Goal: Information Seeking & Learning: Find specific page/section

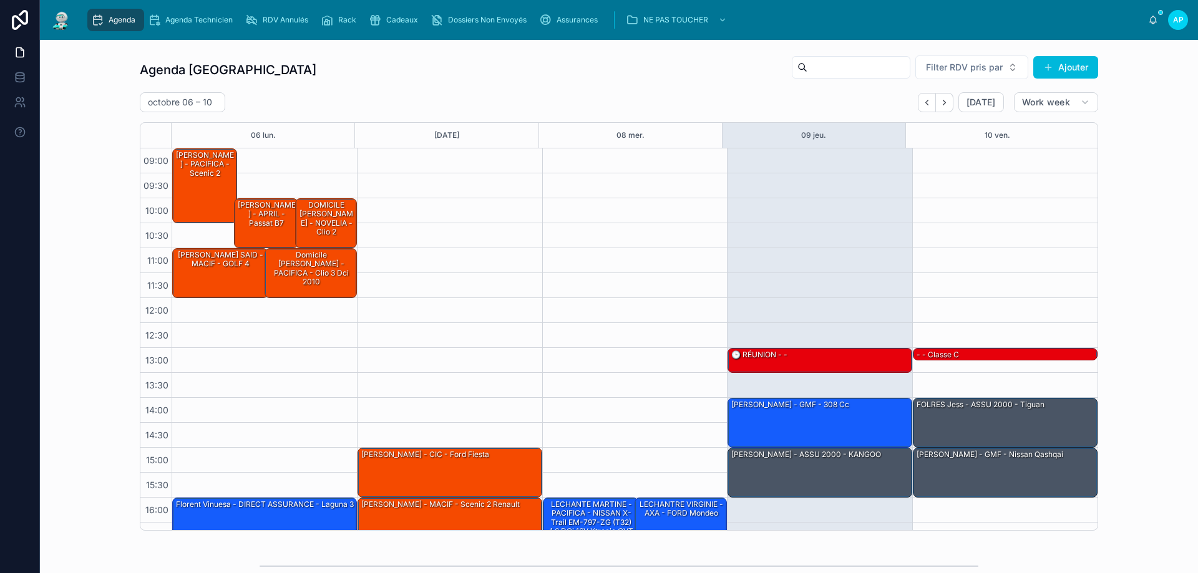
scroll to position [67, 0]
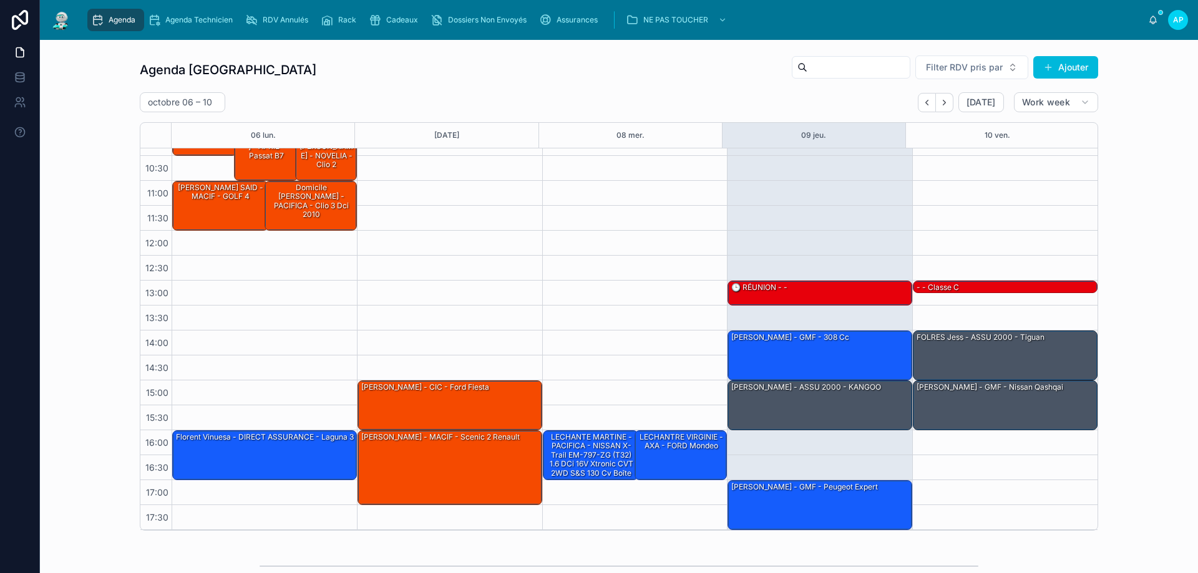
click at [135, 14] on div "Agenda" at bounding box center [115, 20] width 49 height 20
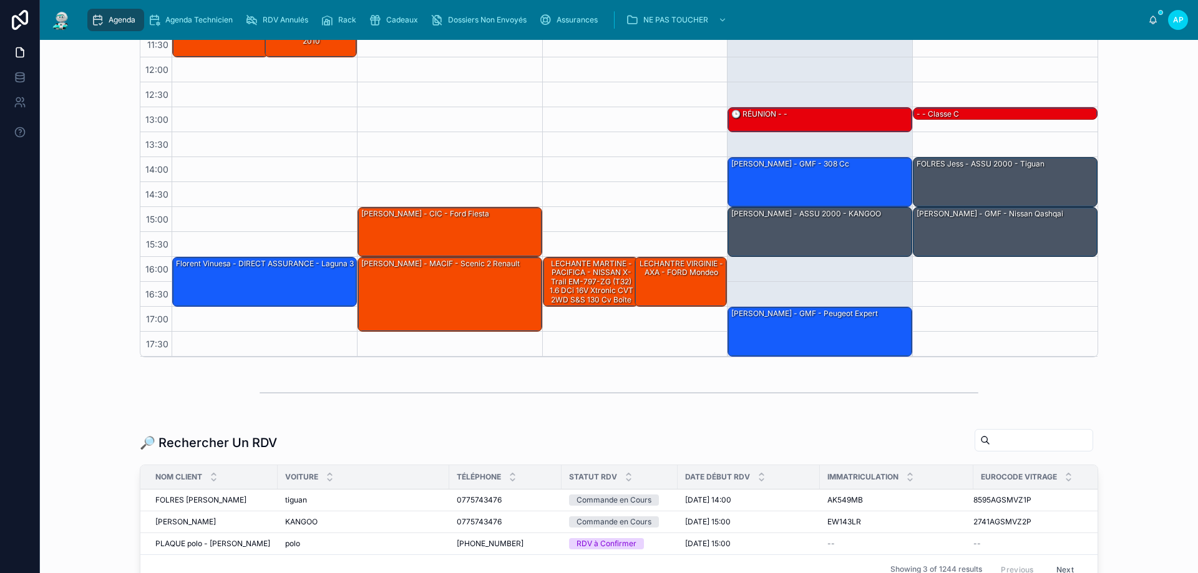
scroll to position [295, 0]
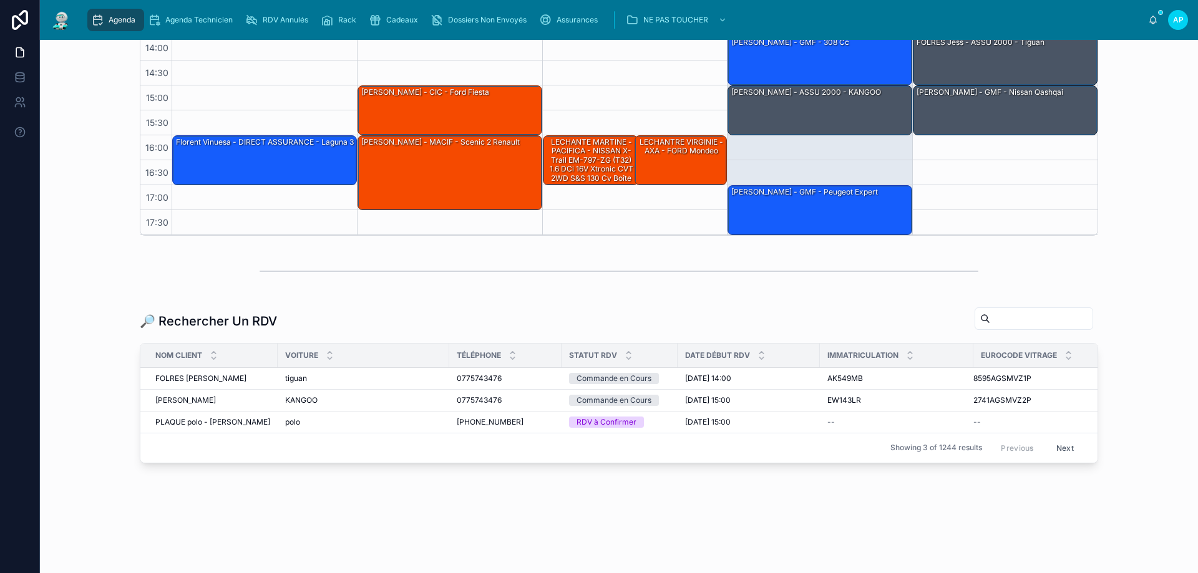
click at [1049, 322] on input "text" at bounding box center [1041, 318] width 102 height 17
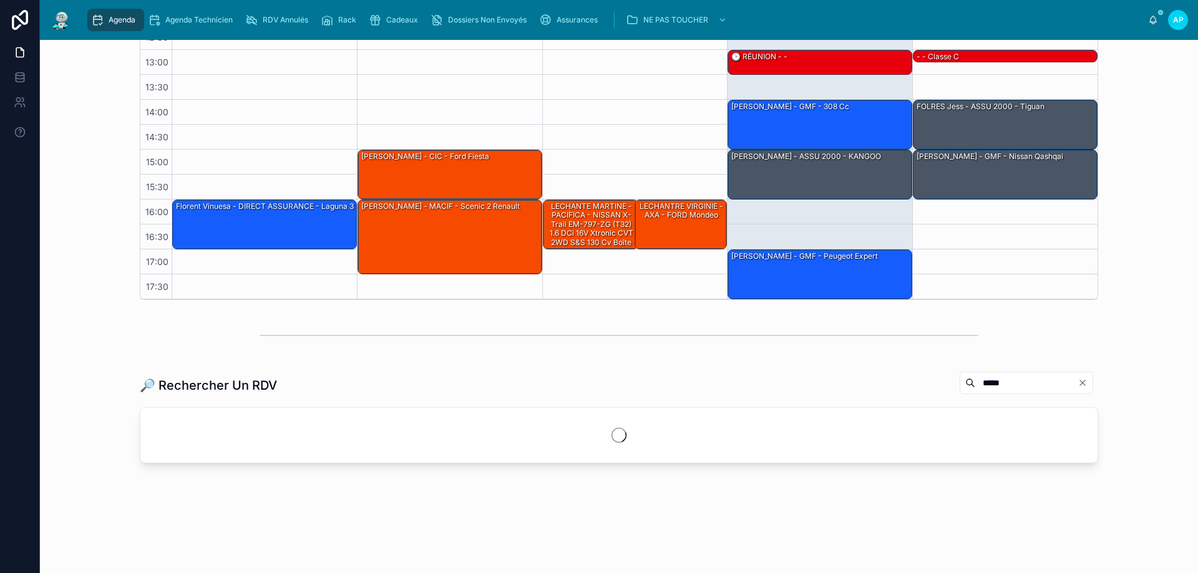
scroll to position [231, 0]
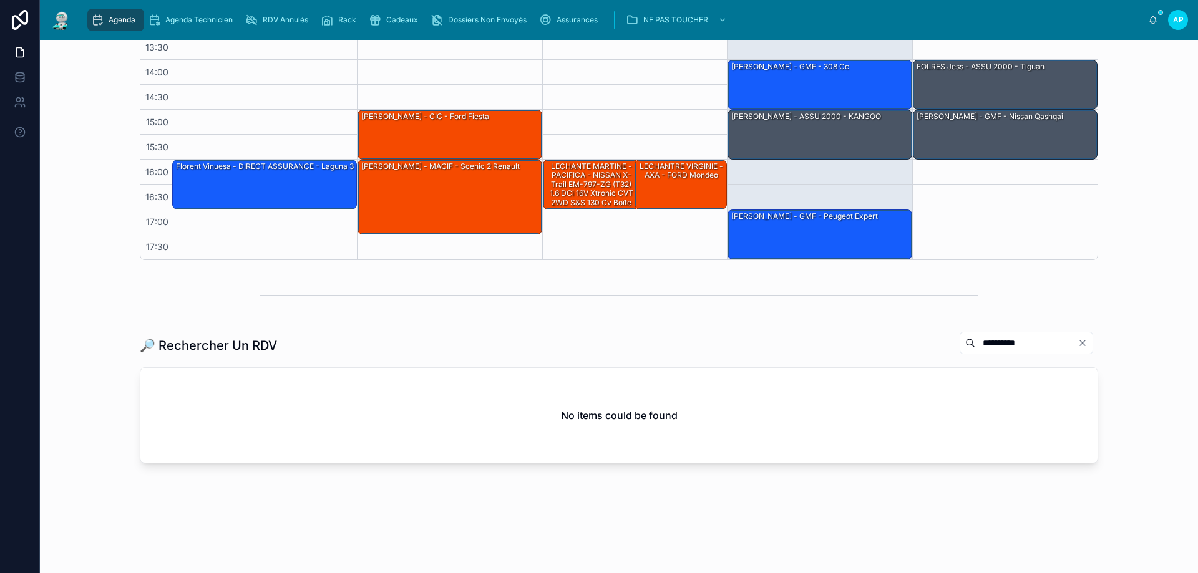
drag, startPoint x: 952, startPoint y: 342, endPoint x: 827, endPoint y: 351, distance: 125.1
click at [854, 351] on div "**********" at bounding box center [619, 345] width 958 height 29
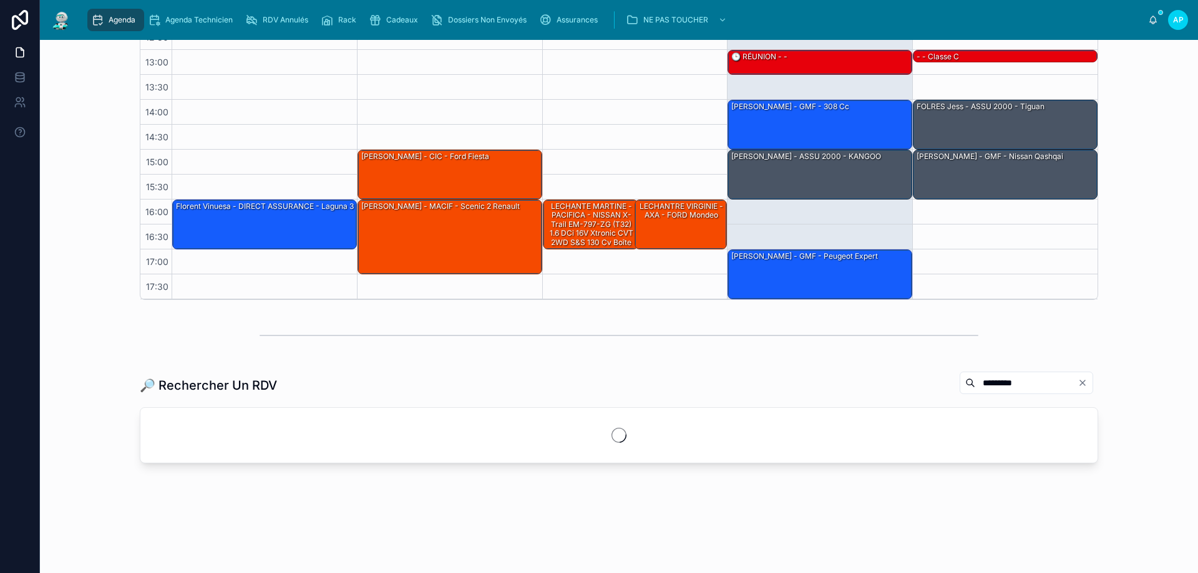
scroll to position [271, 0]
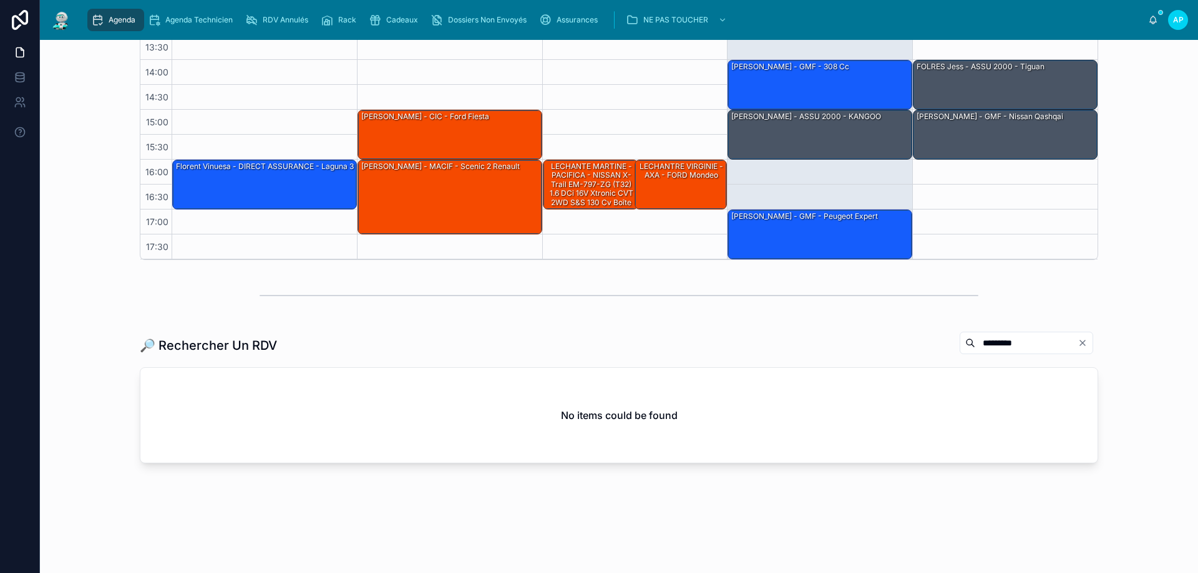
type input "*********"
click at [1077, 341] on icon "Clear" at bounding box center [1082, 343] width 10 height 10
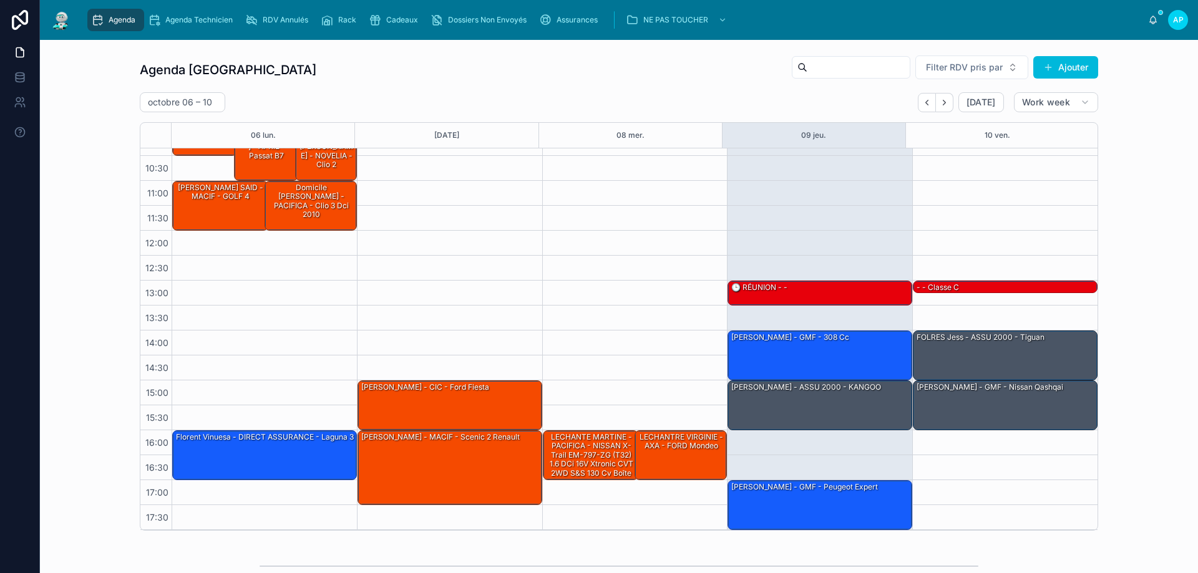
click at [125, 24] on span "Agenda" at bounding box center [122, 20] width 27 height 10
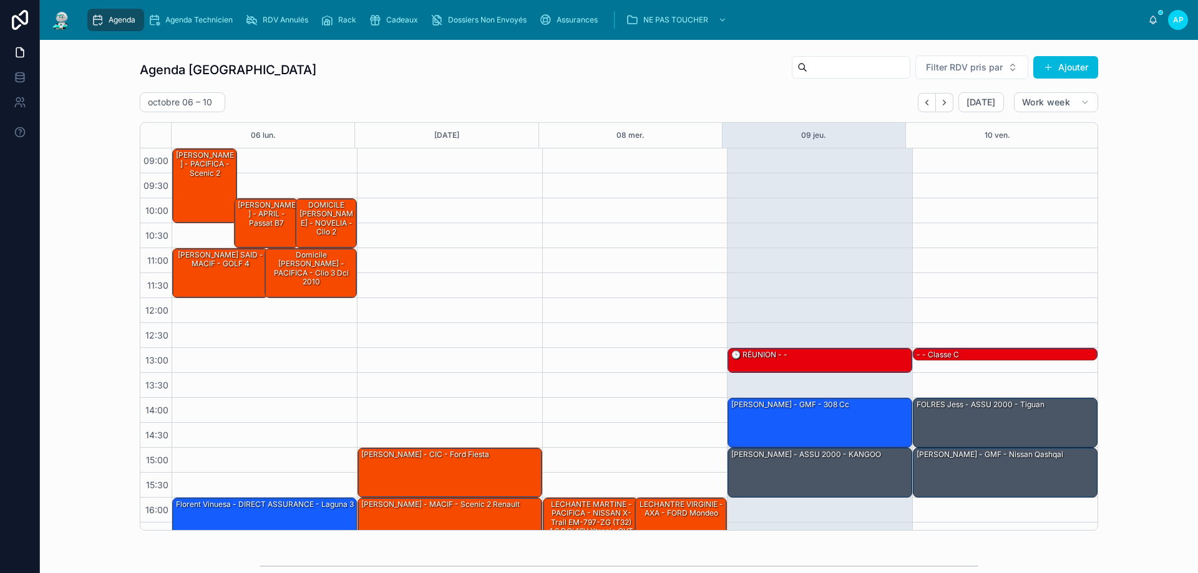
scroll to position [67, 0]
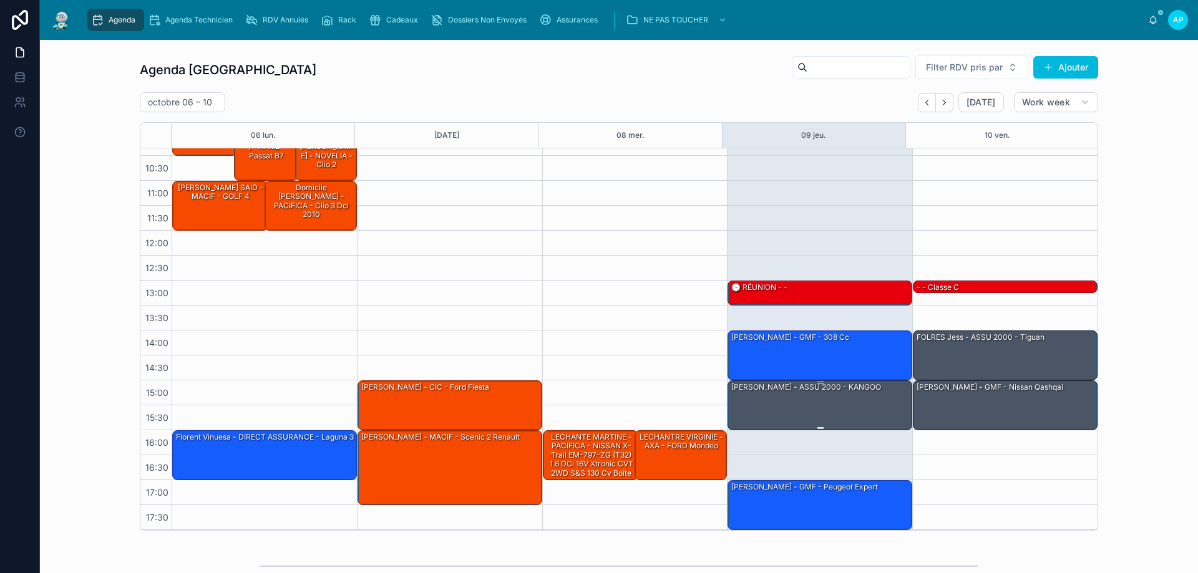
click at [825, 403] on div "[PERSON_NAME] - ASSU 2000 - KANGOO" at bounding box center [820, 404] width 181 height 47
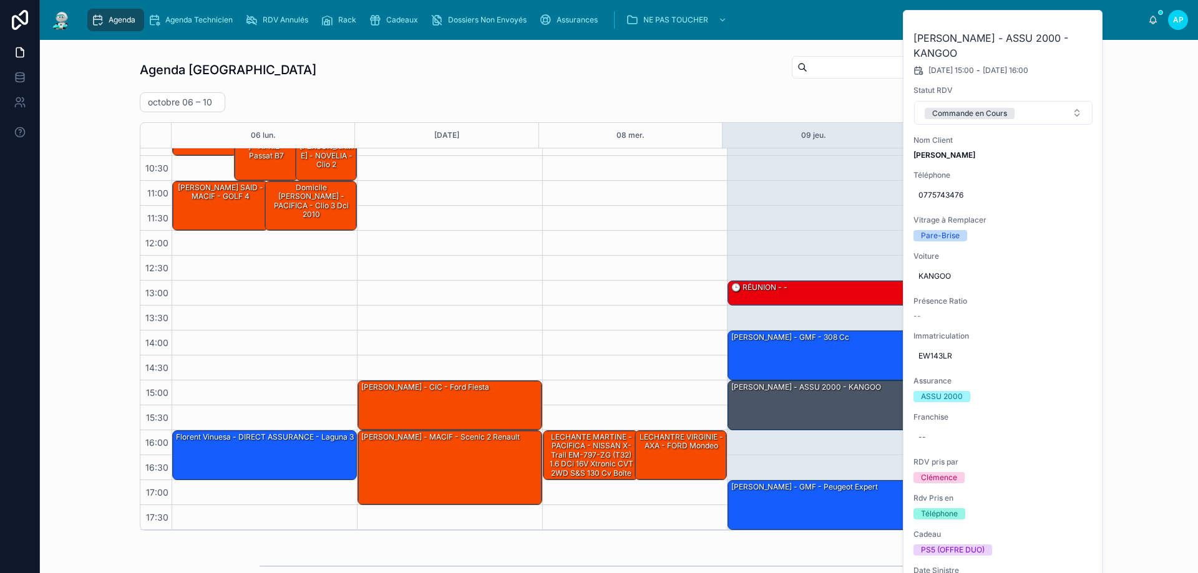
click at [0, 0] on icon at bounding box center [0, 0] width 0 height 0
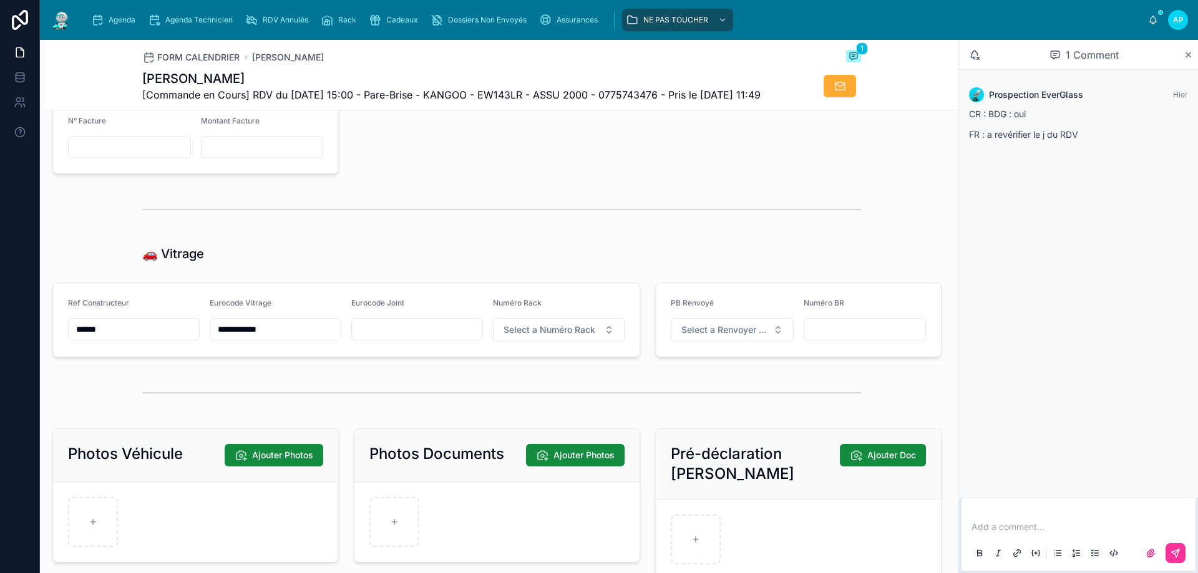
scroll to position [1435, 0]
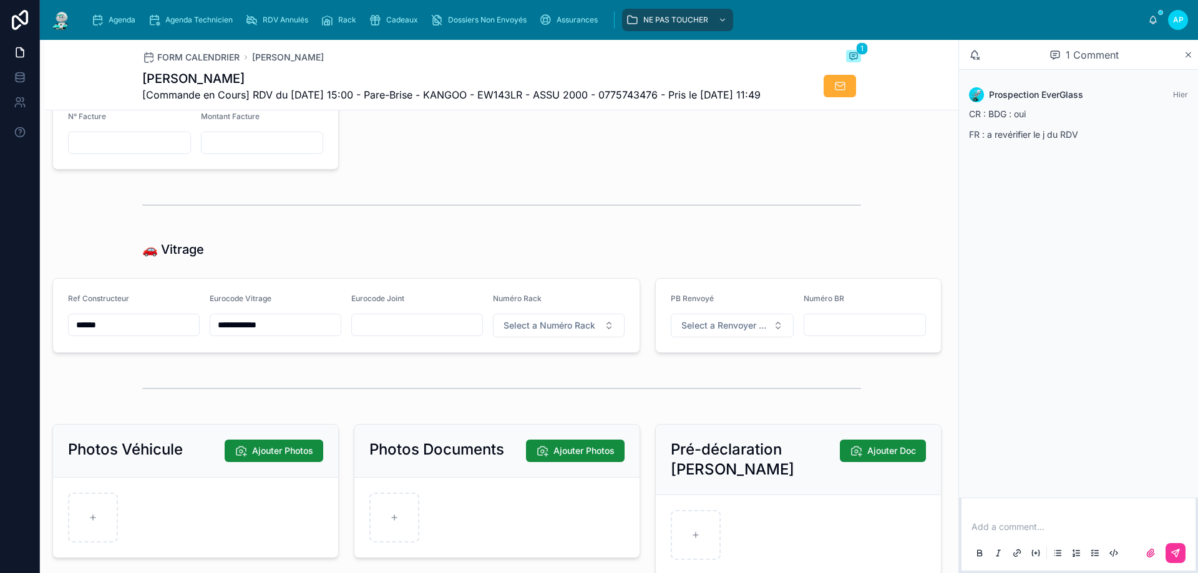
click at [525, 332] on span "Select a Numéro Rack" at bounding box center [549, 325] width 92 height 12
type input "**"
click at [621, 390] on div "33" at bounding box center [553, 398] width 173 height 17
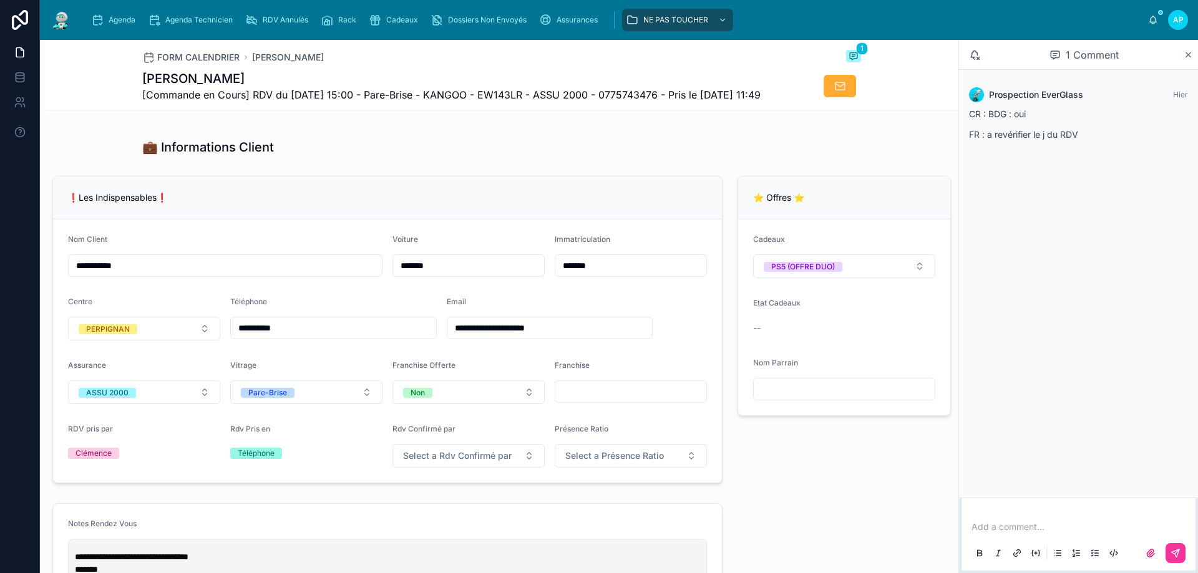
scroll to position [0, 0]
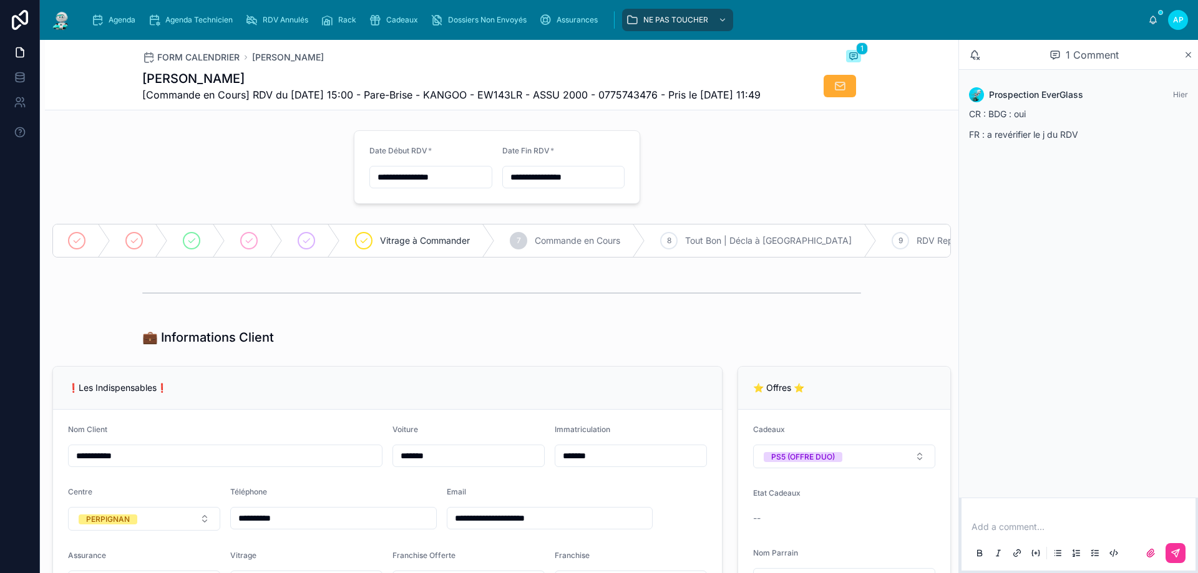
click at [681, 255] on div "8 Tout Bon | Décla à Faire" at bounding box center [760, 241] width 231 height 32
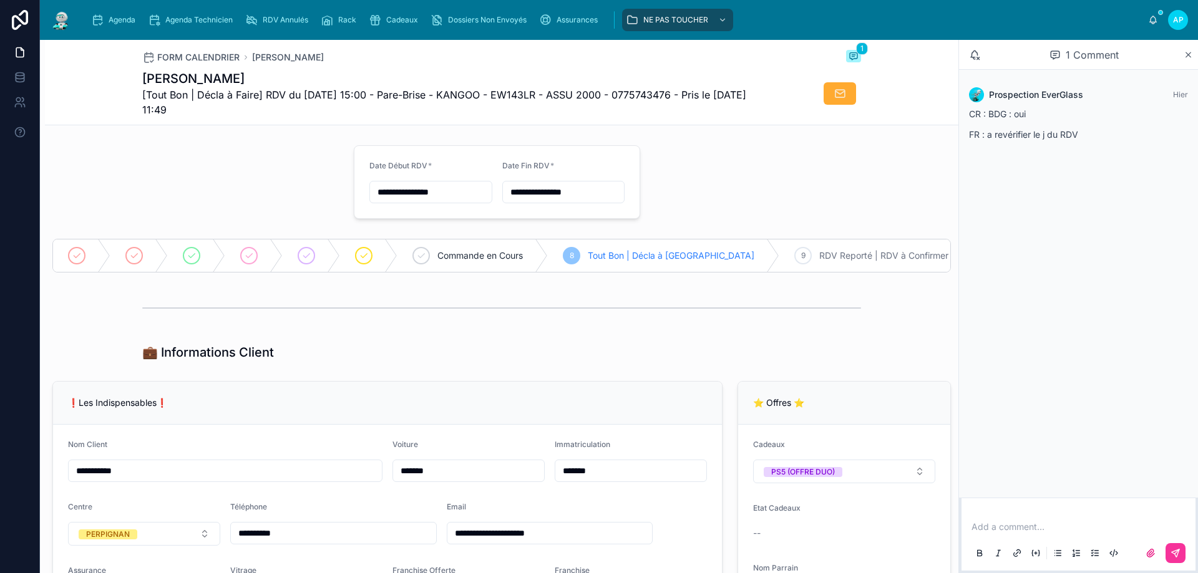
click at [55, 22] on img at bounding box center [61, 20] width 22 height 20
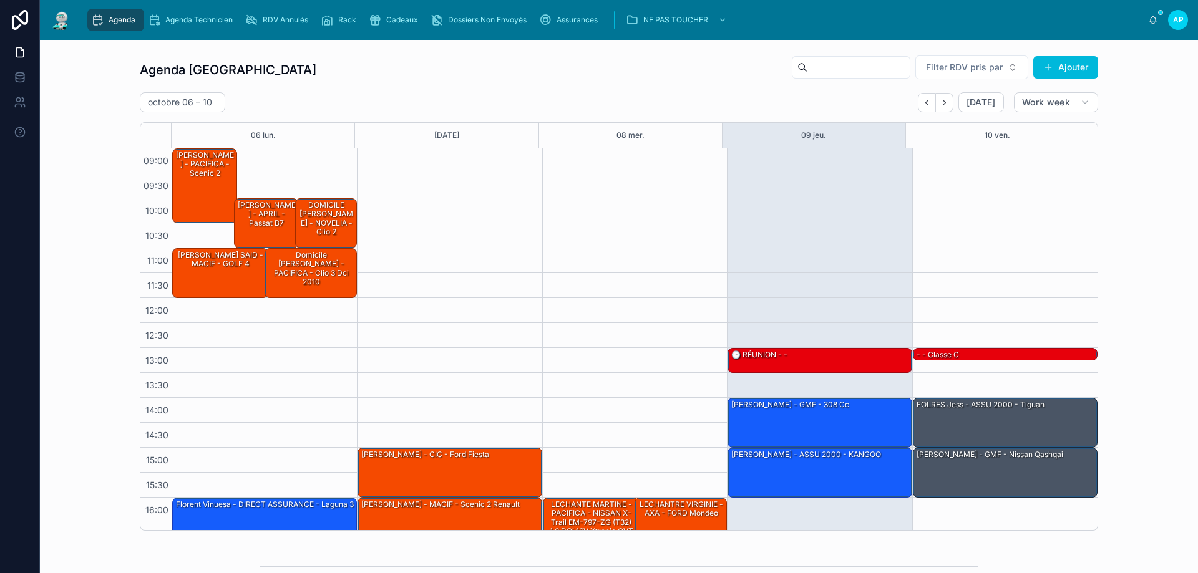
scroll to position [67, 0]
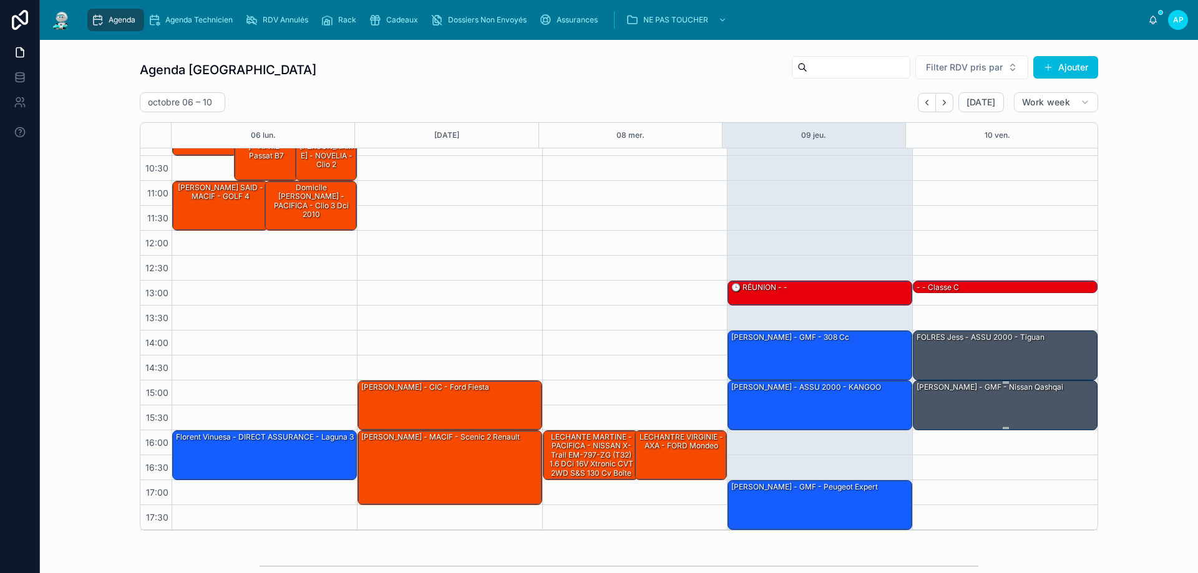
click at [1046, 386] on div "[PERSON_NAME] - GMF - Nissan qashqai" at bounding box center [989, 387] width 149 height 11
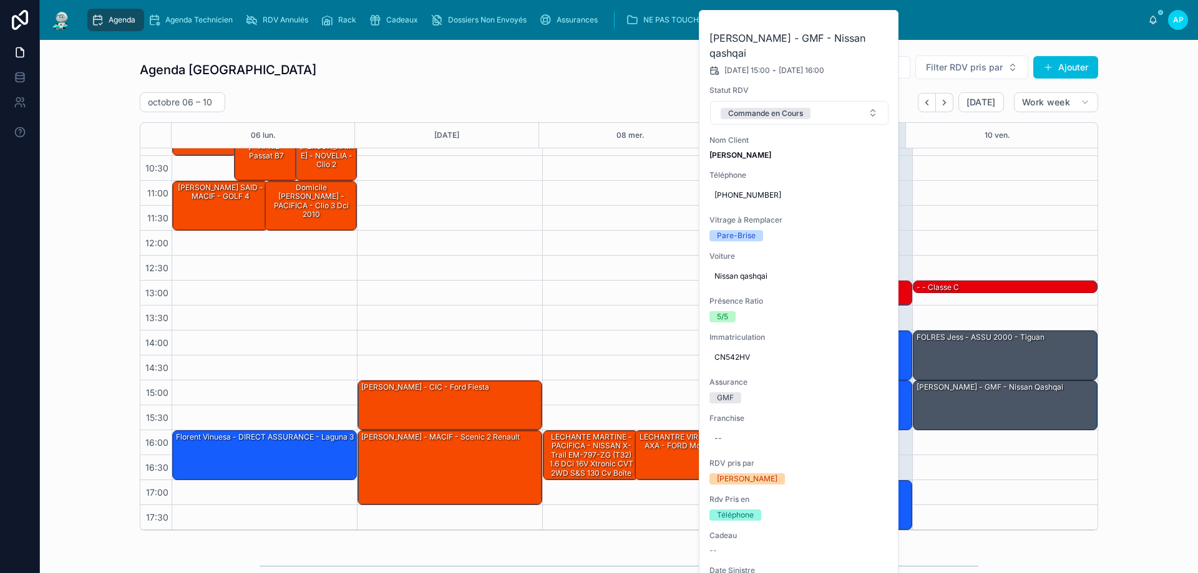
click at [0, 0] on button at bounding box center [0, 0] width 0 height 0
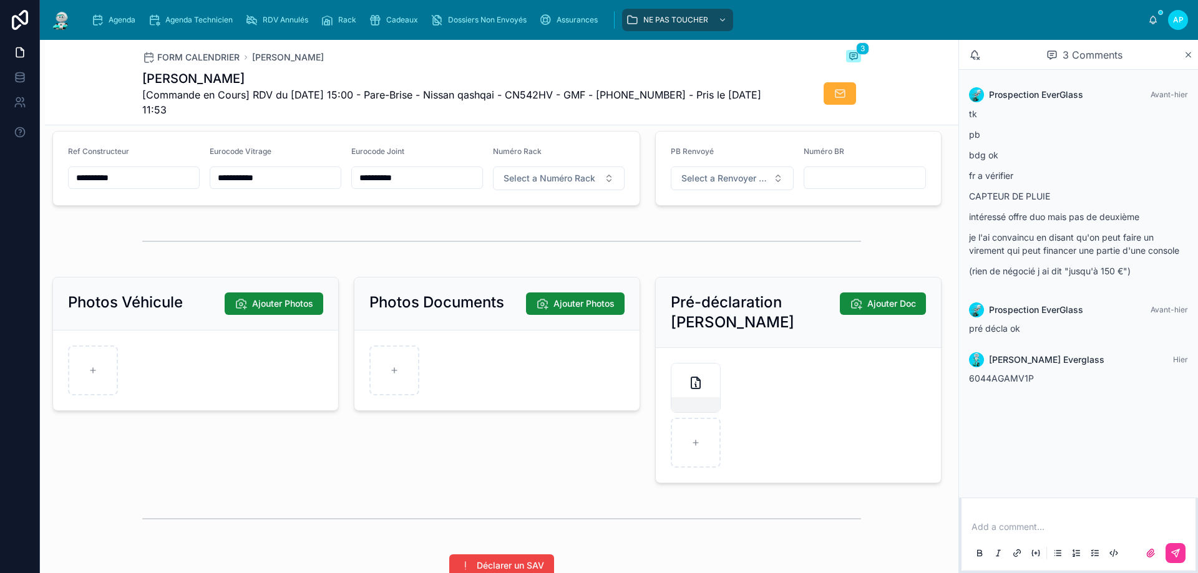
scroll to position [1497, 0]
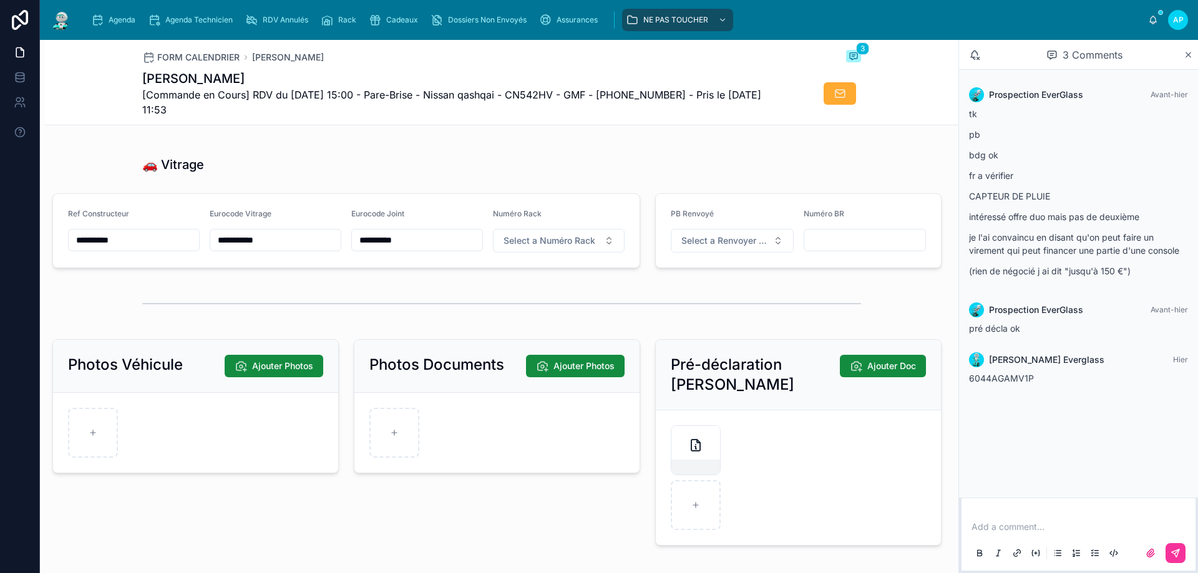
drag, startPoint x: 578, startPoint y: 255, endPoint x: 658, endPoint y: 302, distance: 92.5
click at [578, 247] on span "Select a Numéro Rack" at bounding box center [549, 241] width 92 height 12
type input "**"
click at [488, 299] on div "39" at bounding box center [483, 299] width 9 height 10
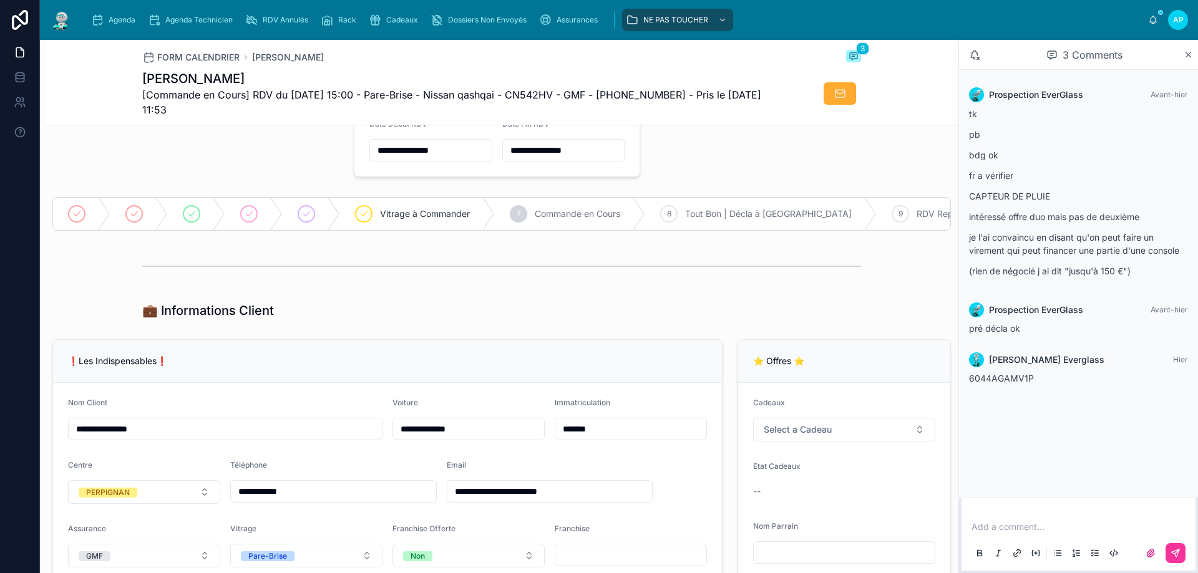
scroll to position [0, 0]
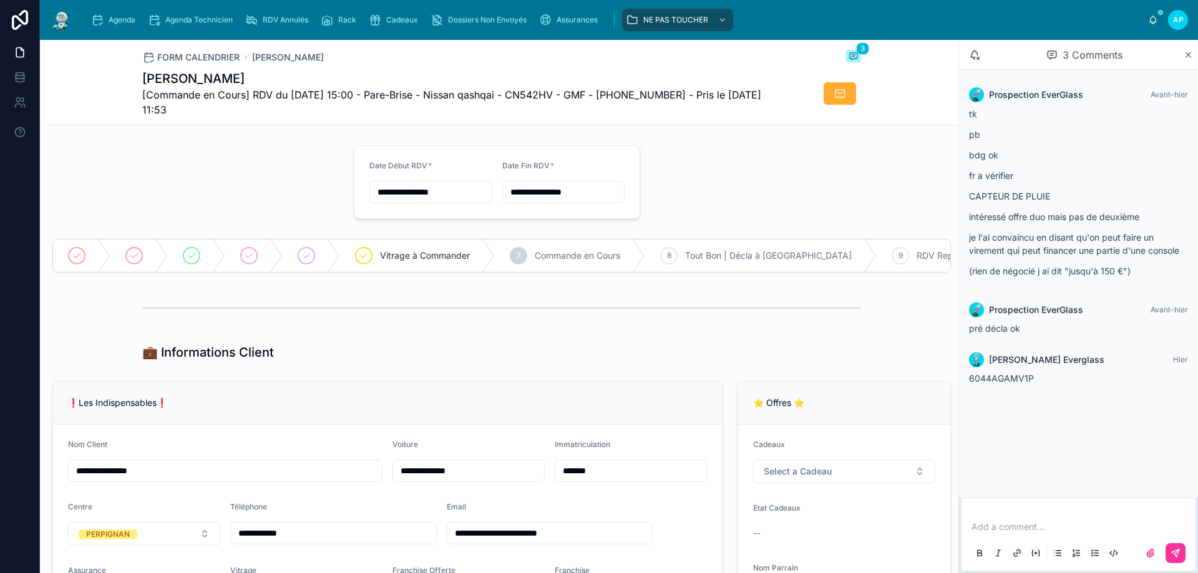
click at [691, 250] on span "Tout Bon | Décla à [GEOGRAPHIC_DATA]" at bounding box center [768, 256] width 167 height 12
click at [68, 22] on img at bounding box center [61, 20] width 22 height 20
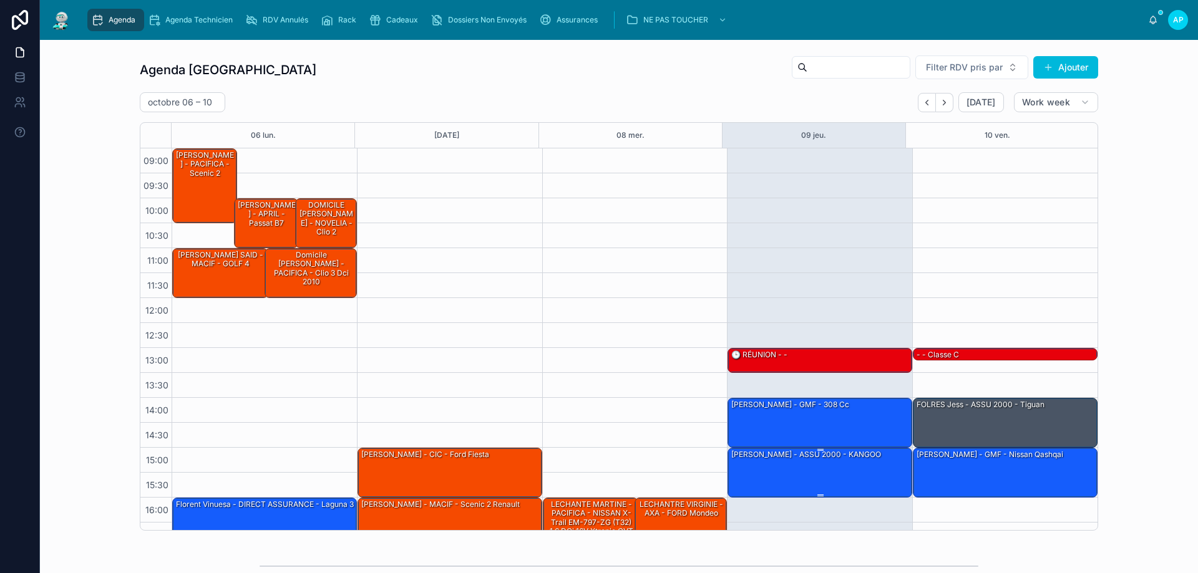
scroll to position [67, 0]
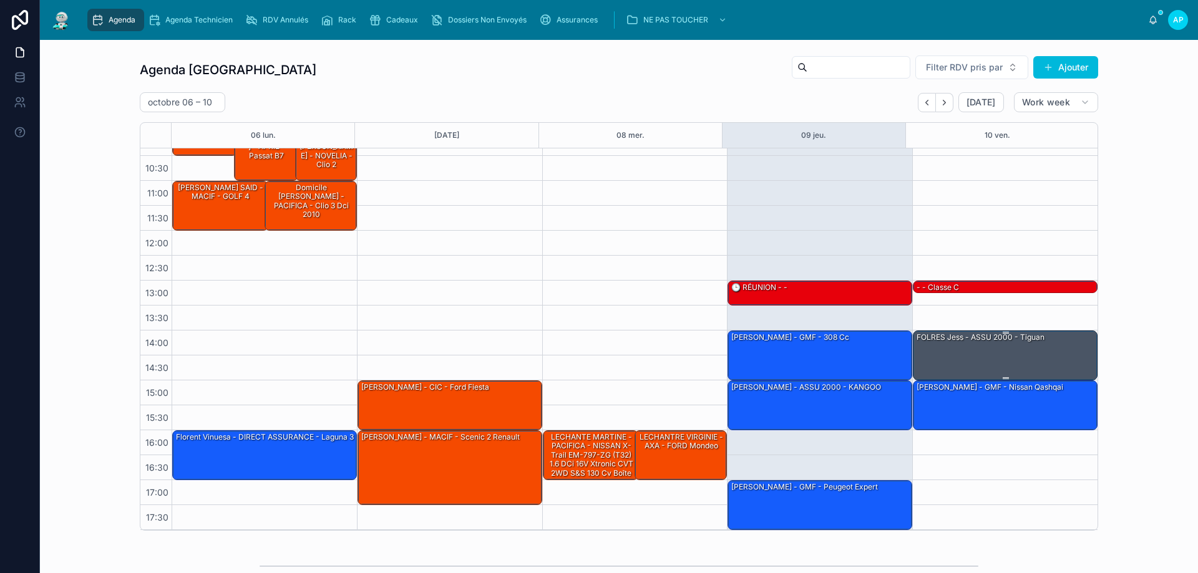
click at [938, 349] on div "FOLRES jess - ASSU 2000 - tiguan" at bounding box center [1005, 354] width 181 height 47
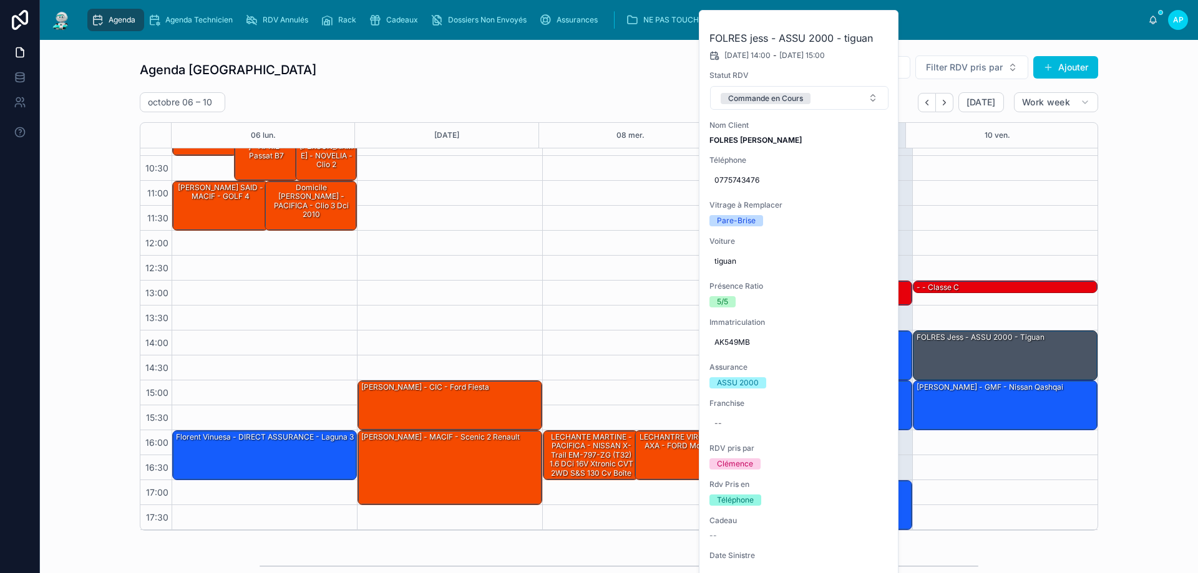
click at [0, 0] on button at bounding box center [0, 0] width 0 height 0
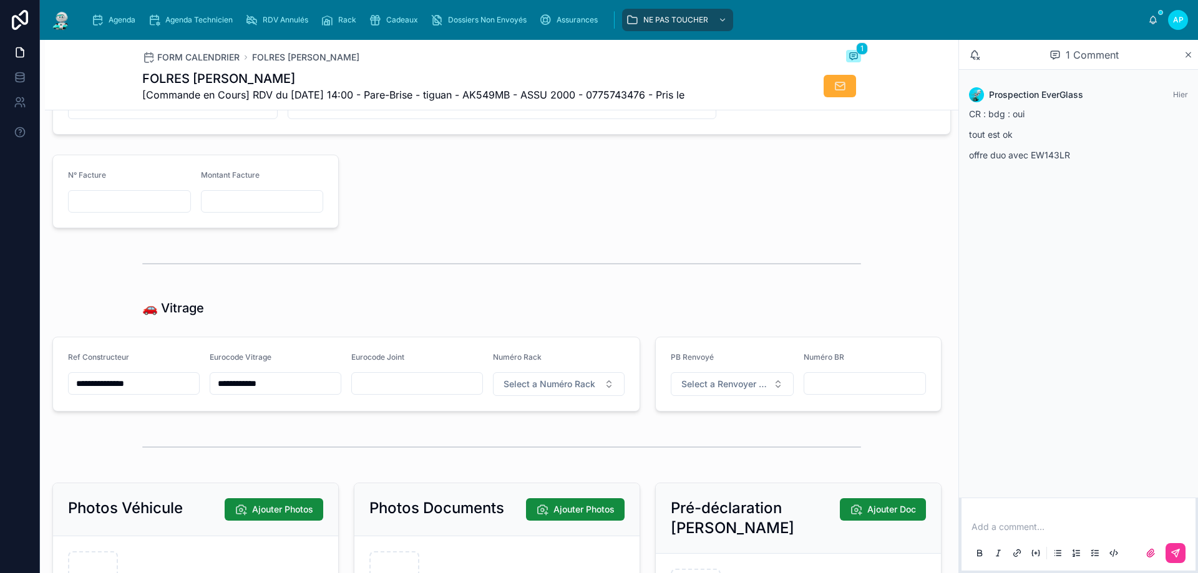
scroll to position [1372, 0]
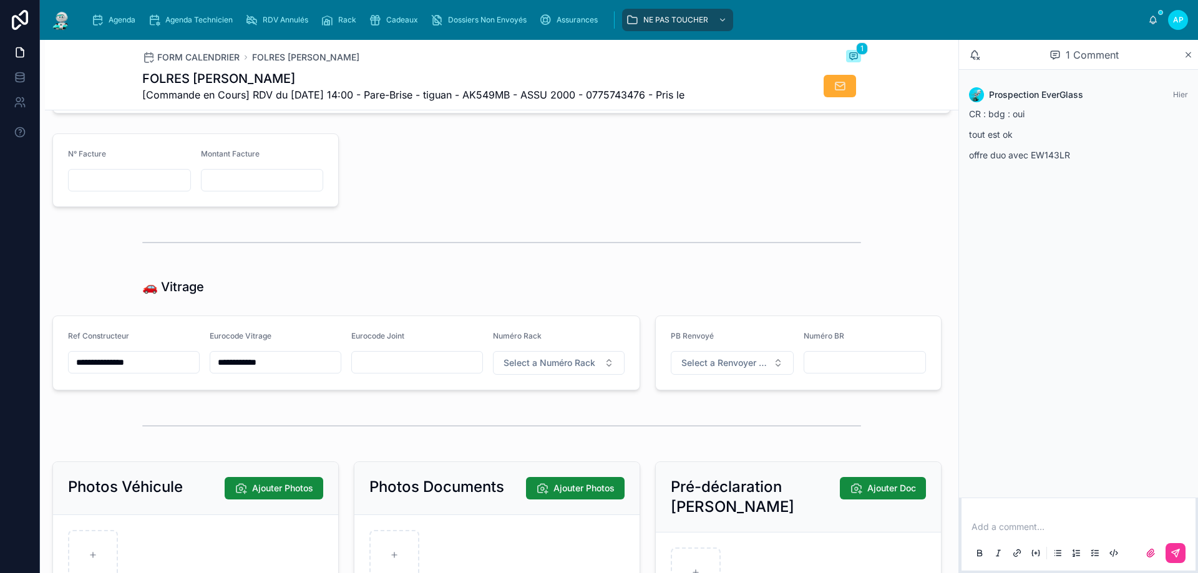
click at [493, 366] on button "Select a Numéro Rack" at bounding box center [559, 363] width 132 height 24
type input "**"
click at [502, 425] on div "57" at bounding box center [553, 421] width 173 height 17
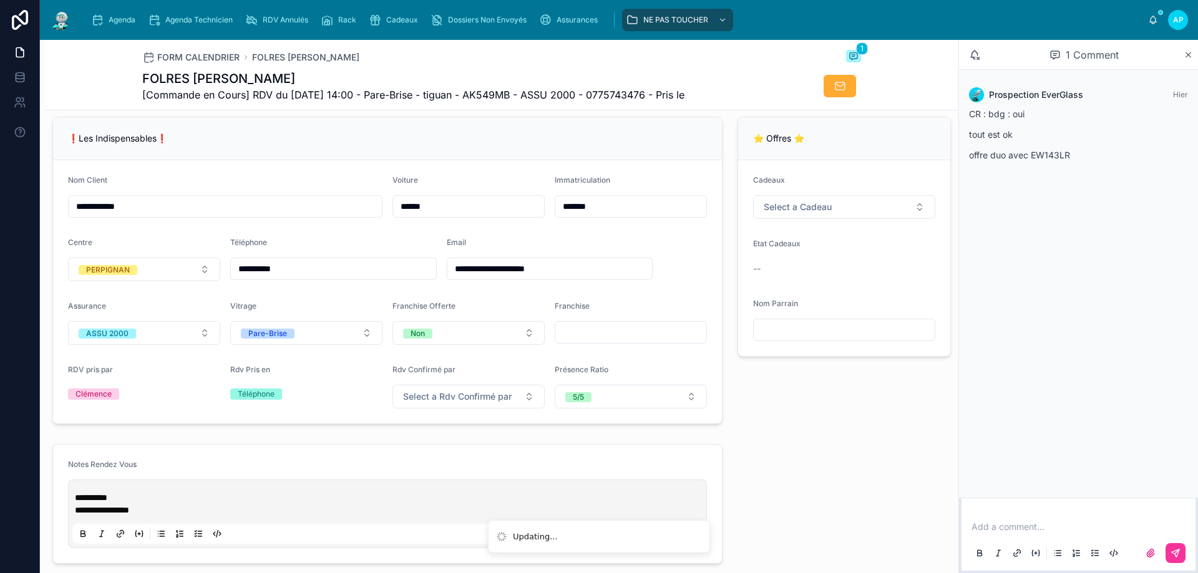
scroll to position [0, 0]
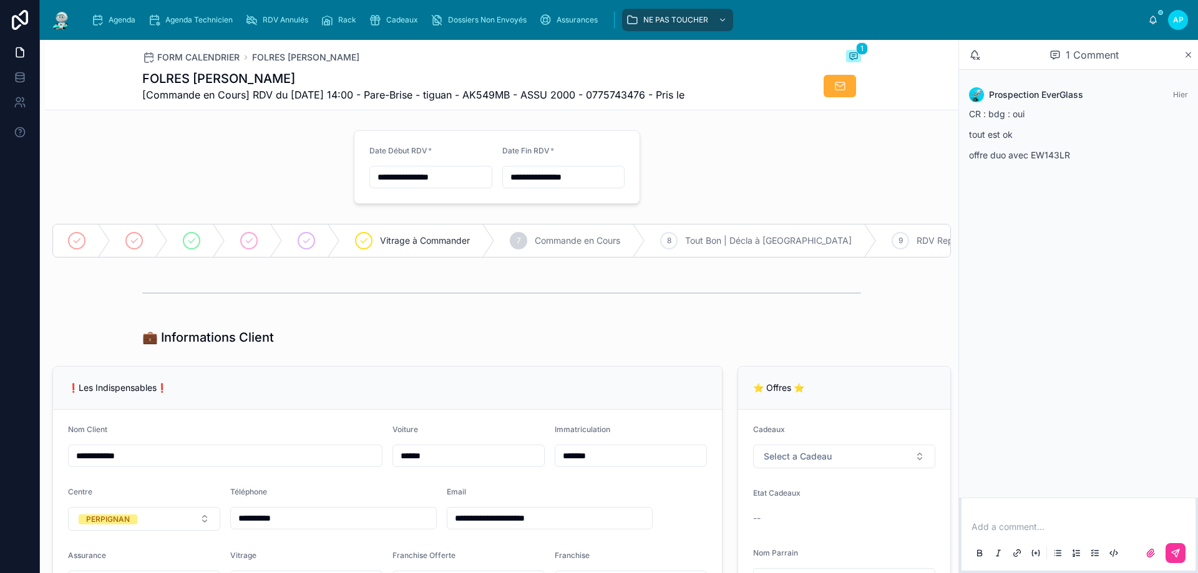
click at [716, 234] on div "8 Tout Bon | Décla à Faire" at bounding box center [760, 241] width 231 height 32
click at [65, 23] on img at bounding box center [61, 20] width 22 height 20
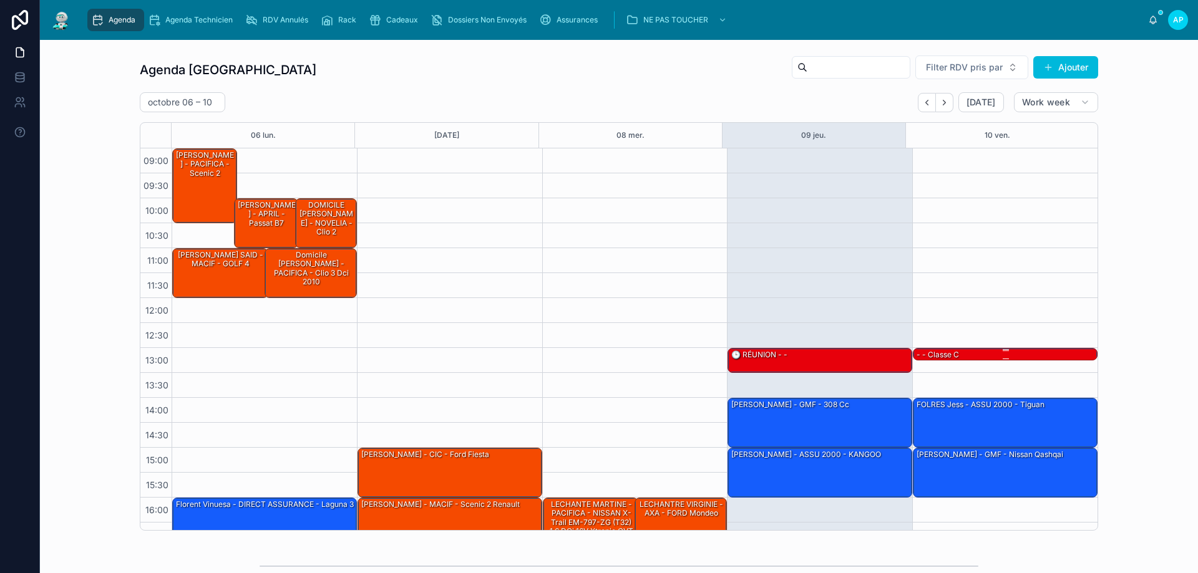
click at [919, 352] on div "- - classe c" at bounding box center [937, 354] width 45 height 11
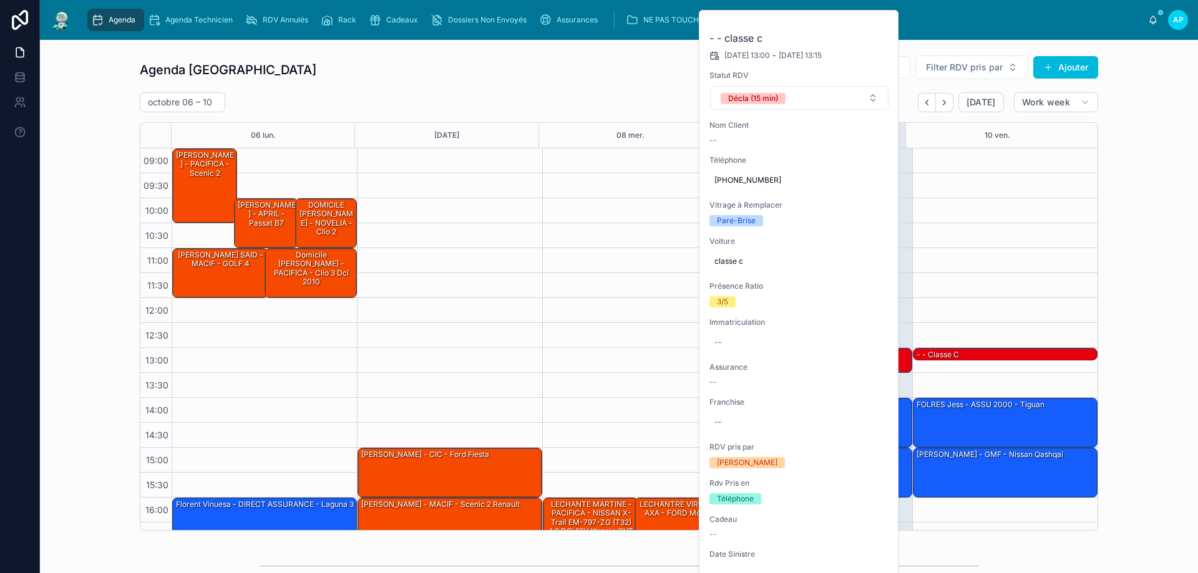
click at [343, 95] on div "[DATE] – [DATE] [DATE] Work week" at bounding box center [619, 102] width 958 height 20
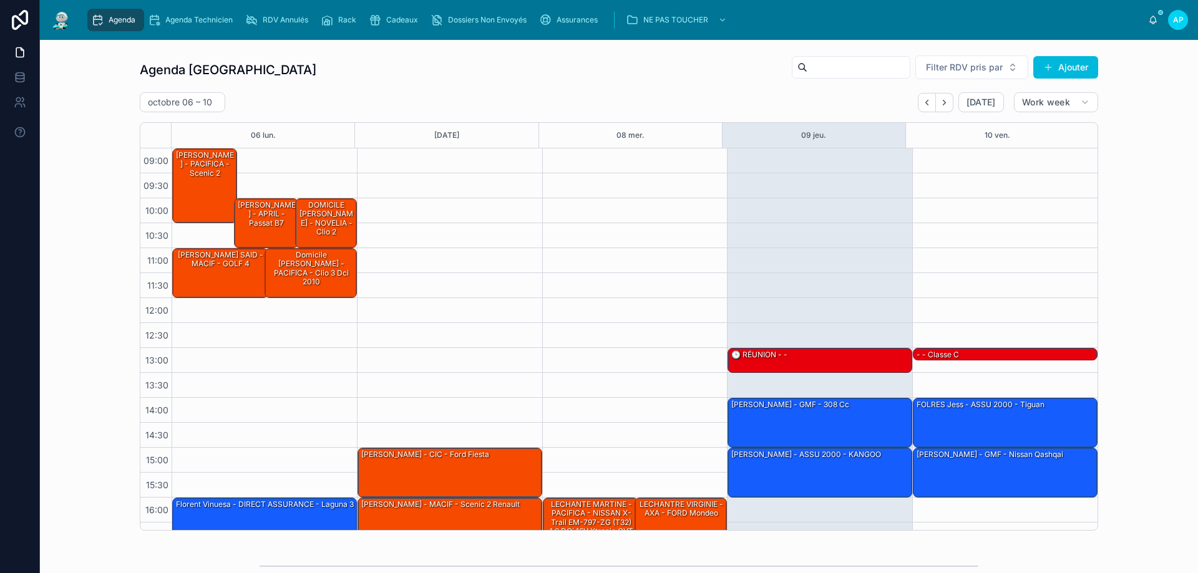
click at [57, 23] on img at bounding box center [61, 20] width 22 height 20
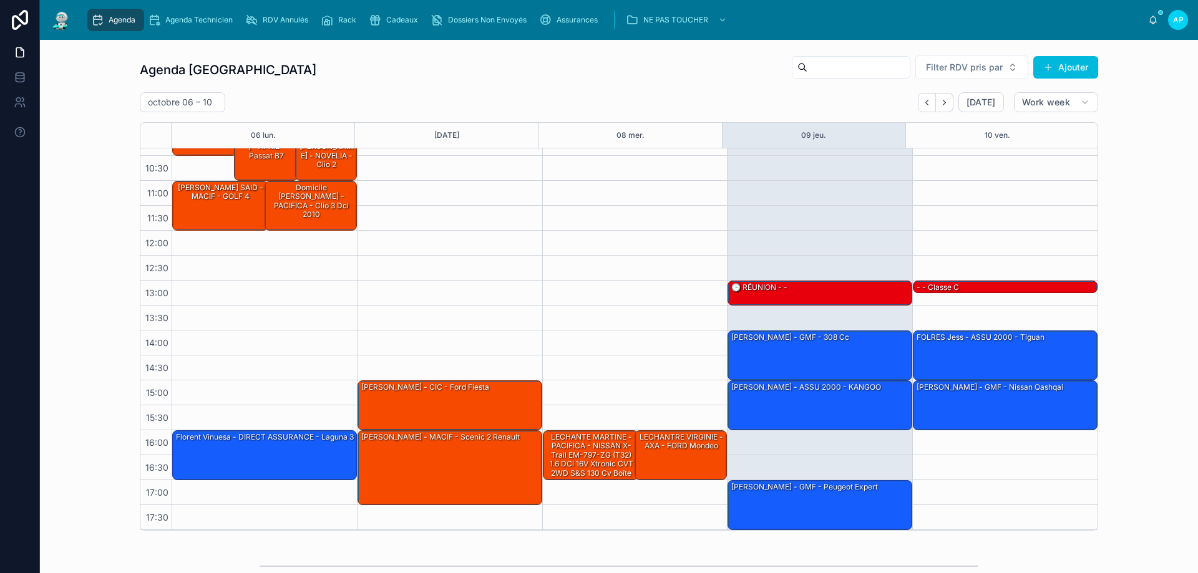
click at [119, 14] on div "Agenda" at bounding box center [115, 20] width 49 height 20
click at [936, 98] on button "Next" at bounding box center [944, 102] width 17 height 19
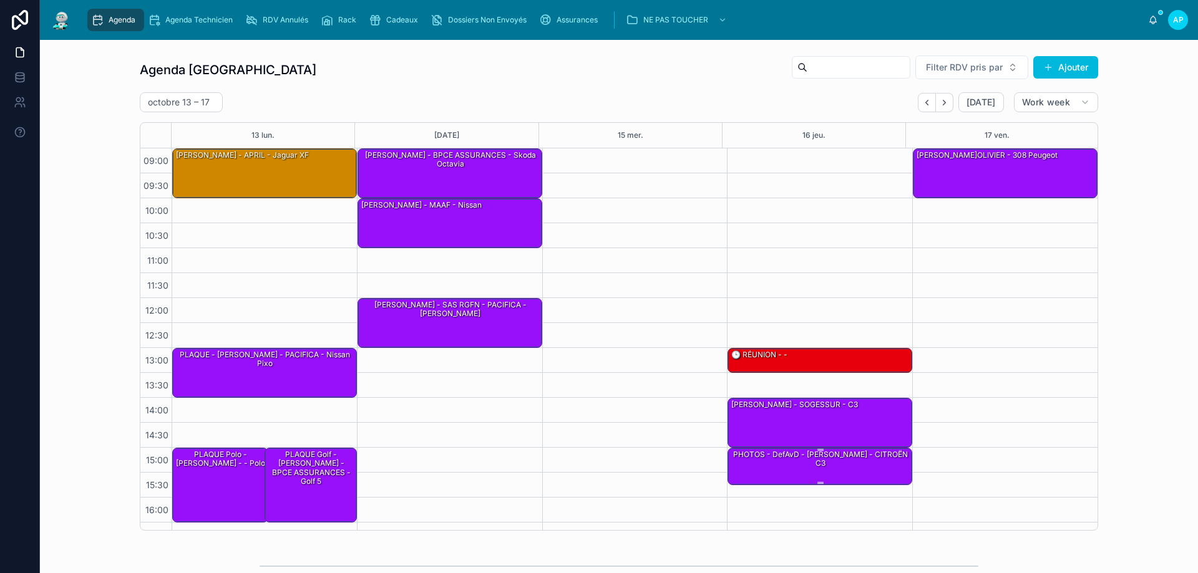
click at [780, 460] on div "PHOTOS - DefAvD - [PERSON_NAME] - CITROËN C3" at bounding box center [820, 459] width 181 height 21
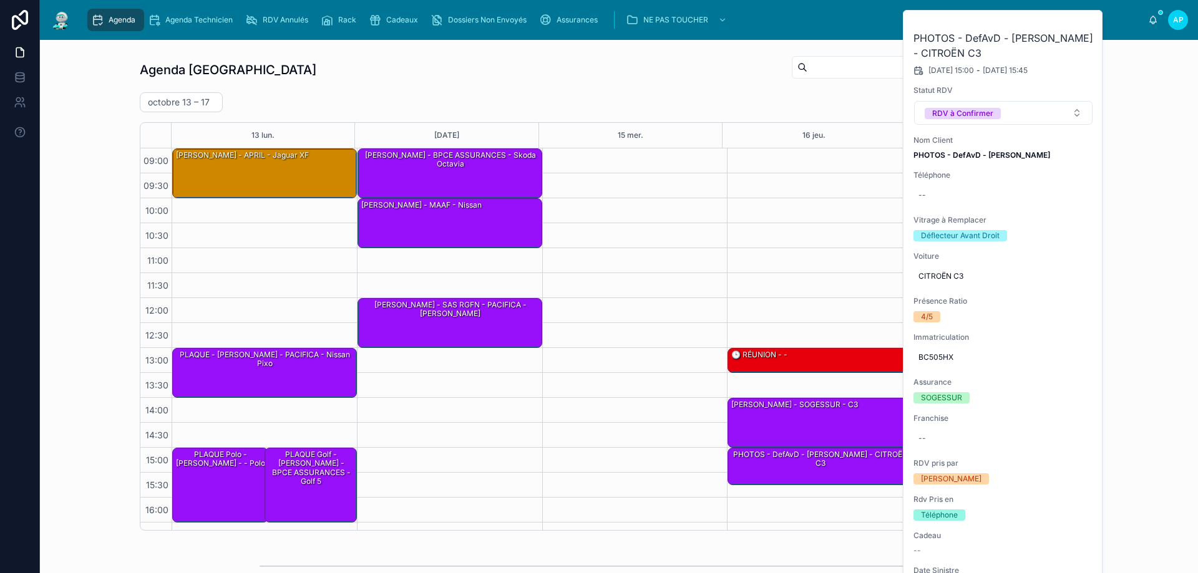
click at [0, 0] on button at bounding box center [0, 0] width 0 height 0
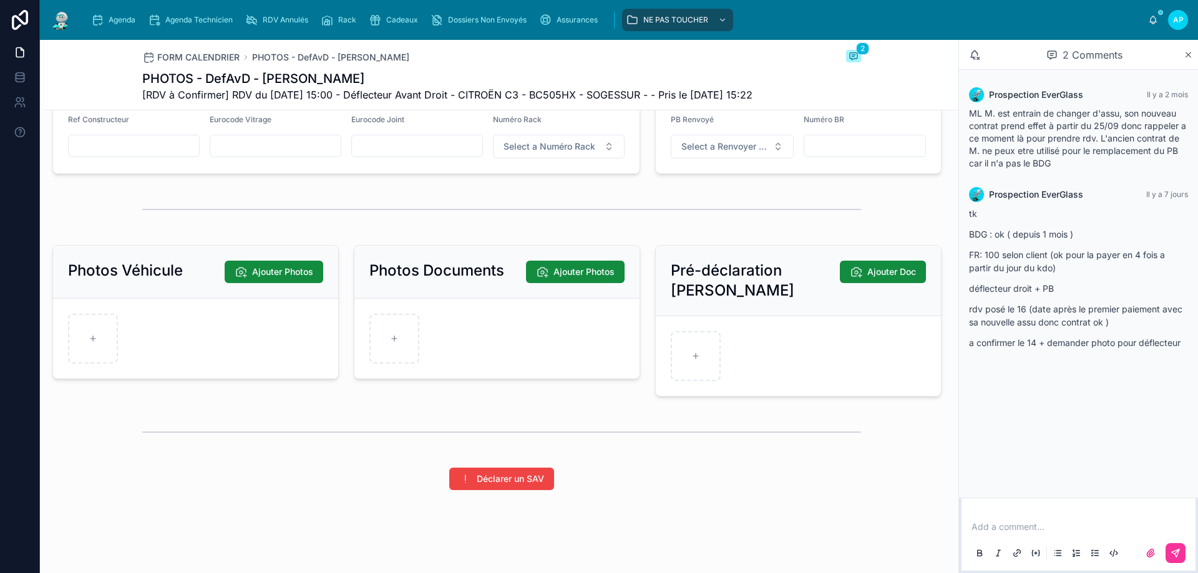
scroll to position [1589, 0]
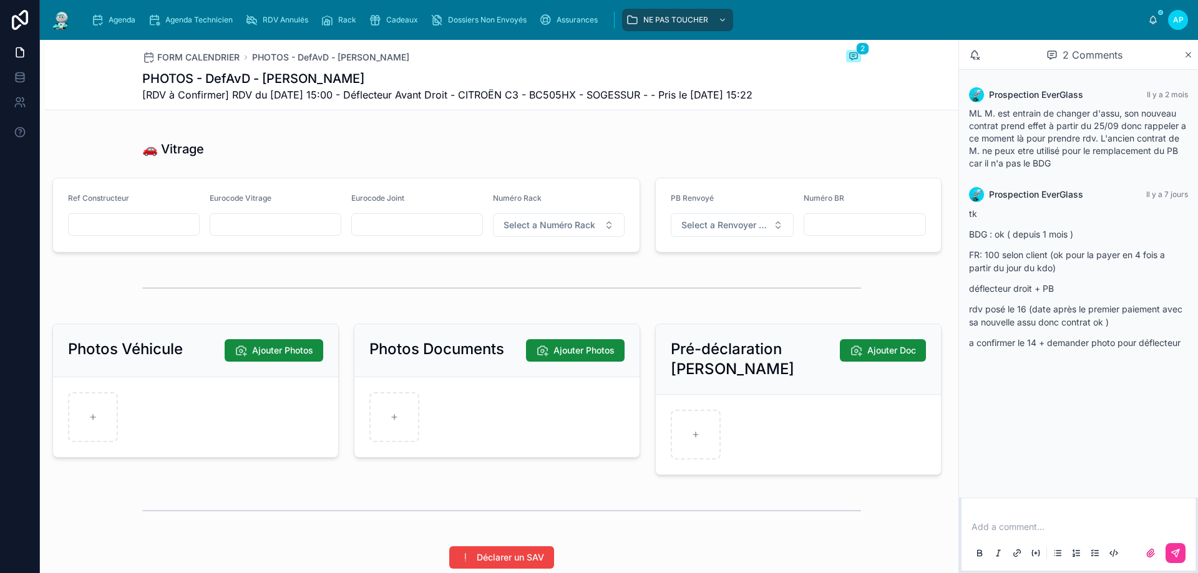
click at [92, 13] on div "Agenda" at bounding box center [115, 20] width 49 height 20
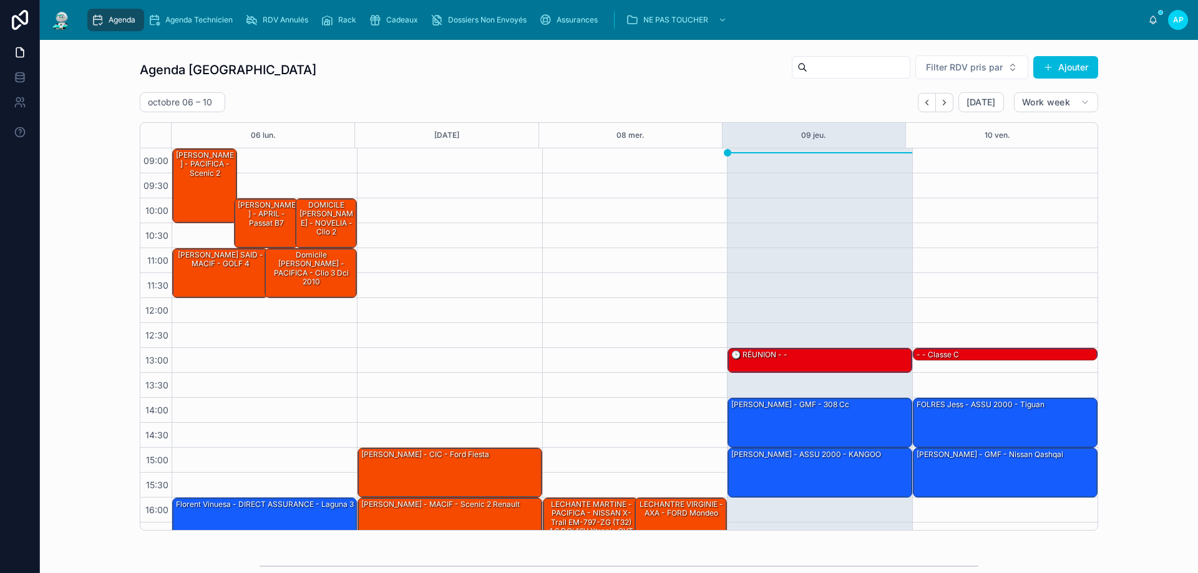
scroll to position [67, 0]
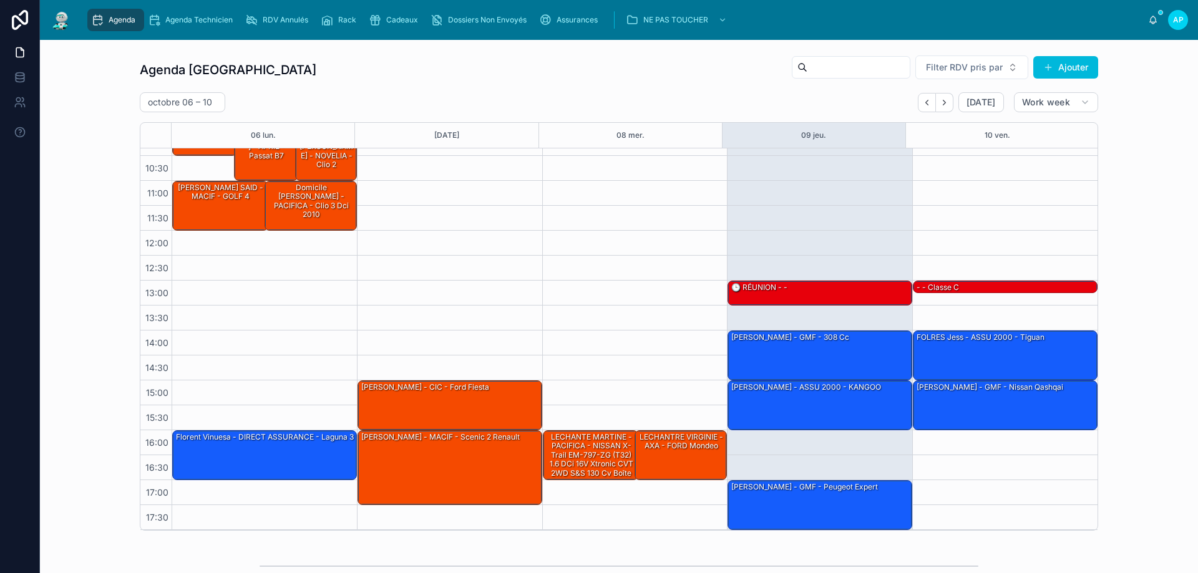
click at [941, 102] on icon "Next" at bounding box center [943, 102] width 9 height 9
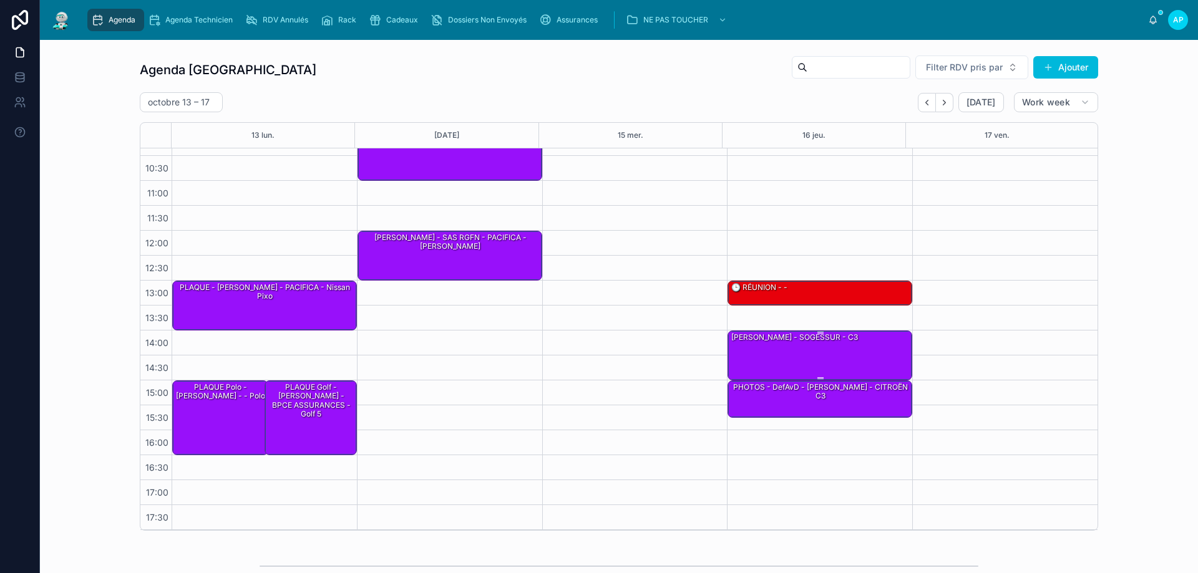
click at [802, 346] on div "[PERSON_NAME] - SOGESSUR - c3" at bounding box center [820, 354] width 181 height 47
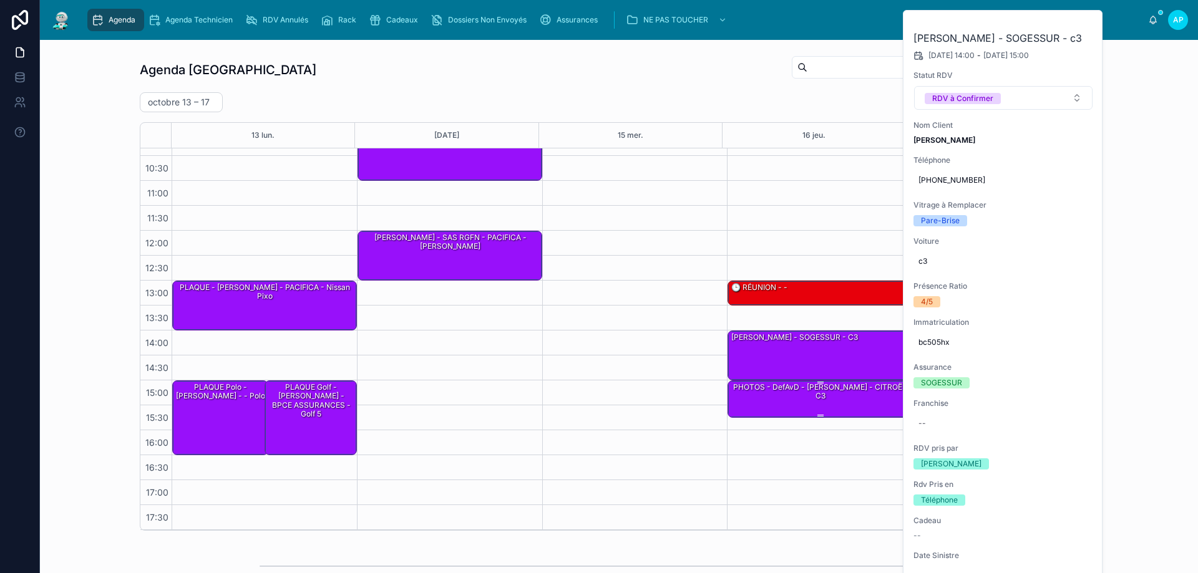
click at [827, 395] on div "PHOTOS - DefAvD - [PERSON_NAME] - CITROËN C3" at bounding box center [820, 392] width 181 height 21
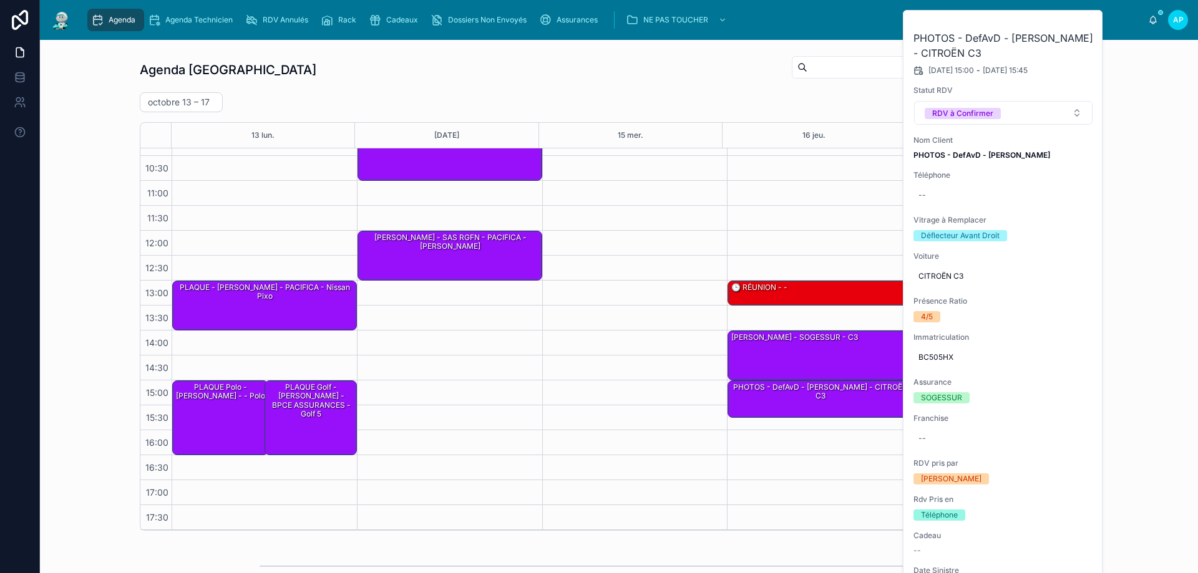
click at [532, 66] on div "Agenda Perpignan Filter RDV pris par [PERSON_NAME]" at bounding box center [619, 70] width 958 height 30
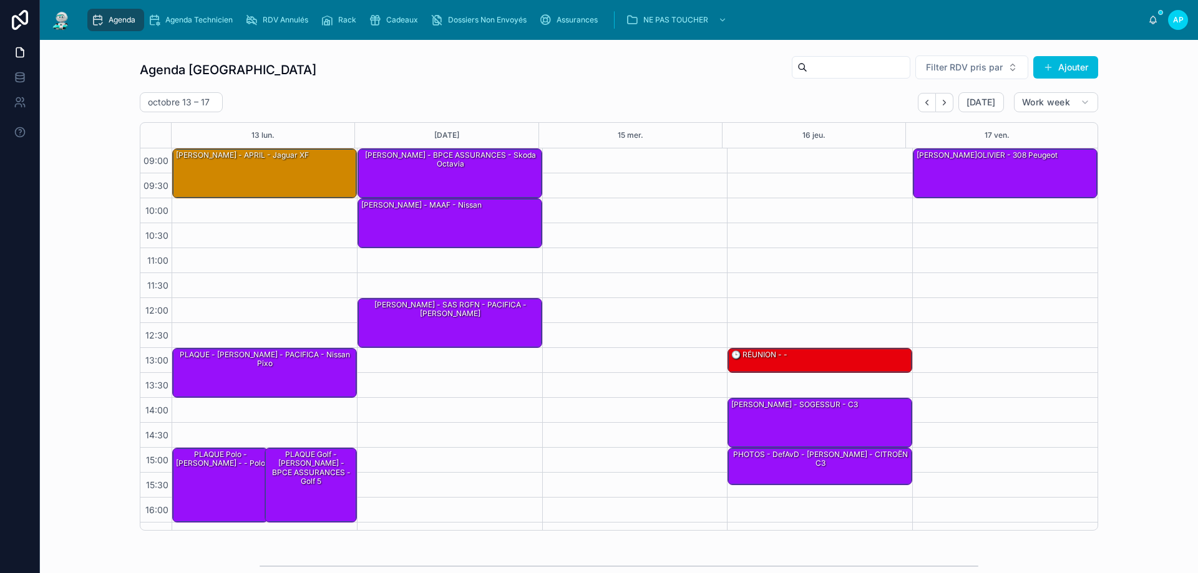
click at [925, 100] on icon "Back" at bounding box center [926, 102] width 2 height 5
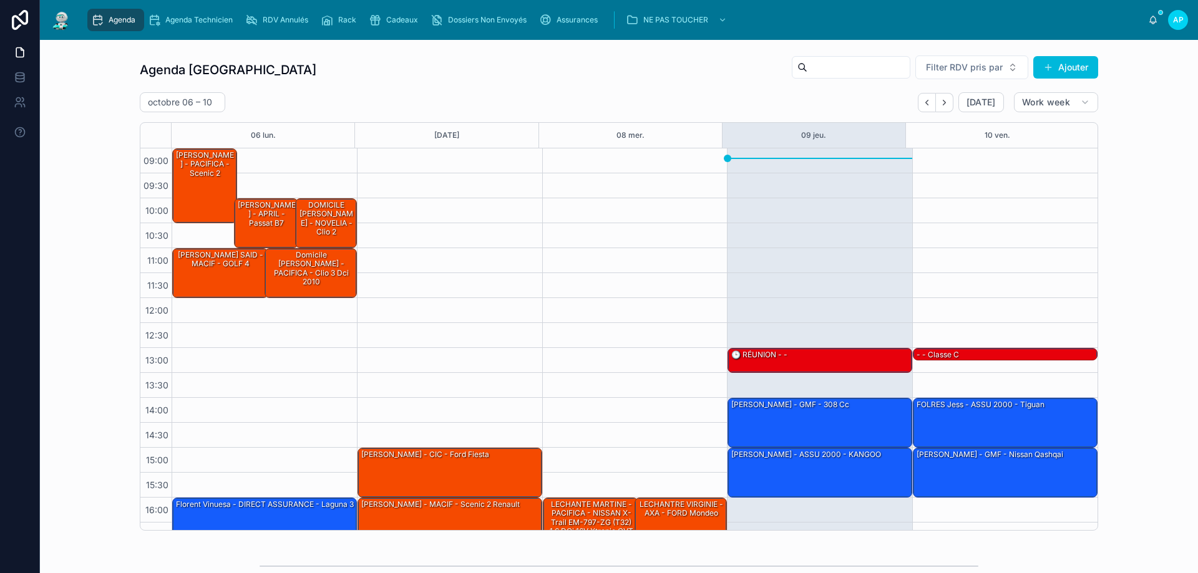
click at [925, 100] on icon "Back" at bounding box center [926, 102] width 2 height 5
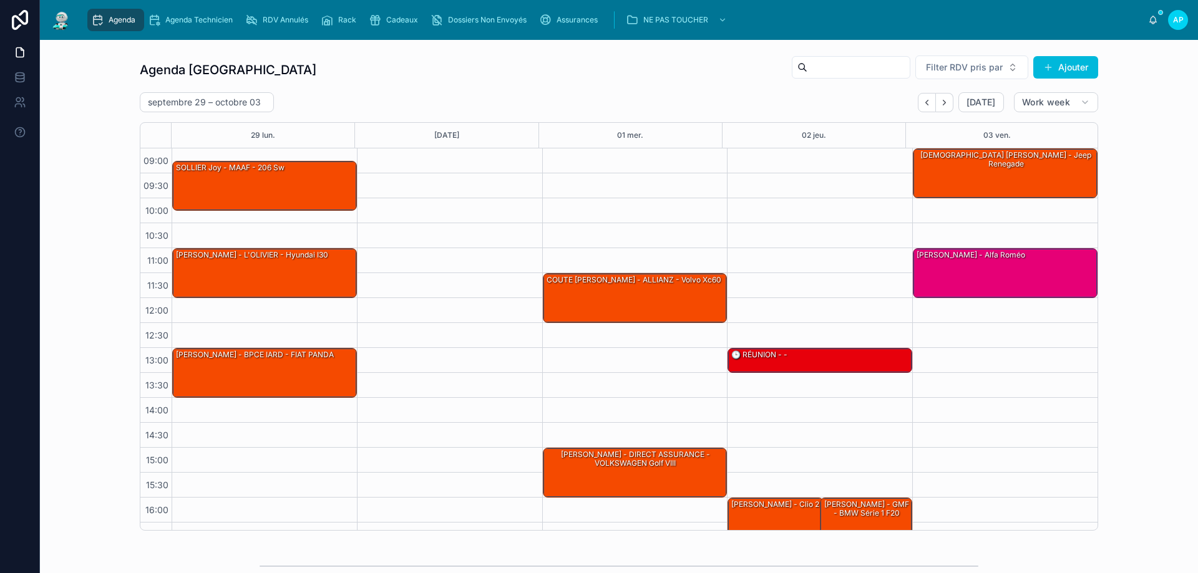
click at [943, 104] on icon "Next" at bounding box center [944, 102] width 2 height 5
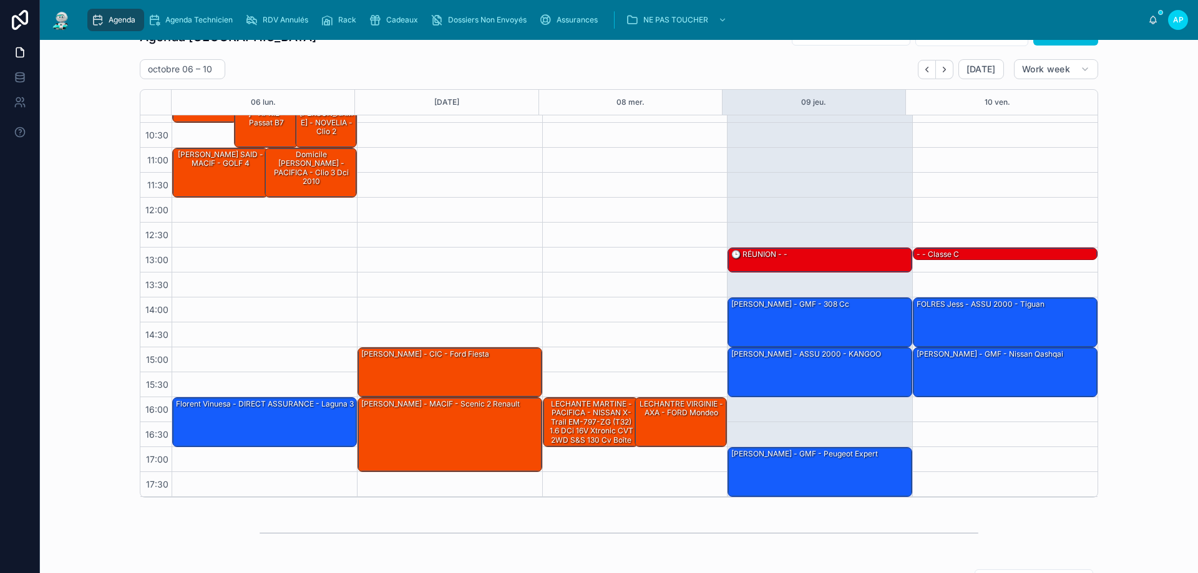
scroll to position [62, 0]
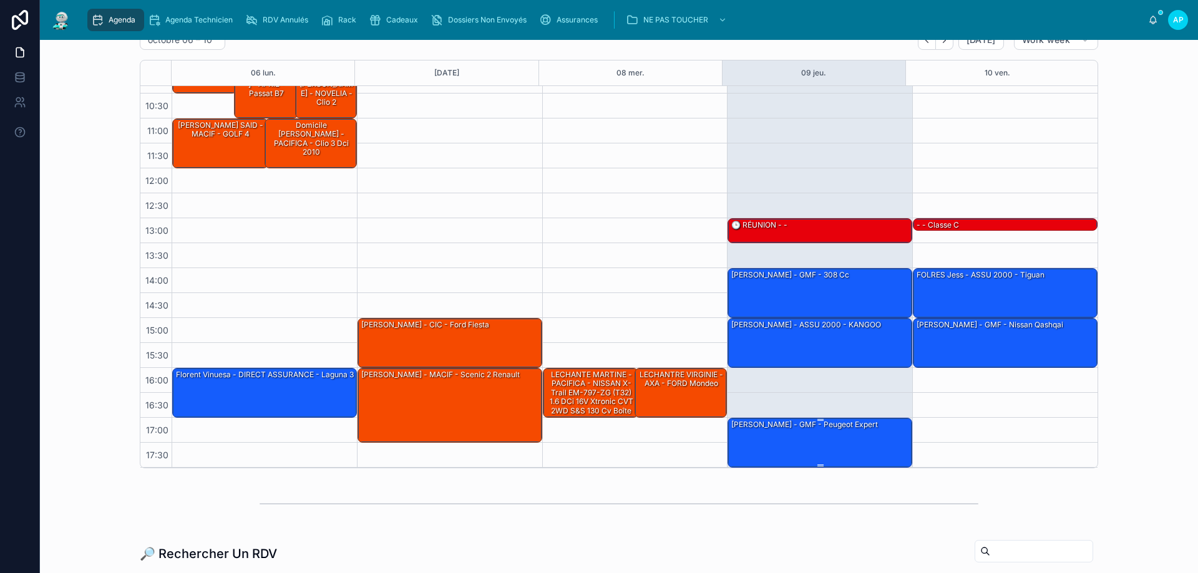
click at [798, 447] on div "[PERSON_NAME] - GMF - Peugeot expert" at bounding box center [820, 442] width 181 height 47
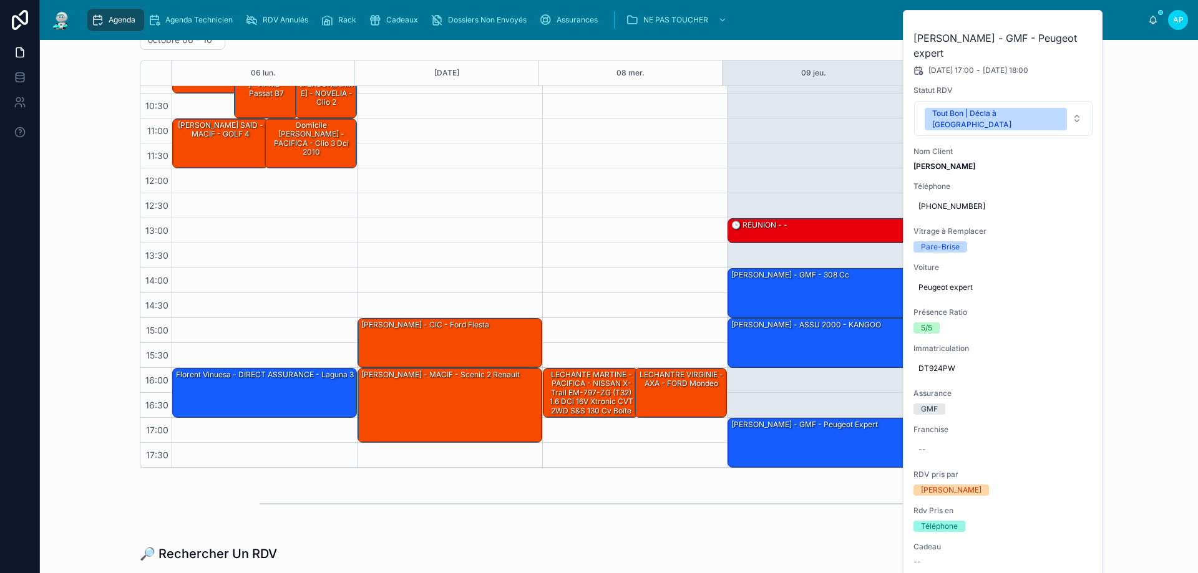
click at [0, 0] on button at bounding box center [0, 0] width 0 height 0
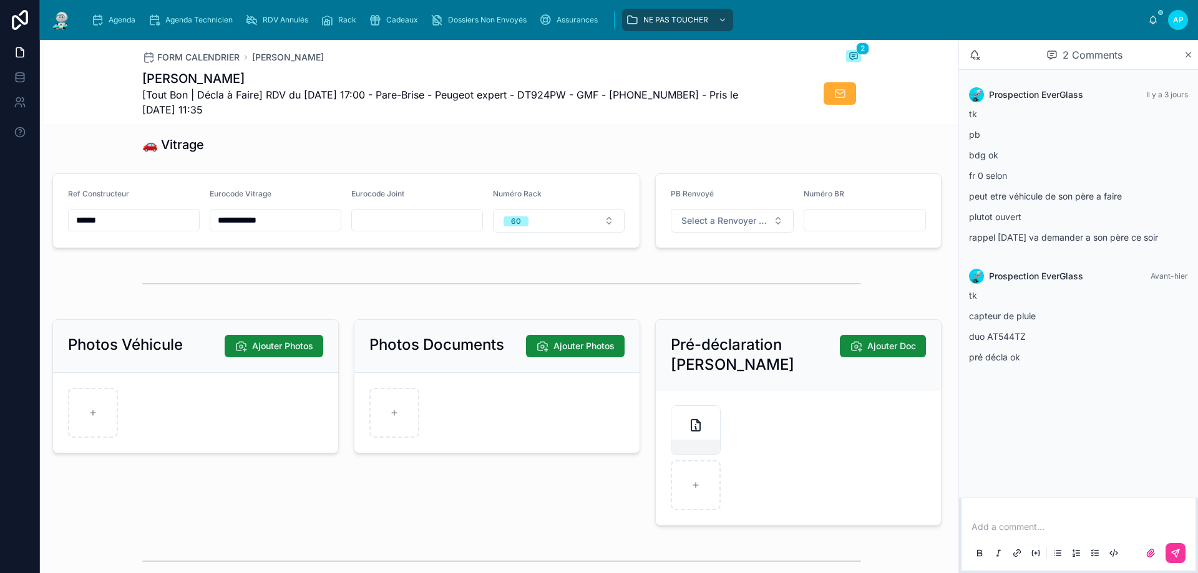
scroll to position [1365, 0]
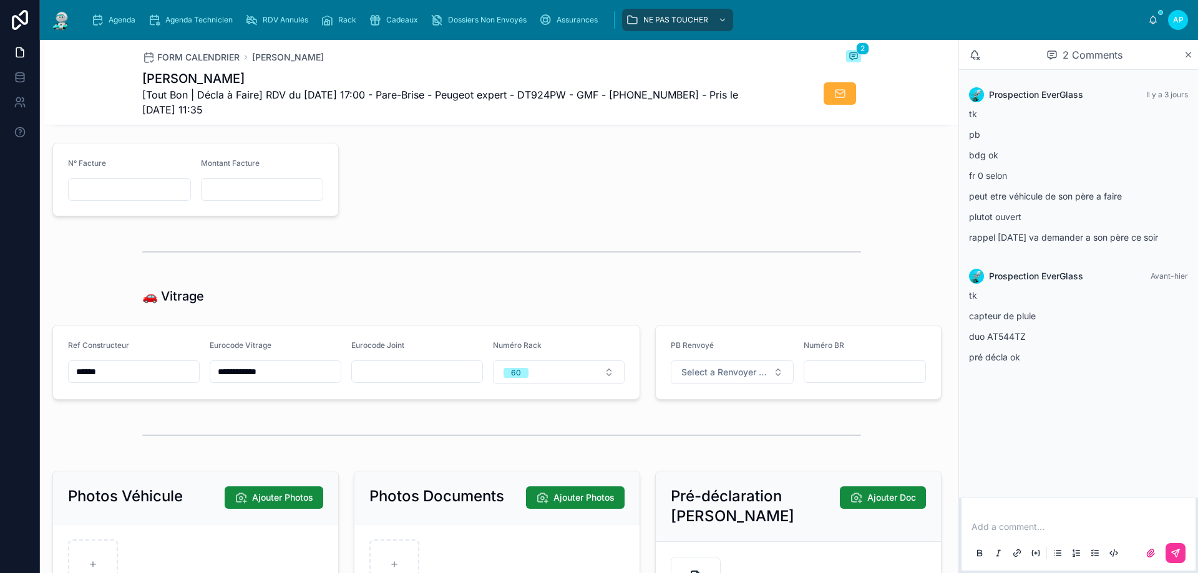
click at [264, 381] on input "**********" at bounding box center [275, 371] width 130 height 17
click at [419, 197] on div at bounding box center [647, 180] width 603 height 84
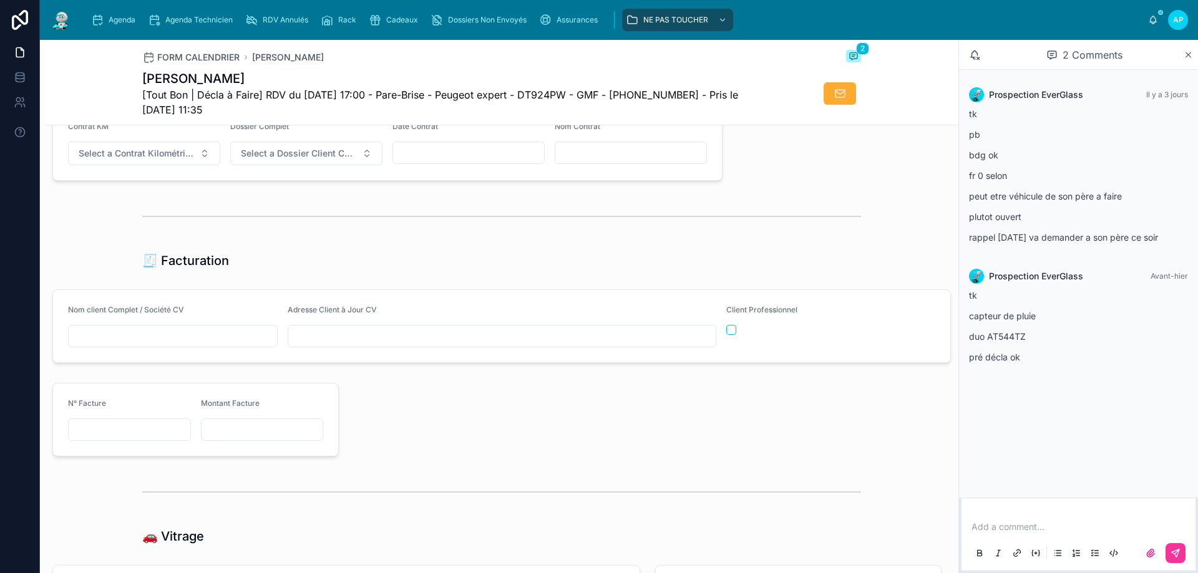
scroll to position [1054, 0]
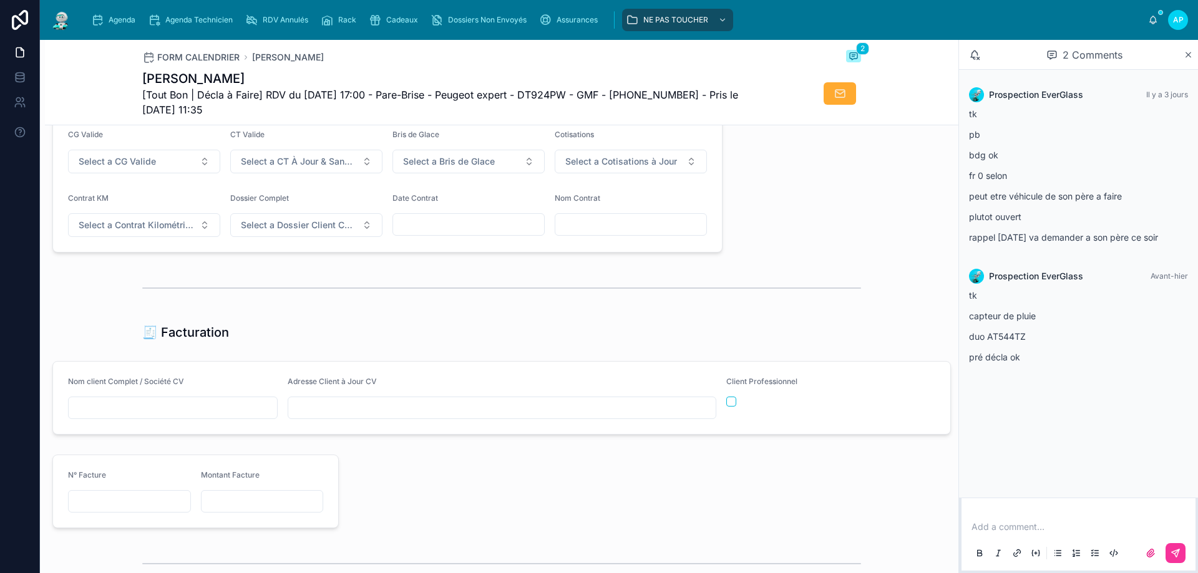
click at [120, 27] on div "Agenda" at bounding box center [115, 20] width 49 height 20
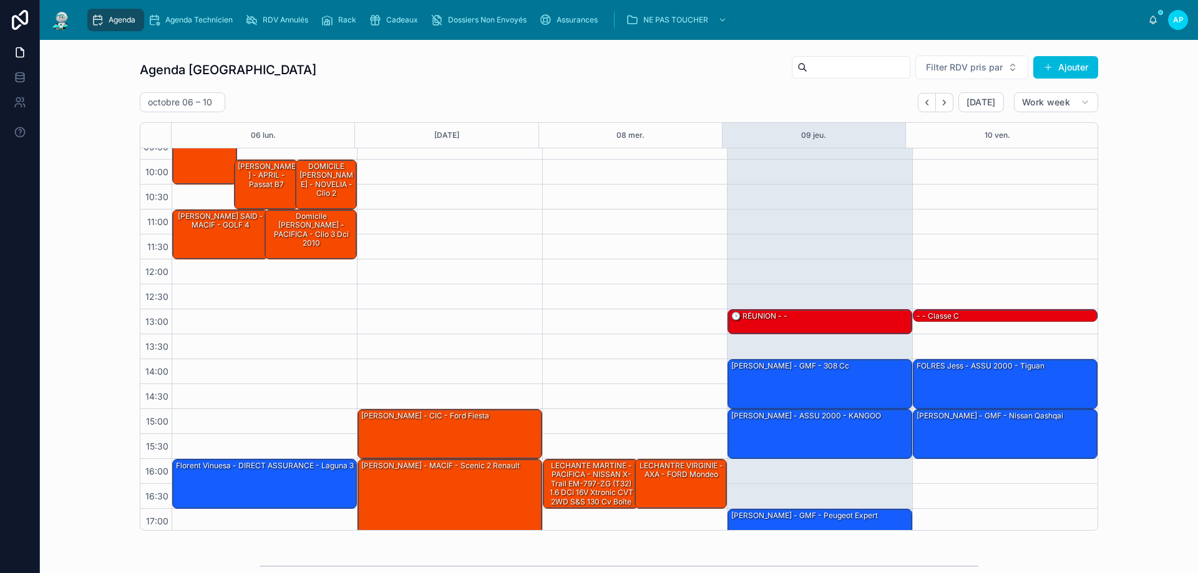
scroll to position [67, 0]
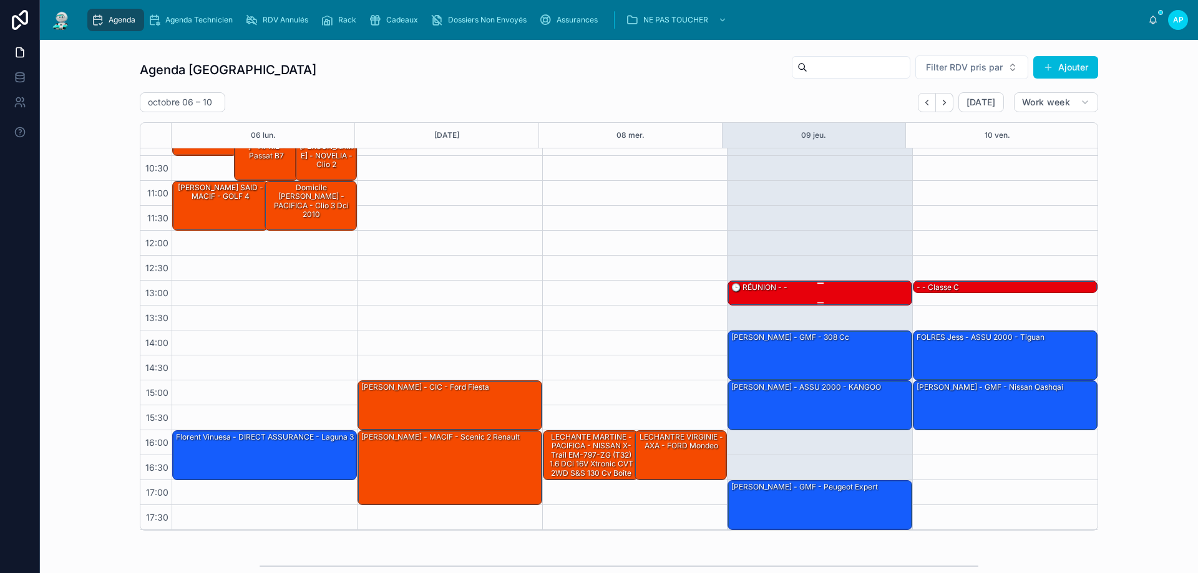
click at [837, 284] on div "🕒 RÉUNION - -" at bounding box center [820, 292] width 181 height 22
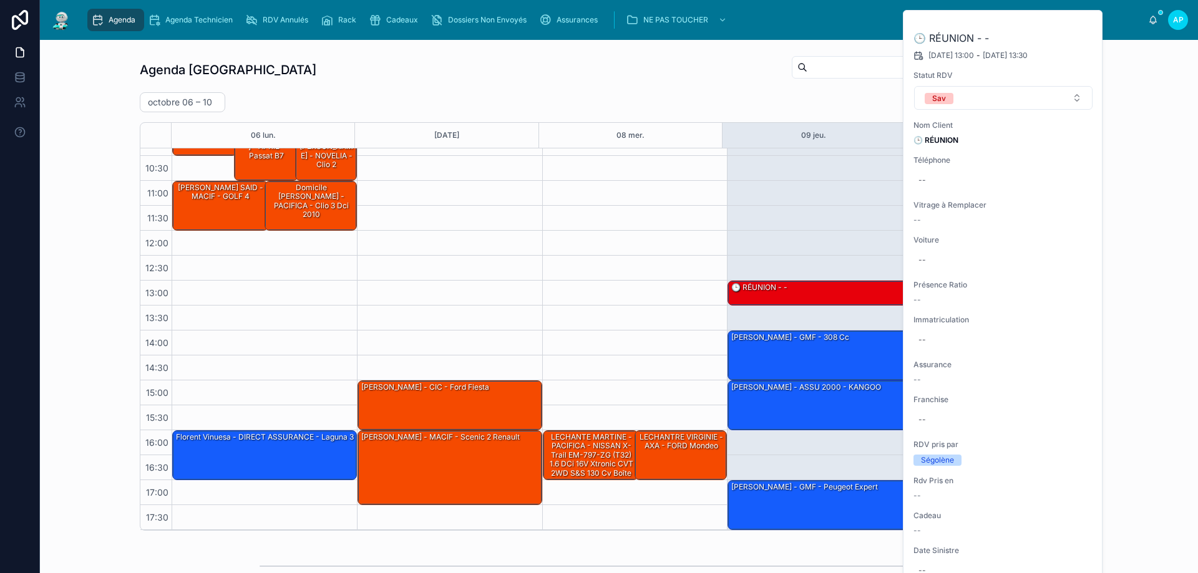
click at [1154, 214] on div "Agenda Perpignan Filter RDV pris par Ajouter [DATE] – [DATE] [DATE] Work week 0…" at bounding box center [619, 293] width 1138 height 486
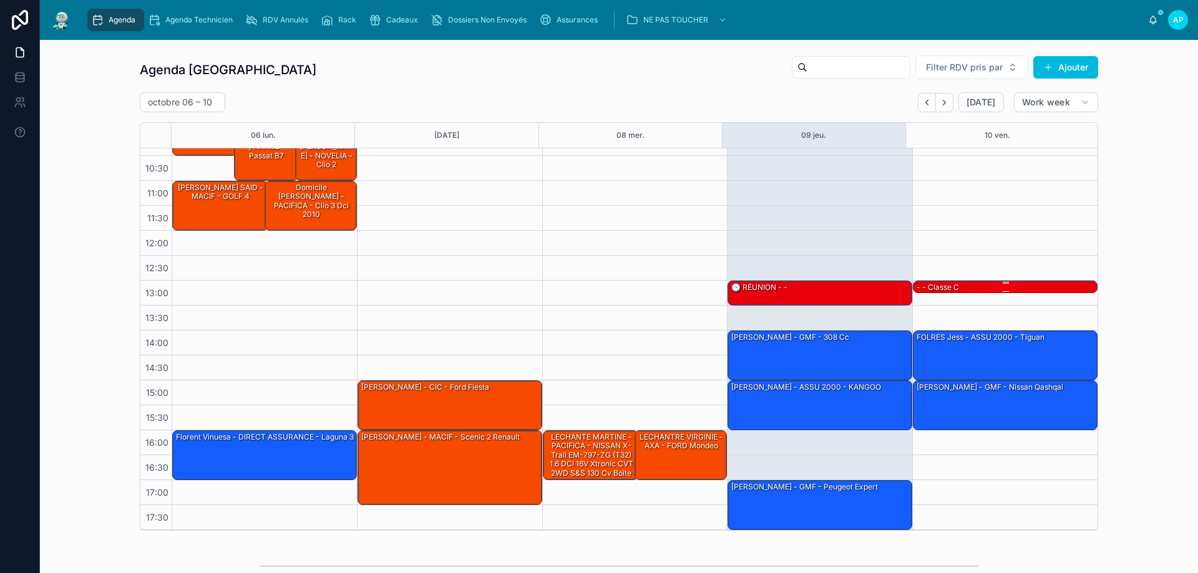
click at [943, 286] on div "- - classe c" at bounding box center [937, 287] width 45 height 11
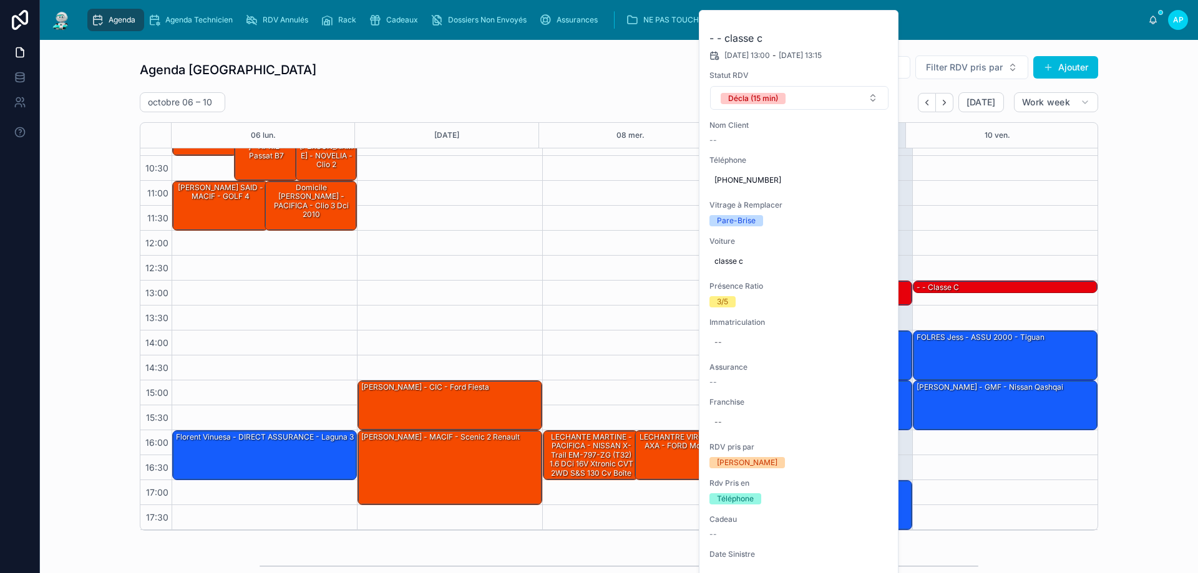
click at [0, 0] on button at bounding box center [0, 0] width 0 height 0
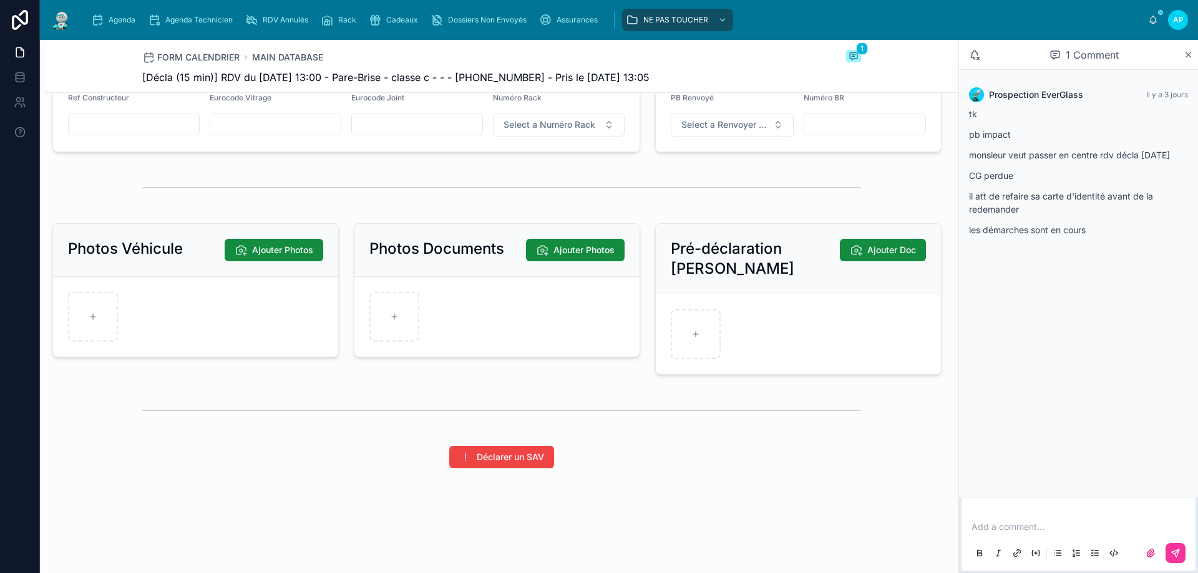
scroll to position [1590, 0]
click at [122, 17] on span "Agenda" at bounding box center [122, 20] width 27 height 10
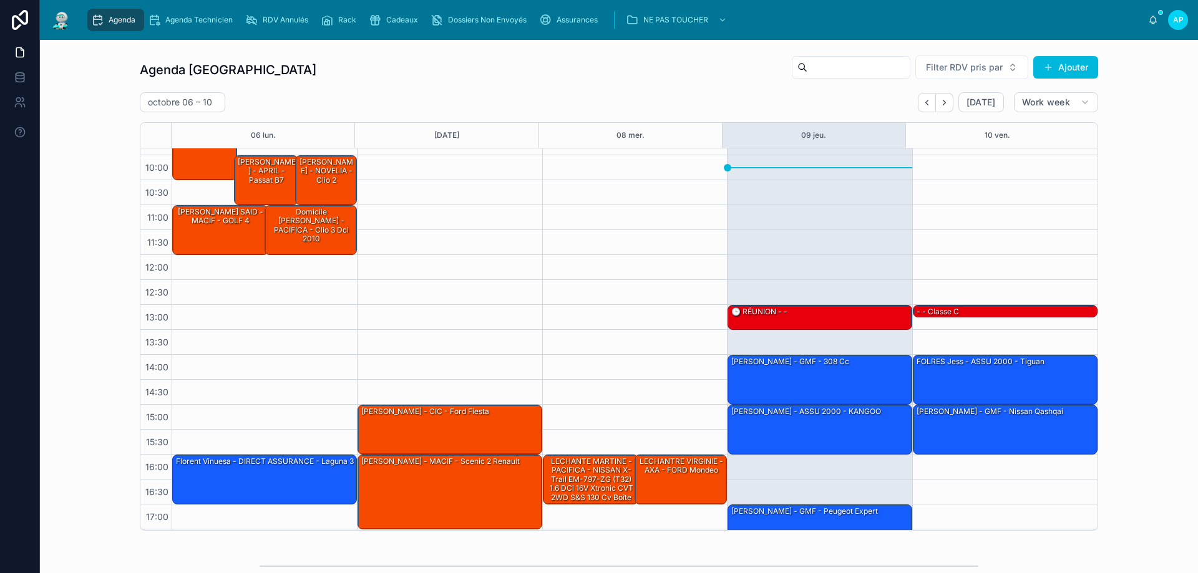
scroll to position [62, 0]
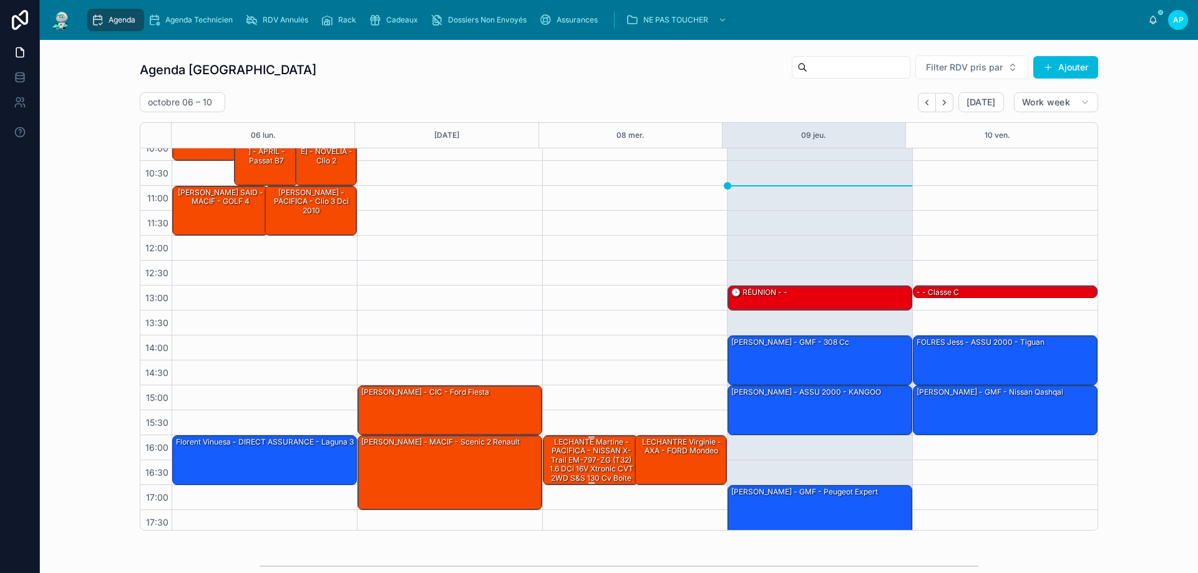
drag, startPoint x: 602, startPoint y: 460, endPoint x: 617, endPoint y: 452, distance: 17.0
click at [603, 460] on div "LECHANTE Martine - PACIFICA - NISSAN X-Trail EM-797-ZG (T32) 1.6 dCi 16V Xtroni…" at bounding box center [591, 465] width 92 height 56
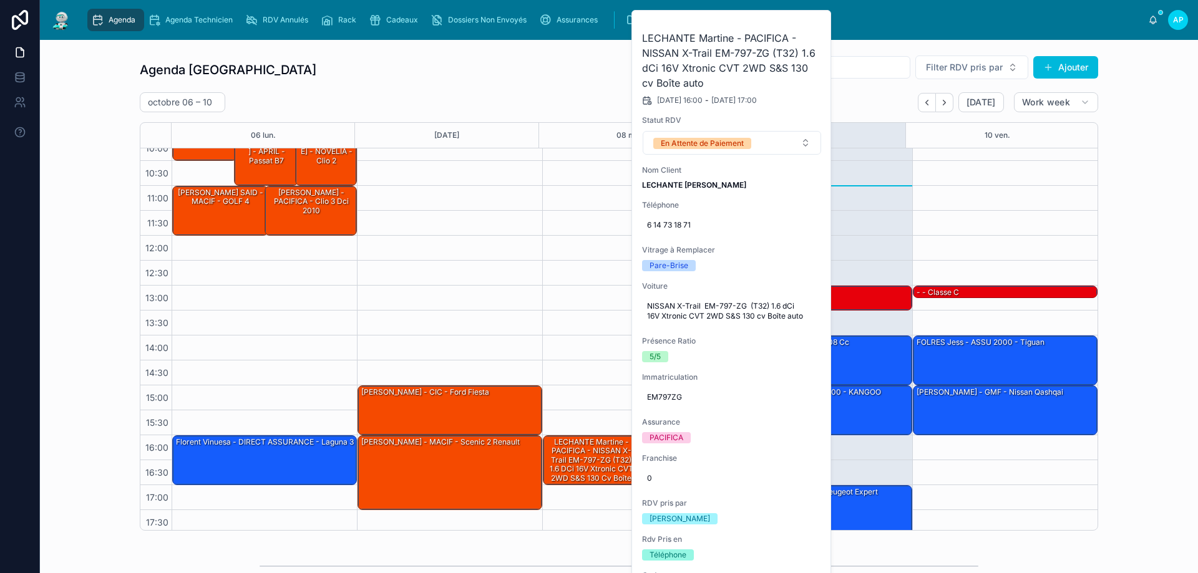
click at [551, 261] on div "16:00 – 17:00 LECHANTE Martine - PACIFICA - NISSAN X-Trail EM-797-ZG (T32) 1.6 …" at bounding box center [634, 310] width 185 height 449
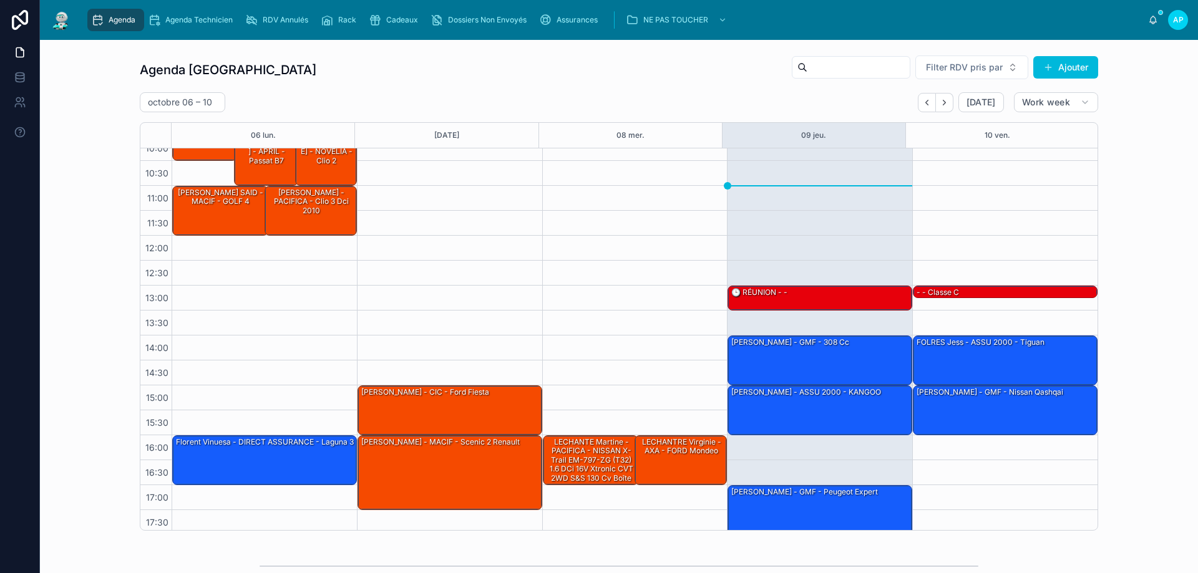
scroll to position [250, 0]
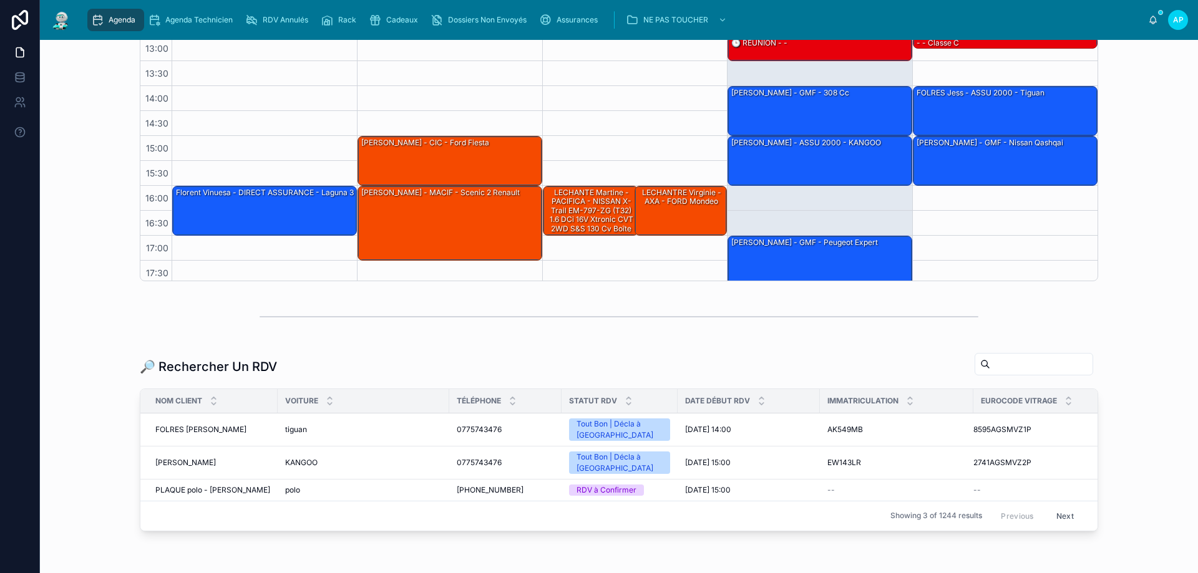
click at [996, 360] on input "text" at bounding box center [1041, 364] width 102 height 17
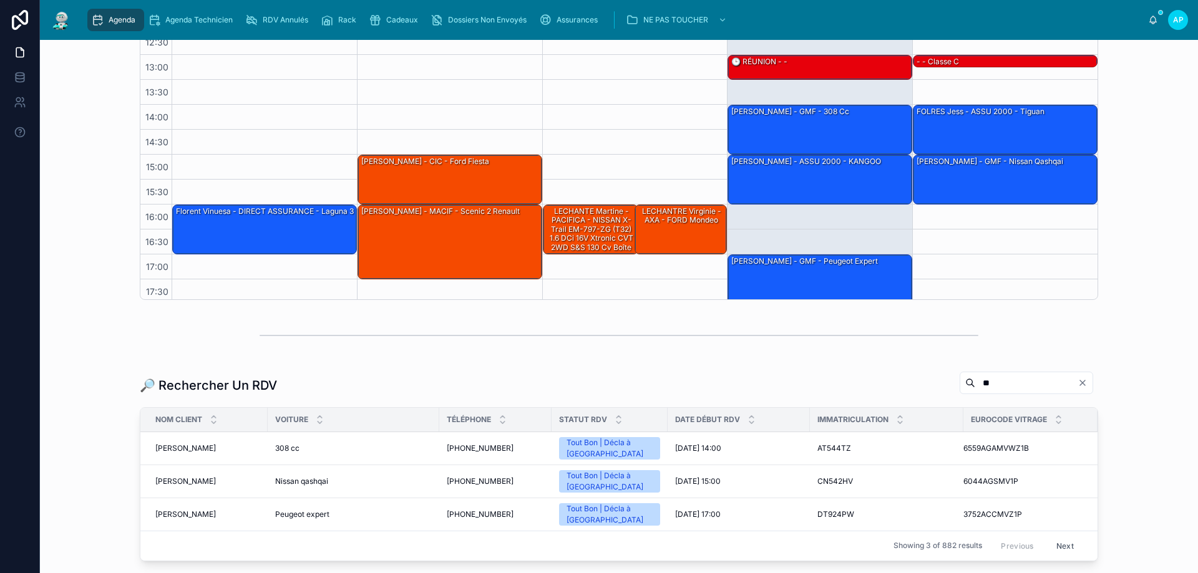
scroll to position [250, 0]
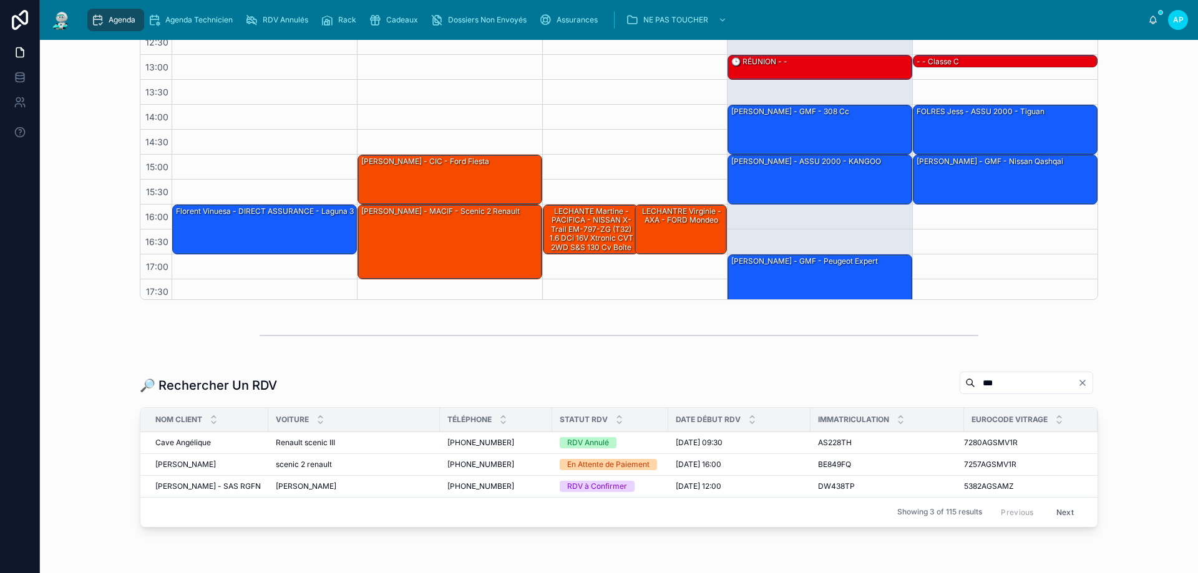
scroll to position [250, 0]
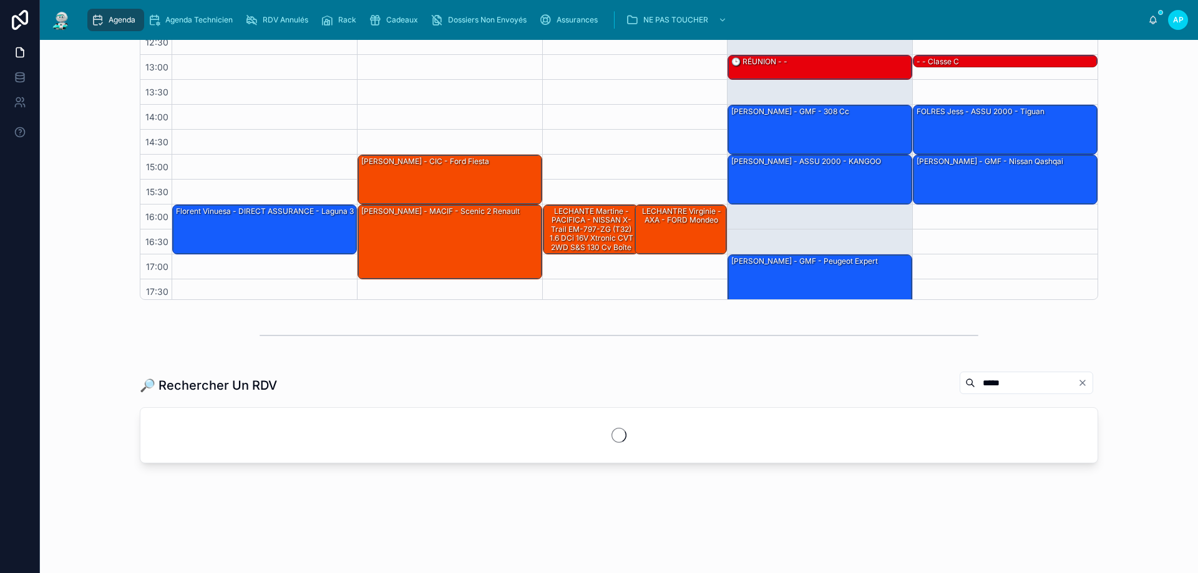
scroll to position [250, 0]
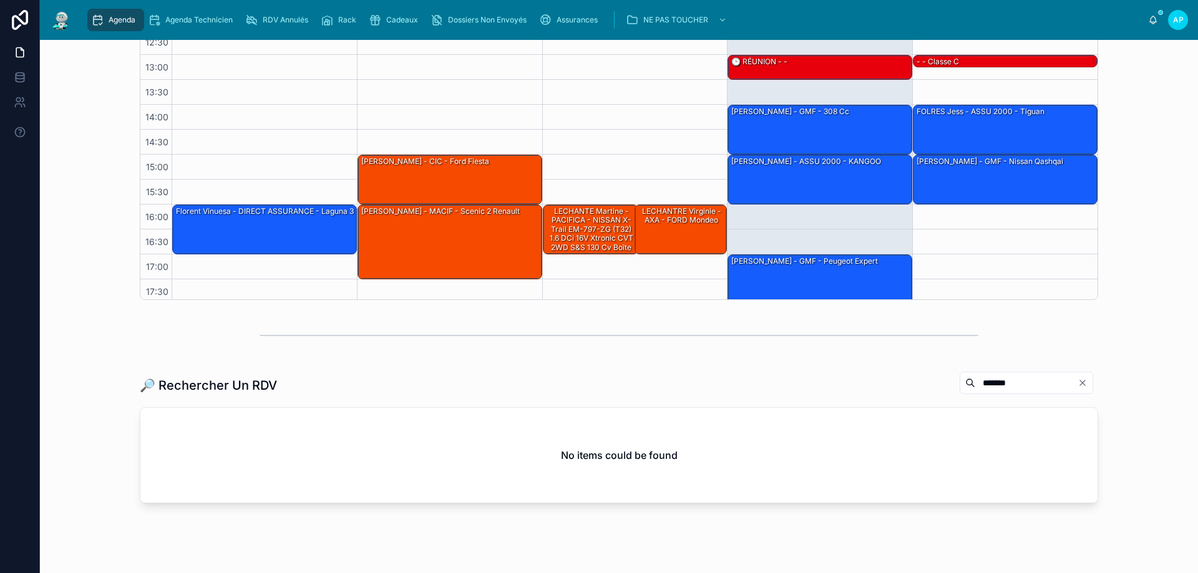
scroll to position [250, 0]
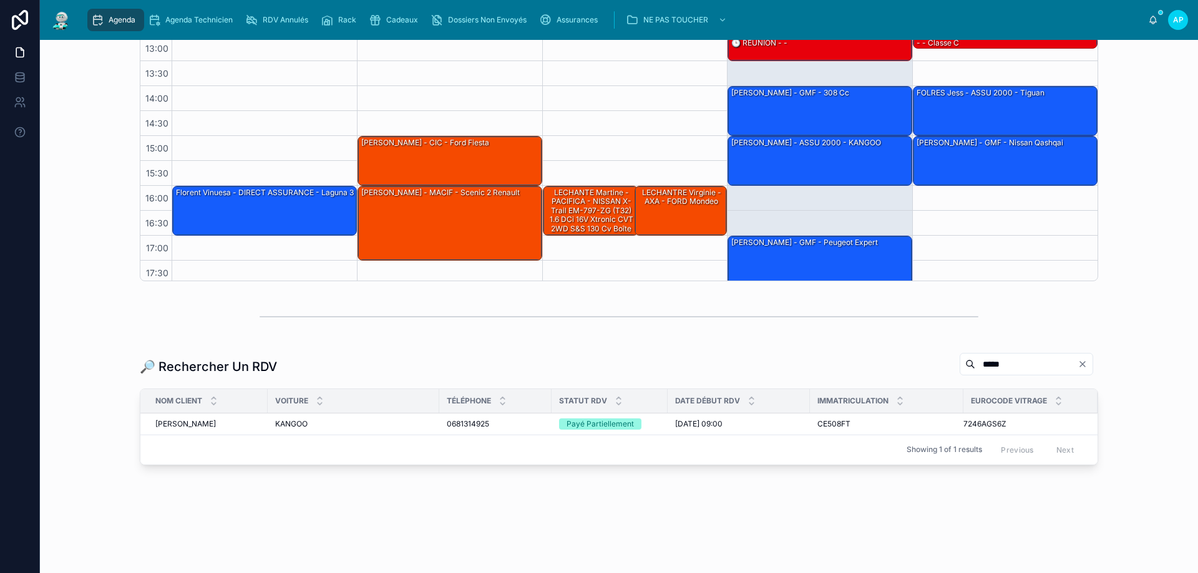
type input "*****"
click at [200, 425] on div "[PERSON_NAME]" at bounding box center [207, 424] width 105 height 10
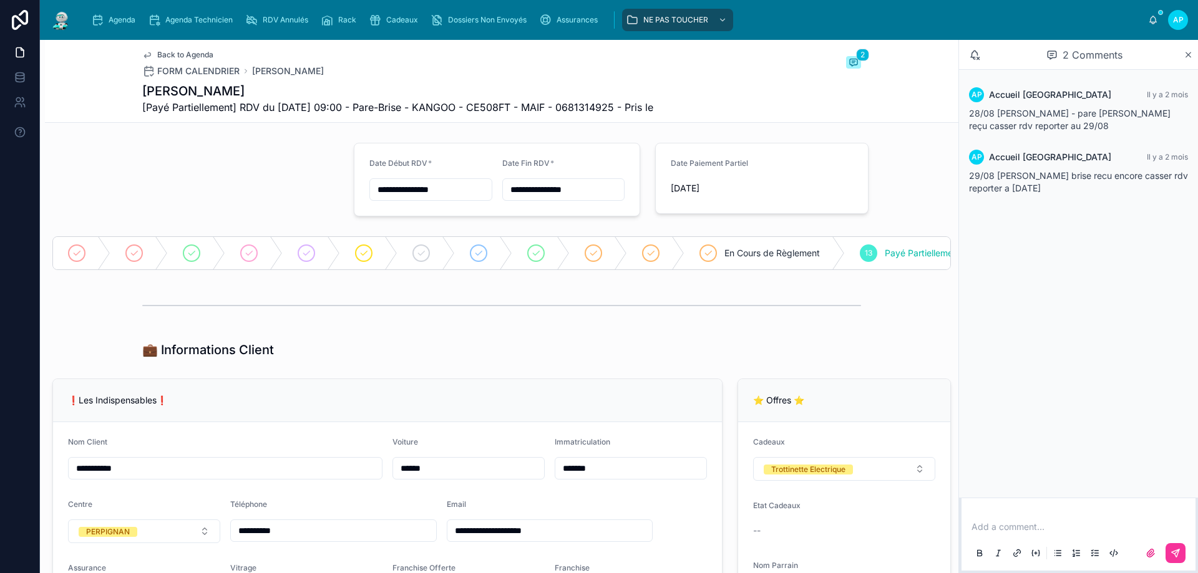
scroll to position [0, 132]
click at [384, 16] on div "Cadeaux" at bounding box center [396, 20] width 54 height 20
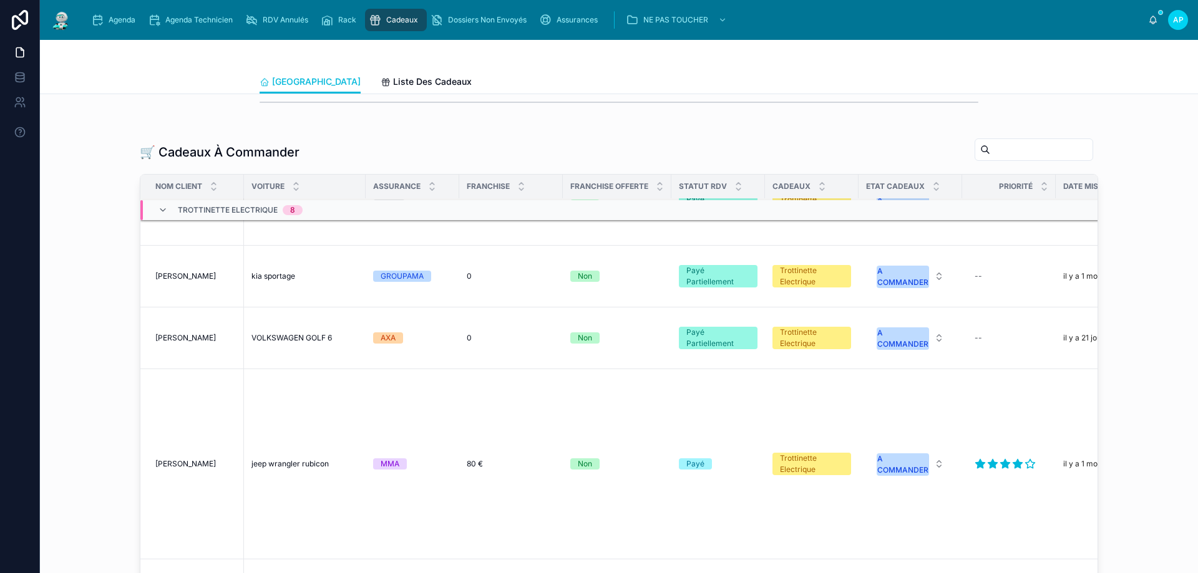
click at [389, 21] on span "Cadeaux" at bounding box center [402, 20] width 32 height 10
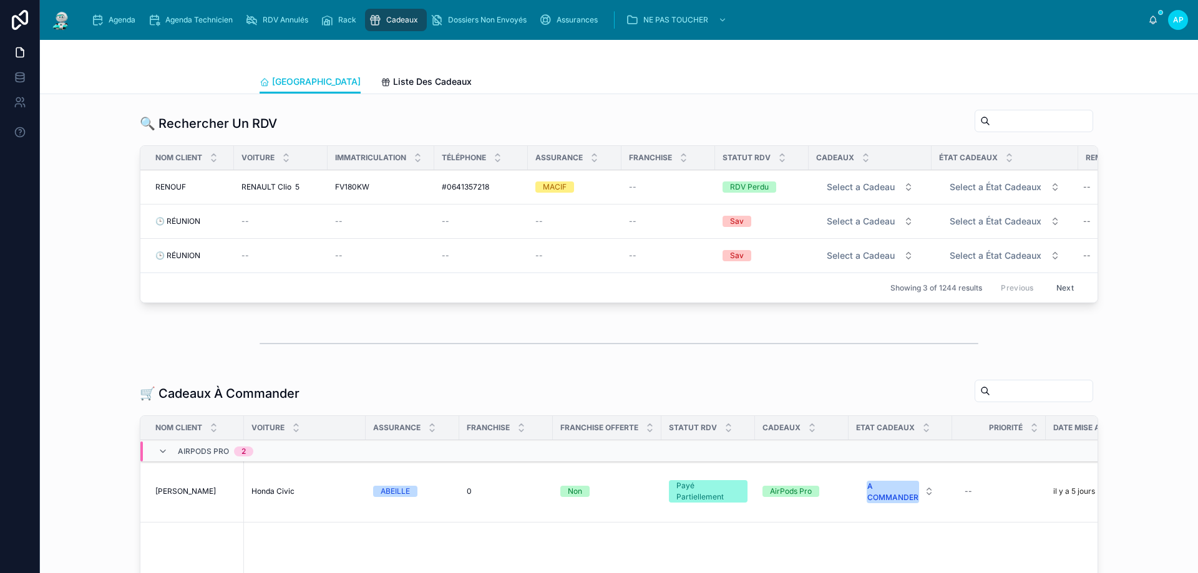
click at [112, 17] on span "Agenda" at bounding box center [122, 20] width 27 height 10
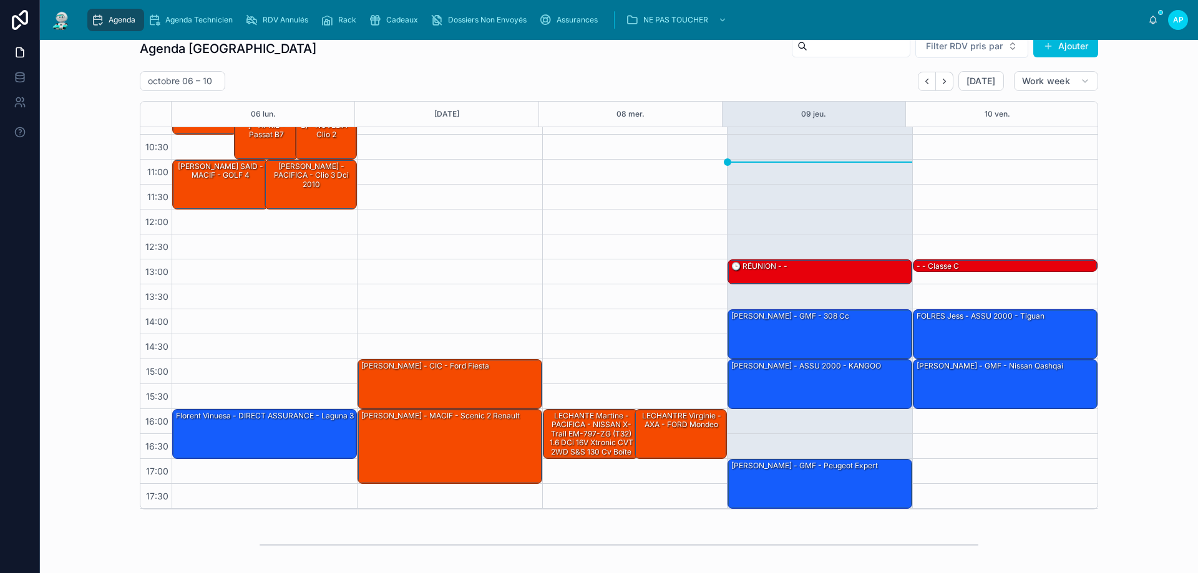
scroll to position [187, 0]
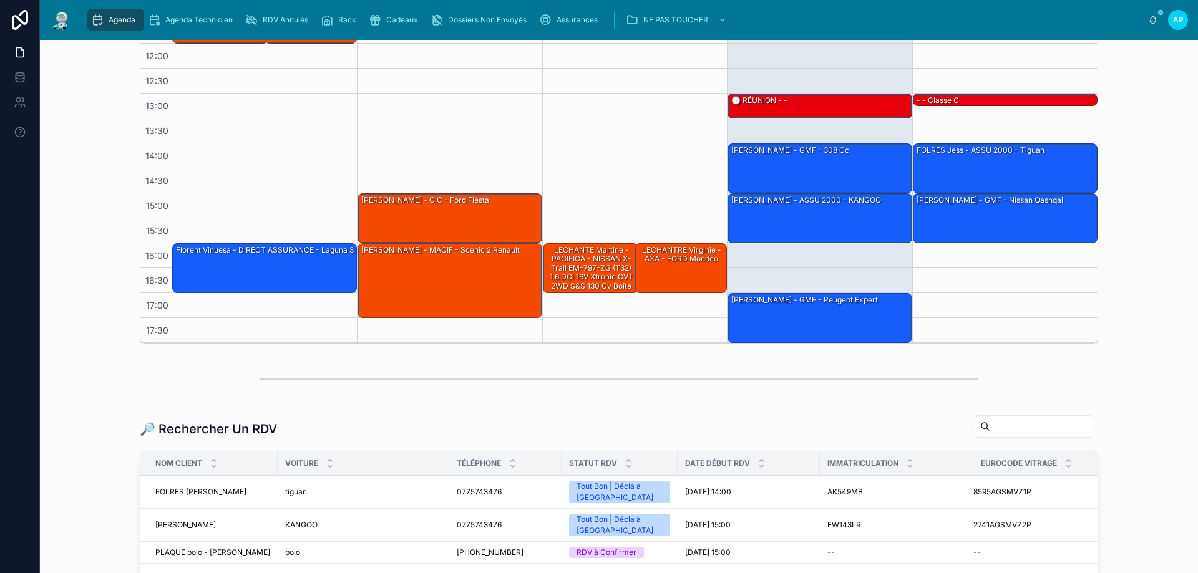
click at [990, 430] on input "text" at bounding box center [1041, 426] width 102 height 17
paste input "**********"
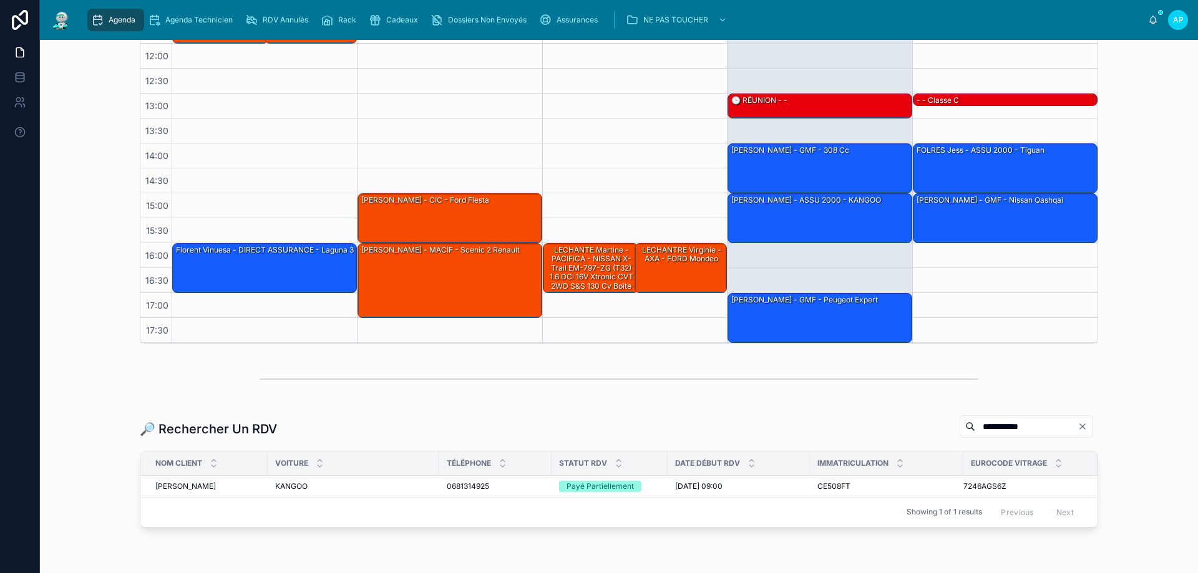
type input "**********"
drag, startPoint x: 168, startPoint y: 489, endPoint x: 1027, endPoint y: 201, distance: 906.0
click at [168, 488] on span "[PERSON_NAME]" at bounding box center [185, 487] width 61 height 10
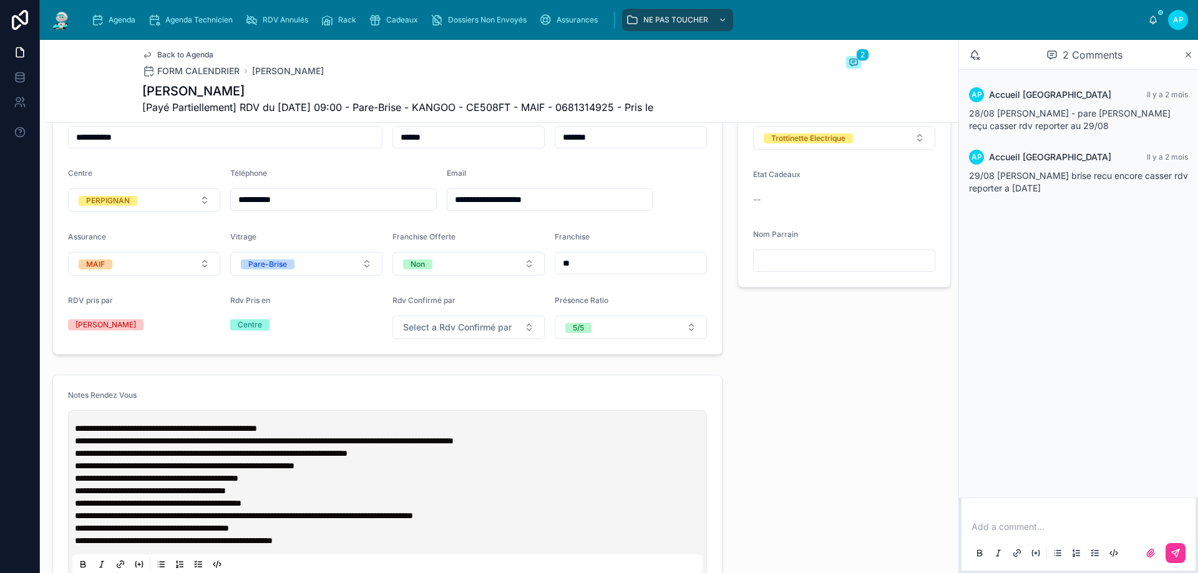
scroll to position [250, 0]
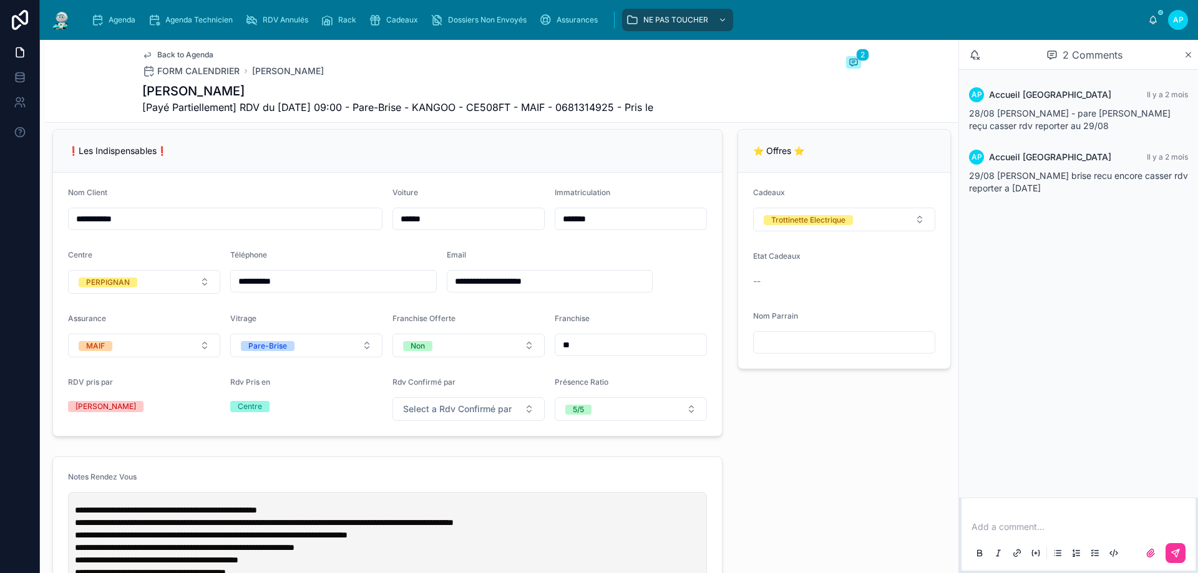
click at [800, 351] on input "text" at bounding box center [844, 342] width 181 height 17
click at [730, 425] on div "⭐ Offres ⭐ Cadeaux Trottinette Electrique Etat Cadeaux -- Nom Parrain" at bounding box center [844, 283] width 228 height 318
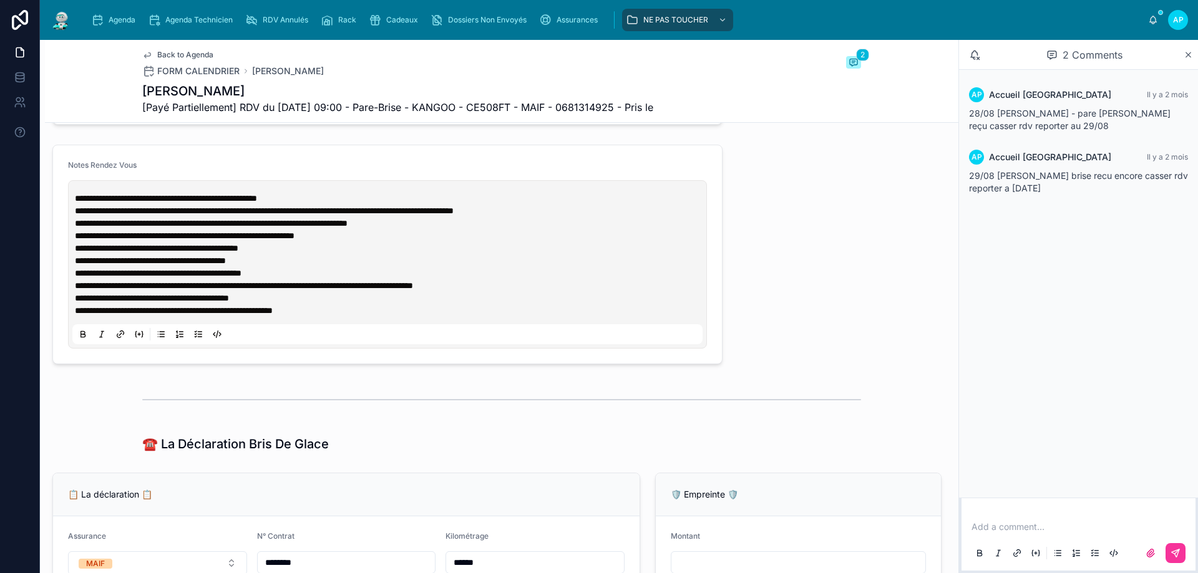
click at [131, 13] on div "Agenda" at bounding box center [115, 20] width 49 height 20
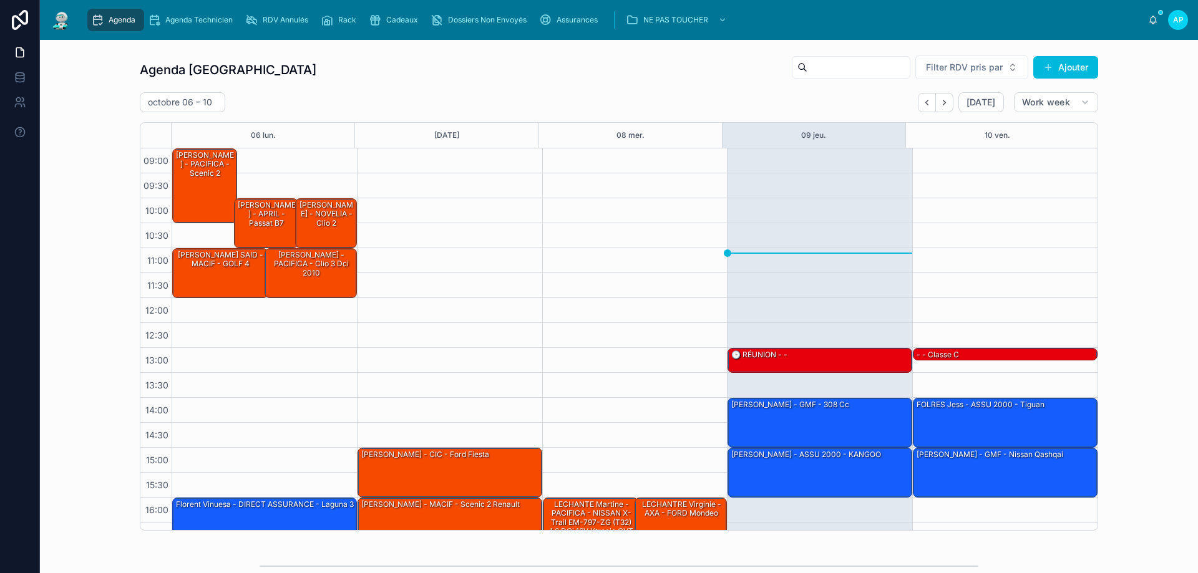
scroll to position [67, 0]
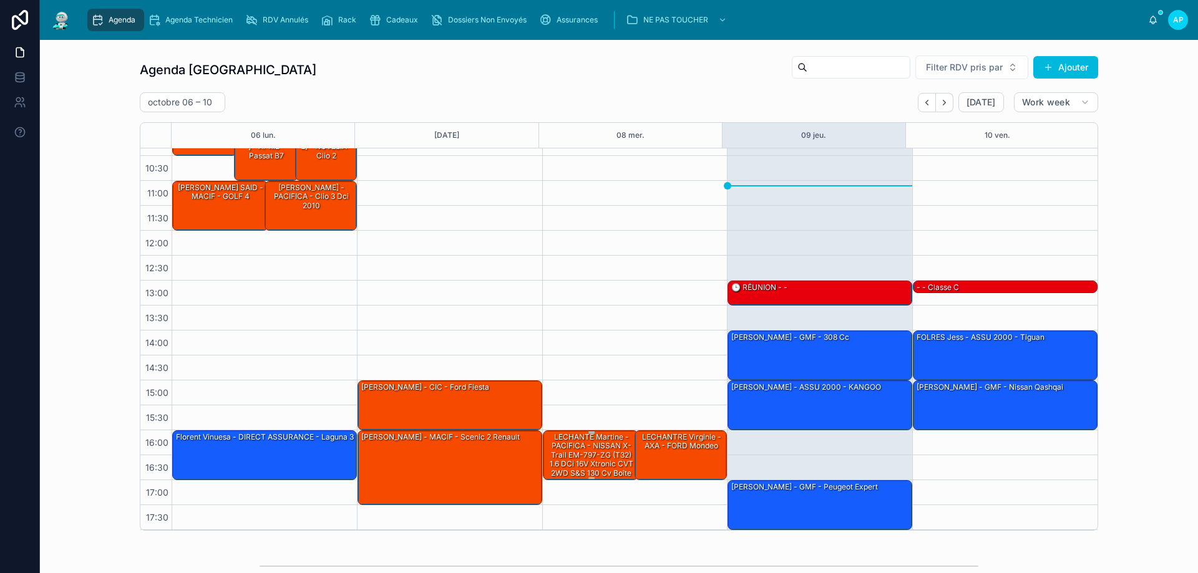
click at [595, 449] on div "LECHANTE Martine - PACIFICA - NISSAN X-Trail EM-797-ZG (T32) 1.6 dCi 16V Xtroni…" at bounding box center [591, 460] width 92 height 56
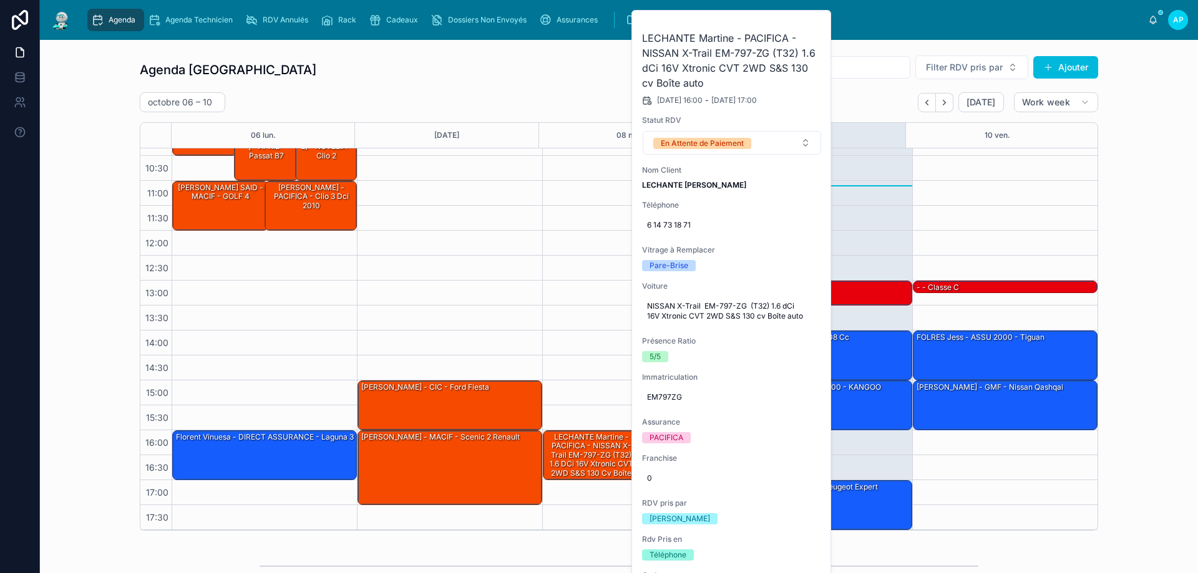
click at [424, 83] on div "Agenda Perpignan Filter RDV pris par [PERSON_NAME]" at bounding box center [619, 70] width 958 height 30
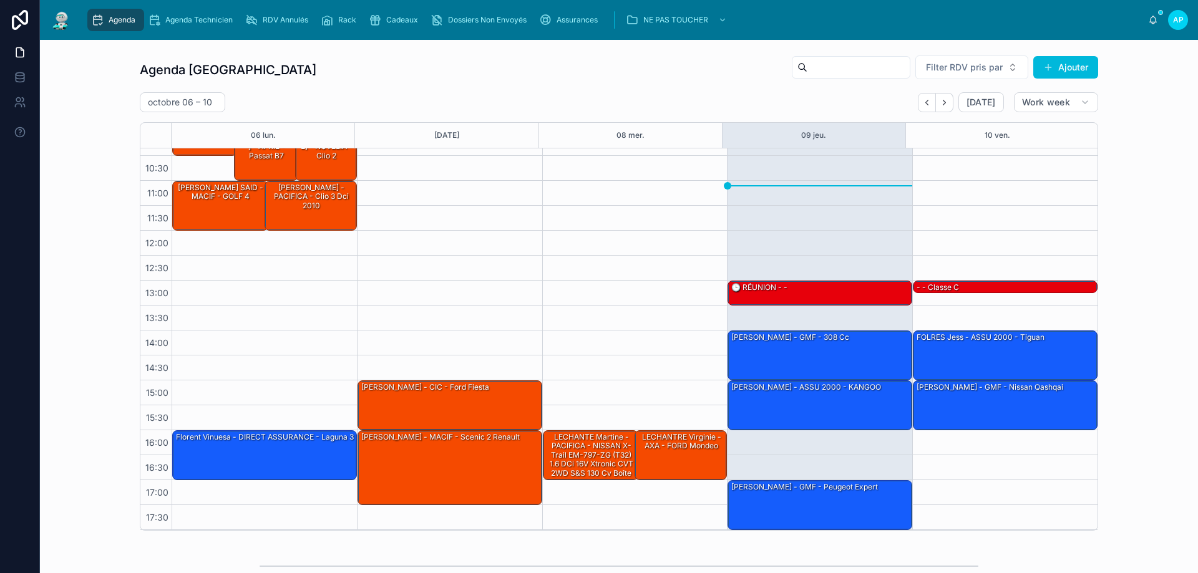
click at [946, 101] on button "Next" at bounding box center [944, 102] width 17 height 19
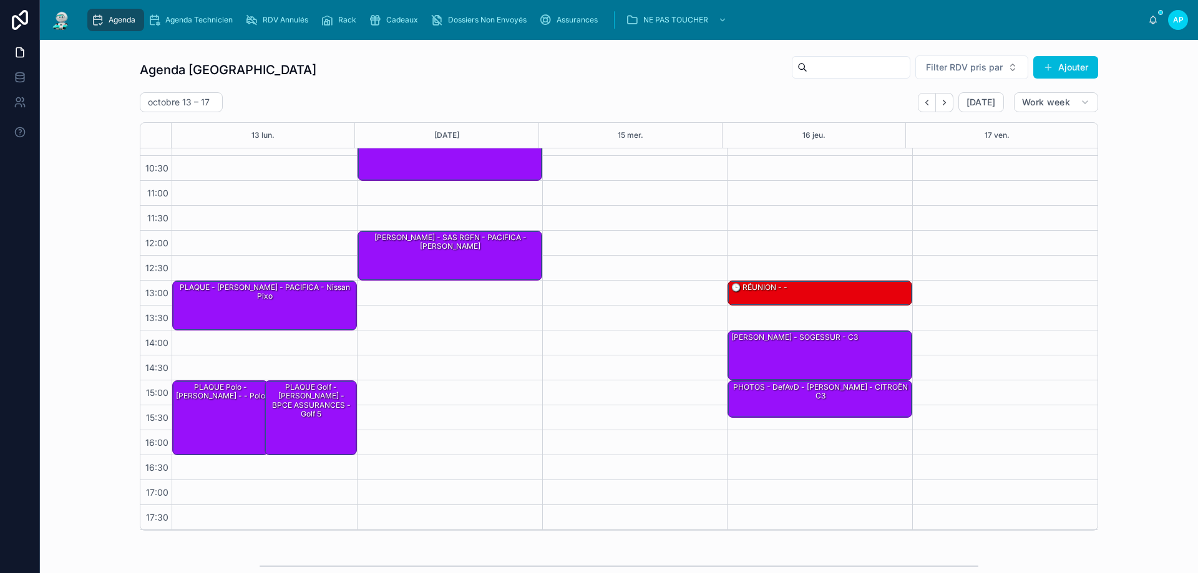
click at [390, 17] on span "Cadeaux" at bounding box center [402, 20] width 32 height 10
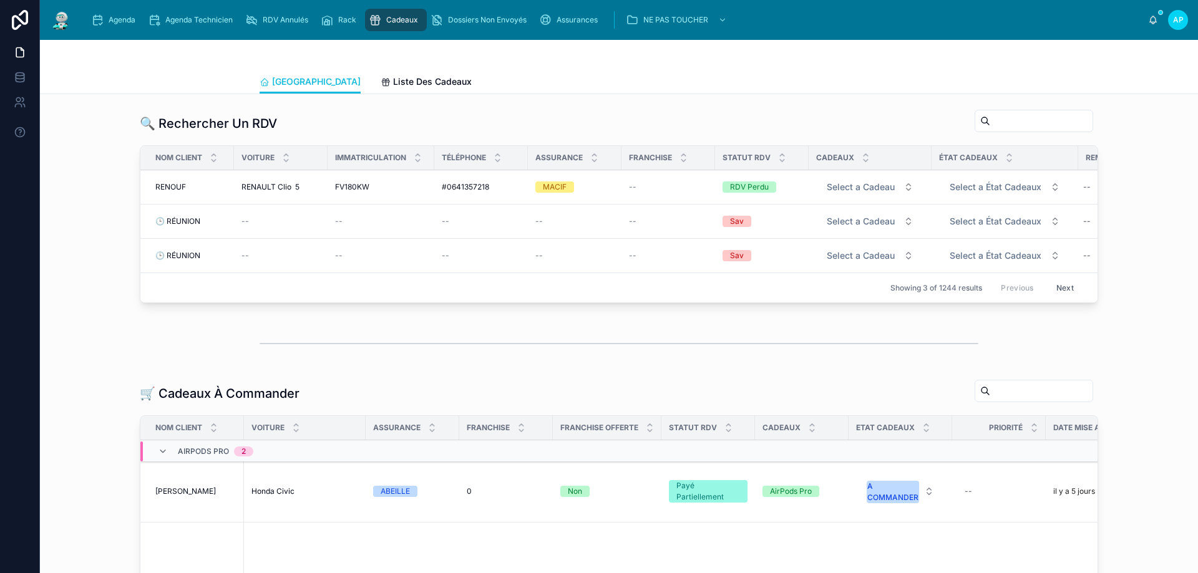
click at [409, 359] on div at bounding box center [618, 343] width 719 height 31
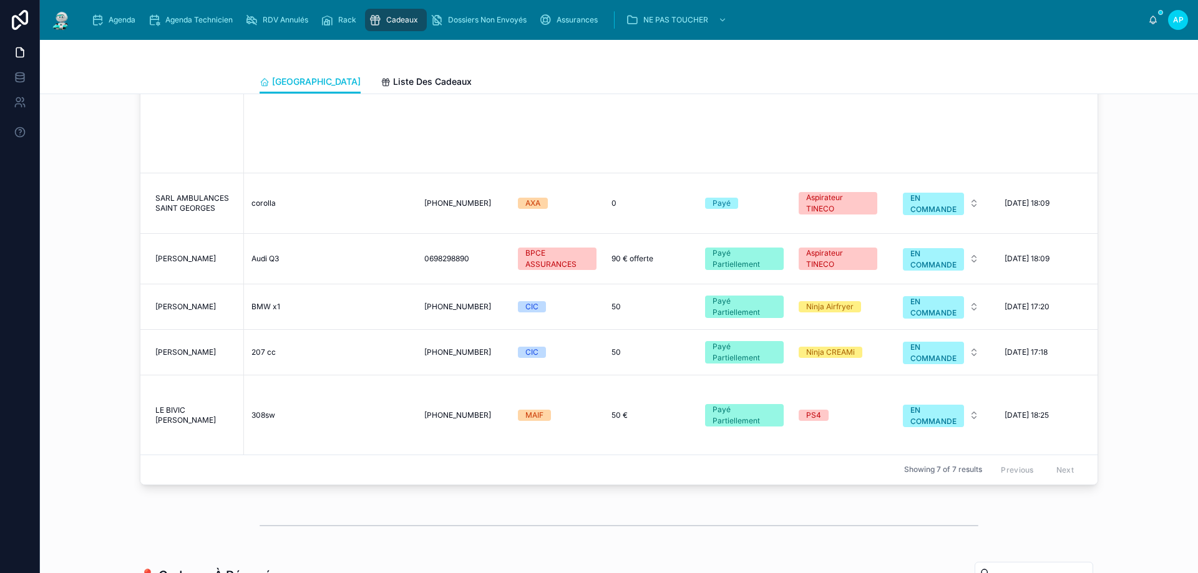
scroll to position [998, 0]
click at [326, 305] on div "BMW x1 BMW x1" at bounding box center [330, 306] width 158 height 10
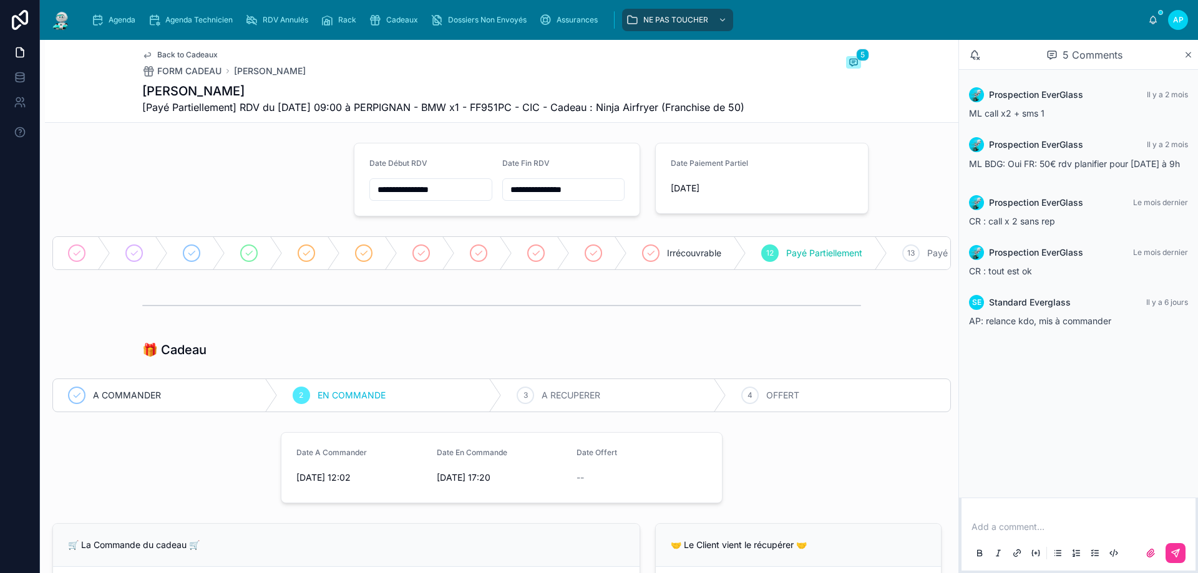
click at [594, 402] on span "A RECUPERER" at bounding box center [570, 395] width 59 height 12
click at [1012, 526] on p at bounding box center [1080, 527] width 219 height 12
drag, startPoint x: 1014, startPoint y: 531, endPoint x: 976, endPoint y: 503, distance: 46.9
click at [976, 513] on div "**********" at bounding box center [1078, 539] width 219 height 52
drag, startPoint x: 974, startPoint y: 513, endPoint x: 997, endPoint y: 525, distance: 25.9
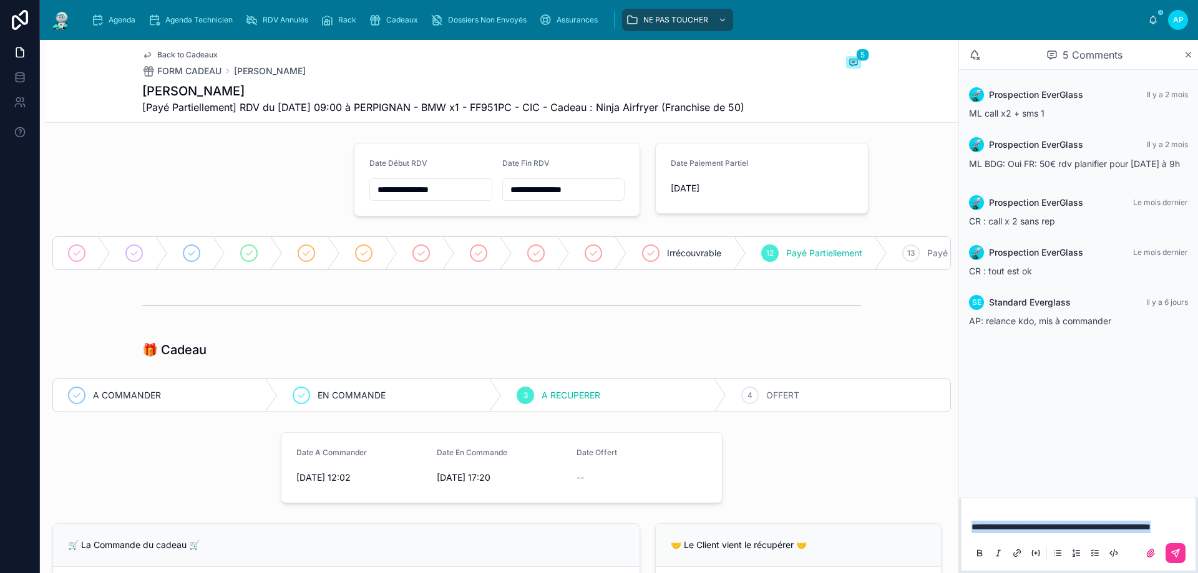
click at [997, 525] on p "**********" at bounding box center [1080, 527] width 219 height 12
copy span "**********"
click at [1178, 549] on icon at bounding box center [1175, 553] width 10 height 10
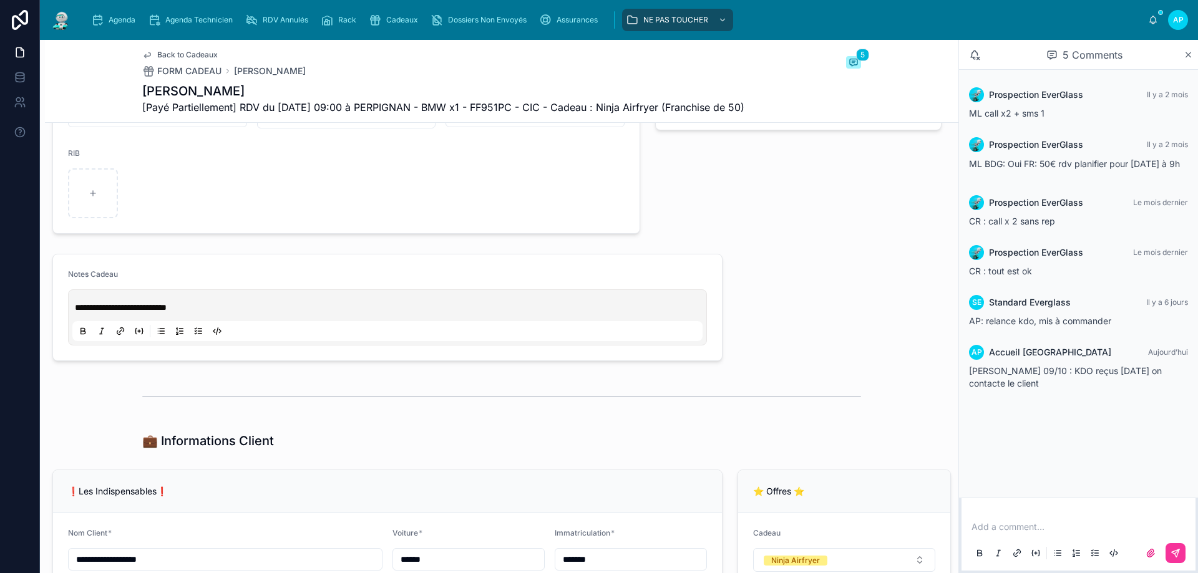
scroll to position [561, 0]
click at [76, 311] on span "**********" at bounding box center [121, 307] width 92 height 9
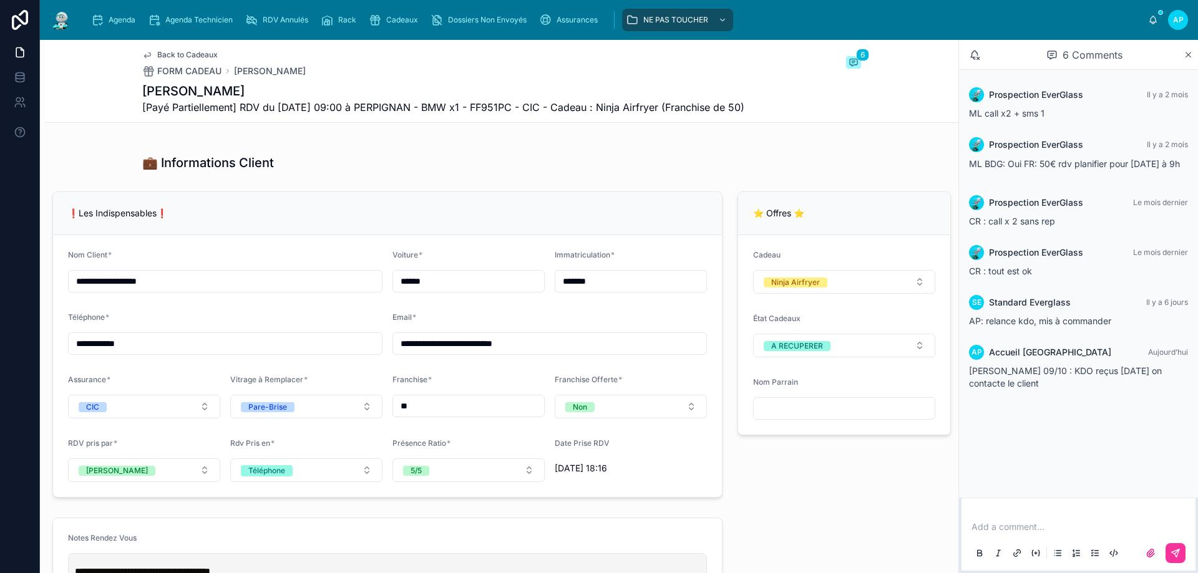
scroll to position [873, 0]
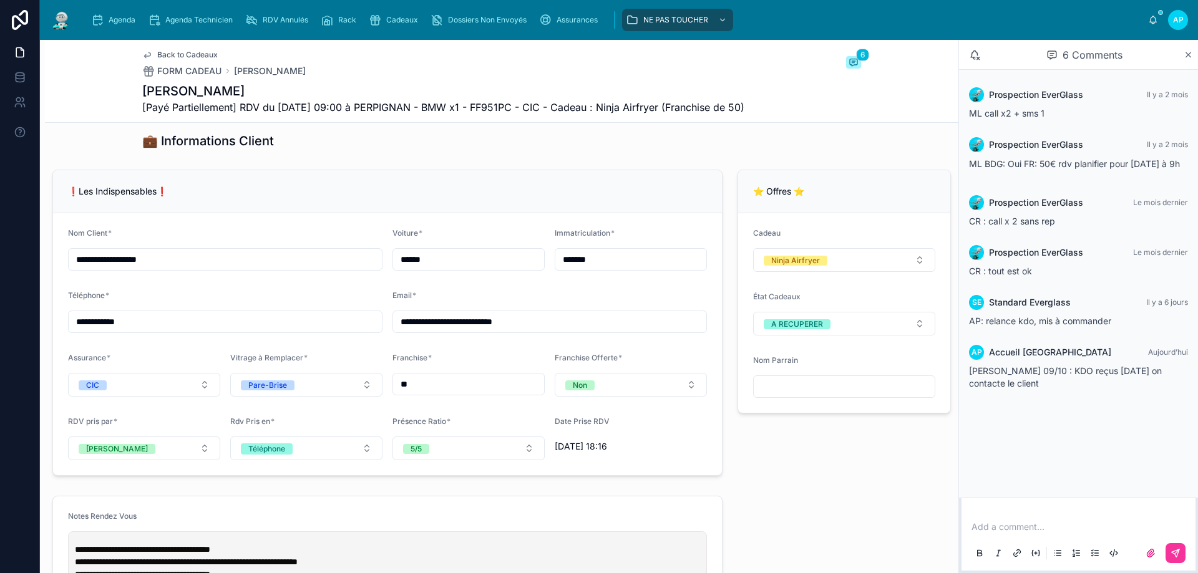
click at [106, 331] on input "**********" at bounding box center [225, 321] width 313 height 17
drag, startPoint x: 94, startPoint y: 334, endPoint x: 75, endPoint y: 335, distance: 18.8
click at [75, 331] on input "**********" at bounding box center [225, 321] width 313 height 17
click at [105, 331] on input "**********" at bounding box center [225, 321] width 313 height 17
click at [117, 331] on input "**********" at bounding box center [225, 321] width 313 height 17
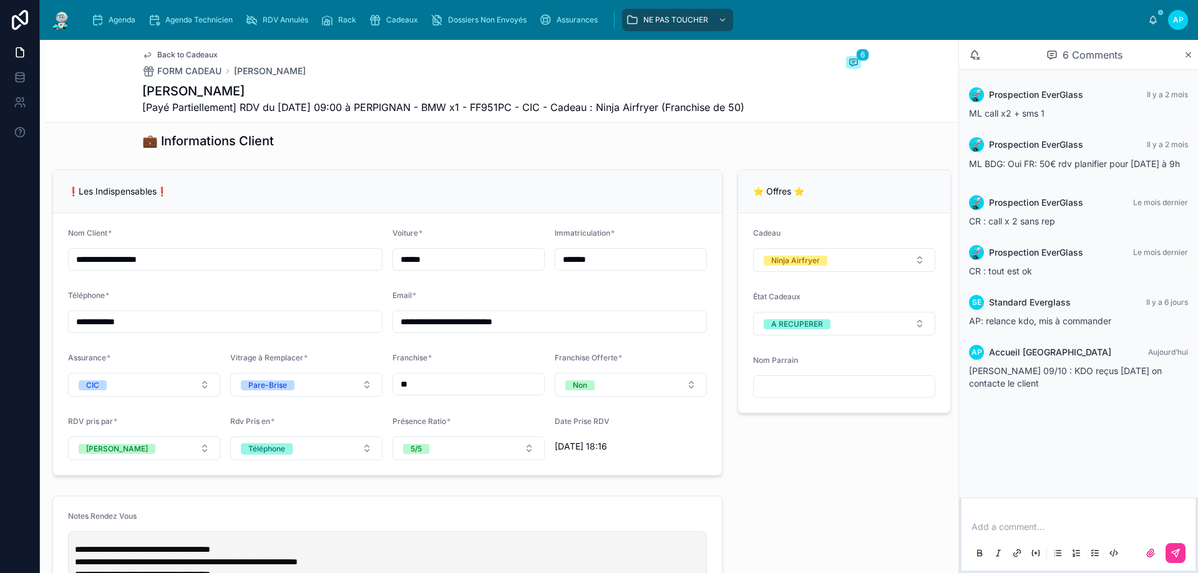
click at [127, 331] on input "**********" at bounding box center [225, 321] width 313 height 17
click at [145, 331] on input "**********" at bounding box center [225, 321] width 313 height 17
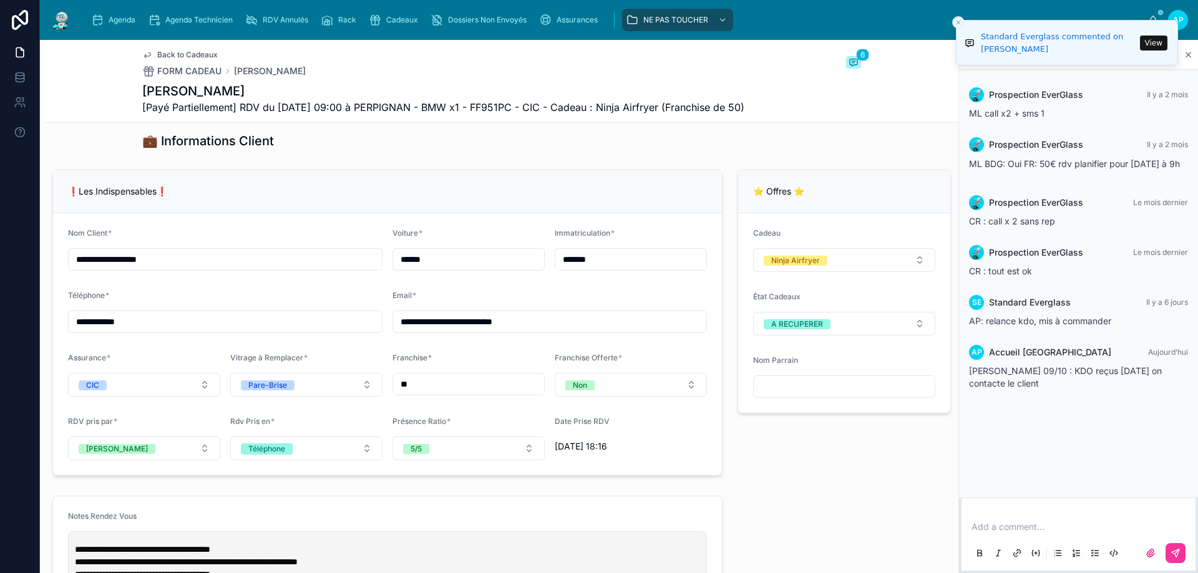
scroll to position [1060, 0]
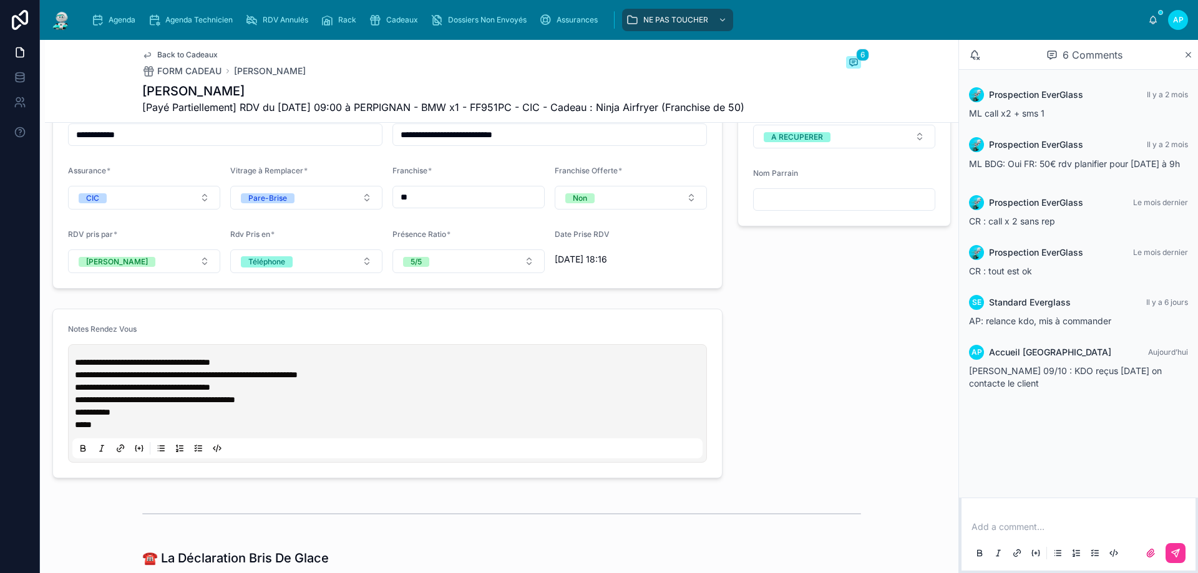
click at [102, 14] on icon "scrollable content" at bounding box center [97, 20] width 12 height 12
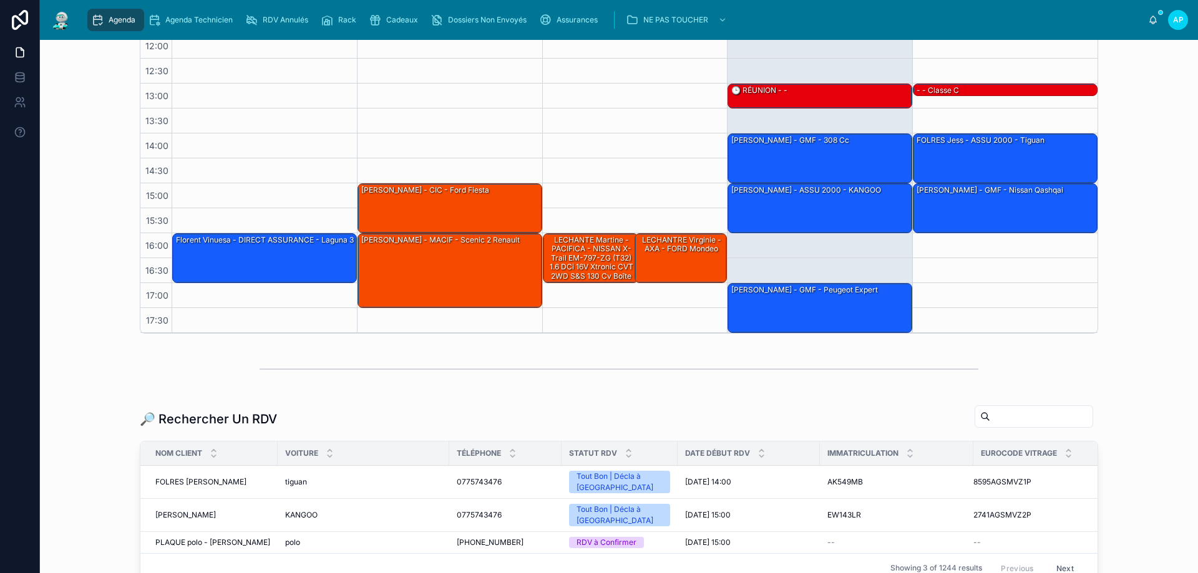
scroll to position [250, 0]
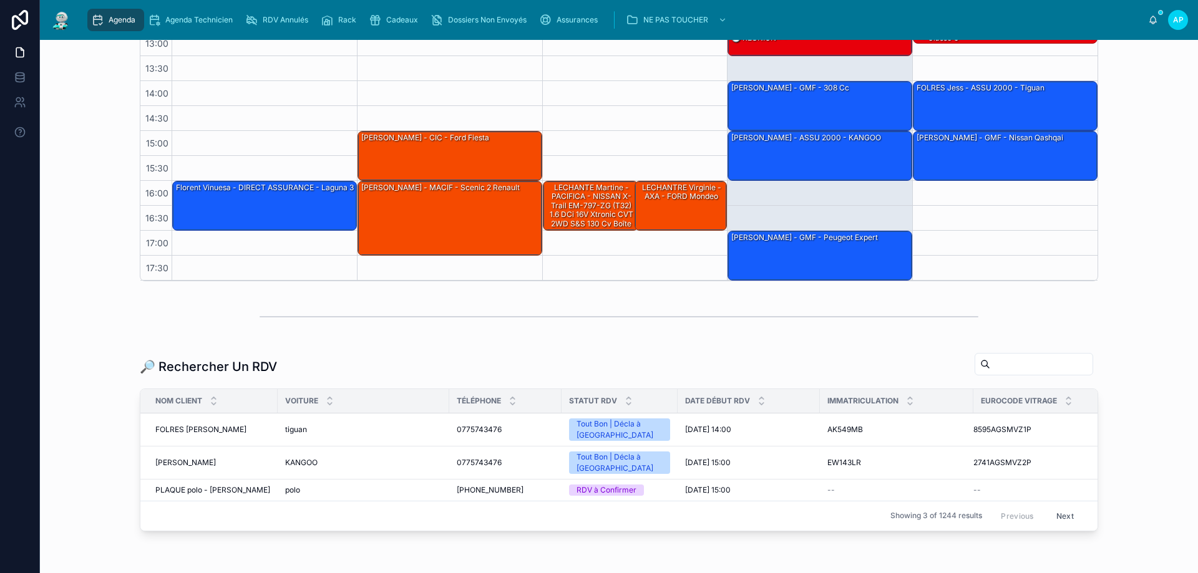
drag, startPoint x: 987, startPoint y: 361, endPoint x: 976, endPoint y: 362, distance: 11.2
click at [990, 362] on input "text" at bounding box center [1041, 364] width 102 height 17
type input "****"
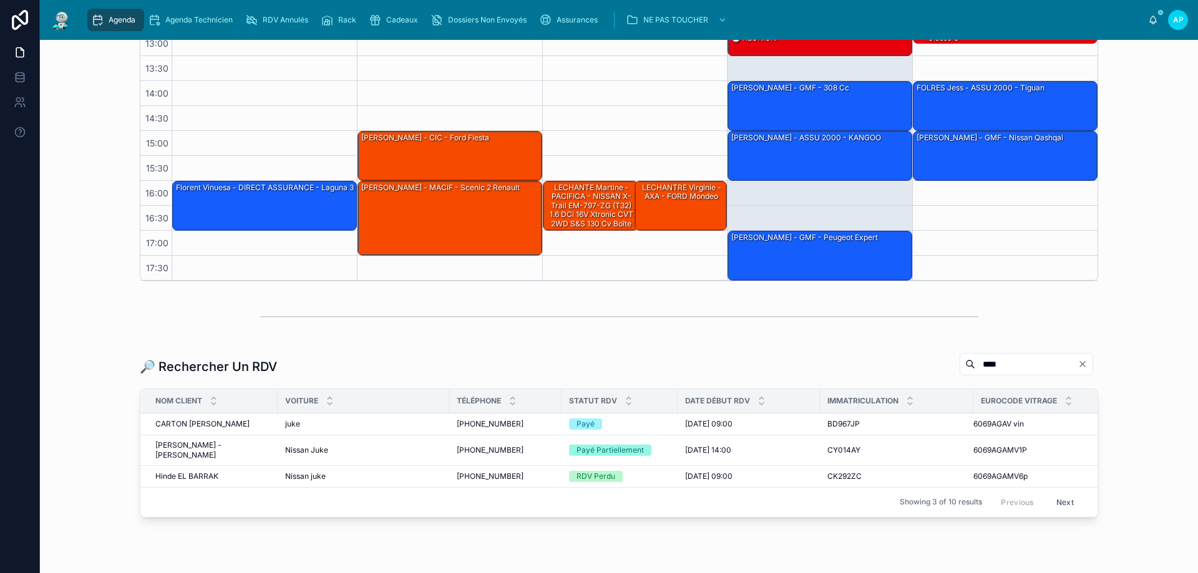
click at [189, 474] on span "Hinde EL BARRAK" at bounding box center [186, 477] width 63 height 10
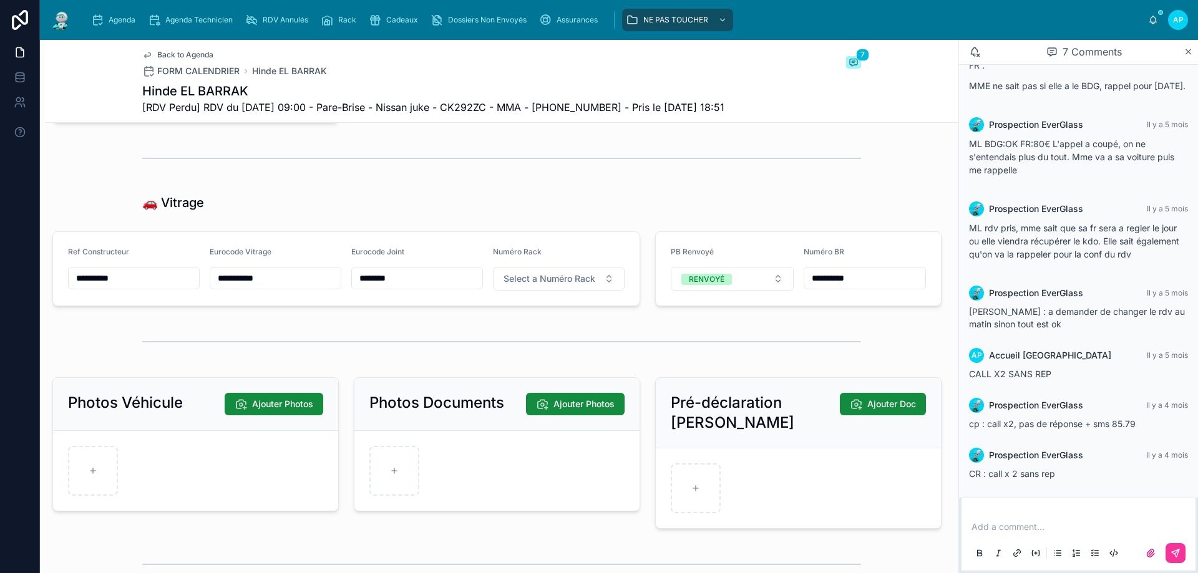
scroll to position [1645, 0]
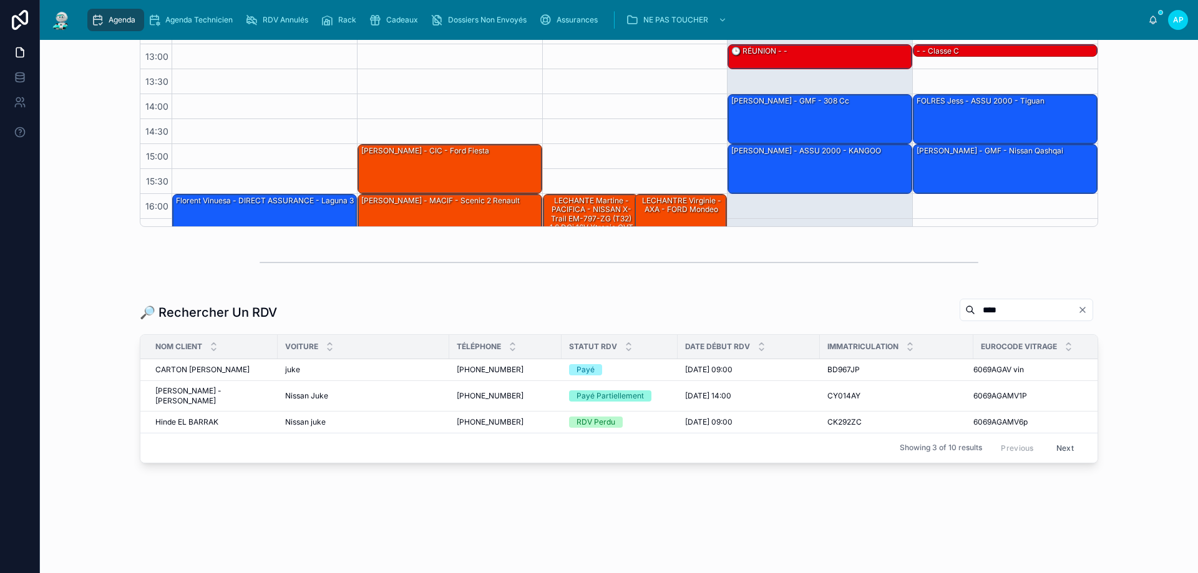
scroll to position [67, 0]
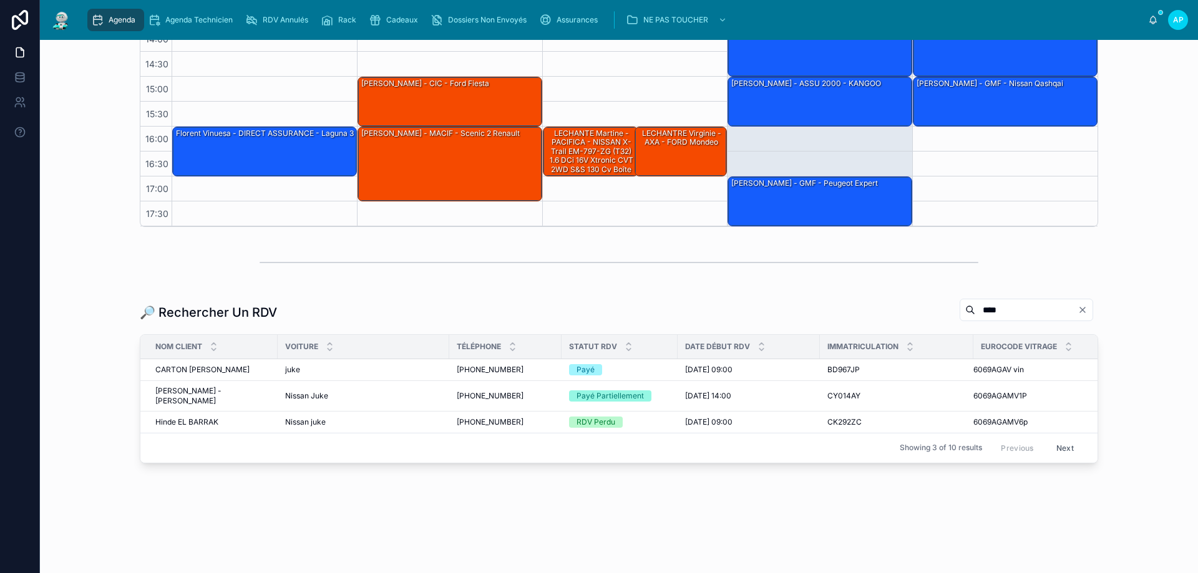
click at [192, 386] on span "[PERSON_NAME] - [PERSON_NAME]" at bounding box center [212, 396] width 115 height 20
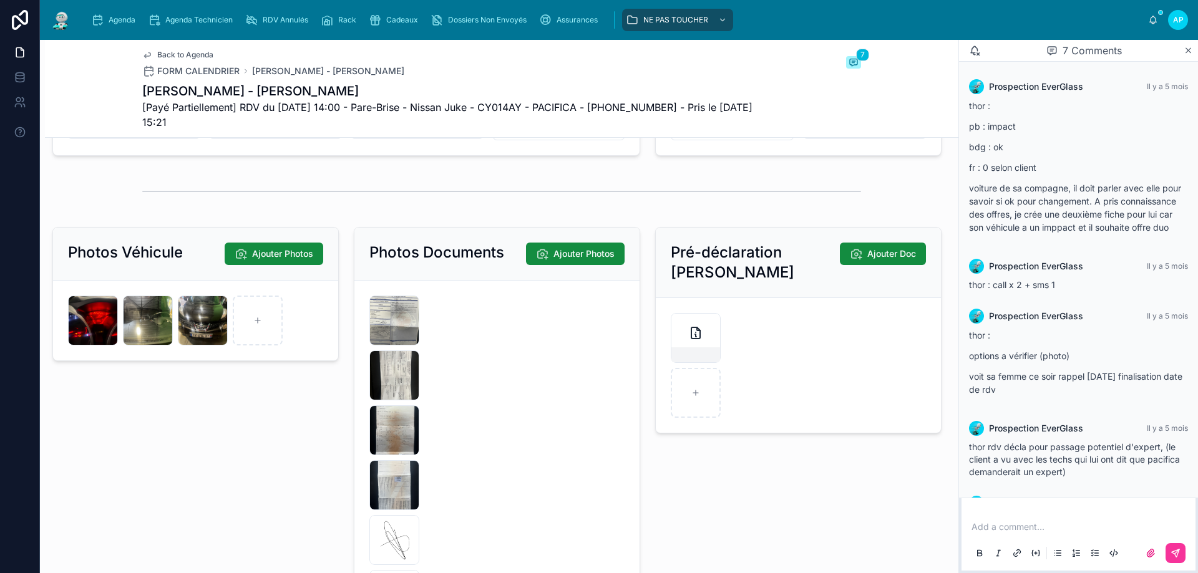
scroll to position [478, 0]
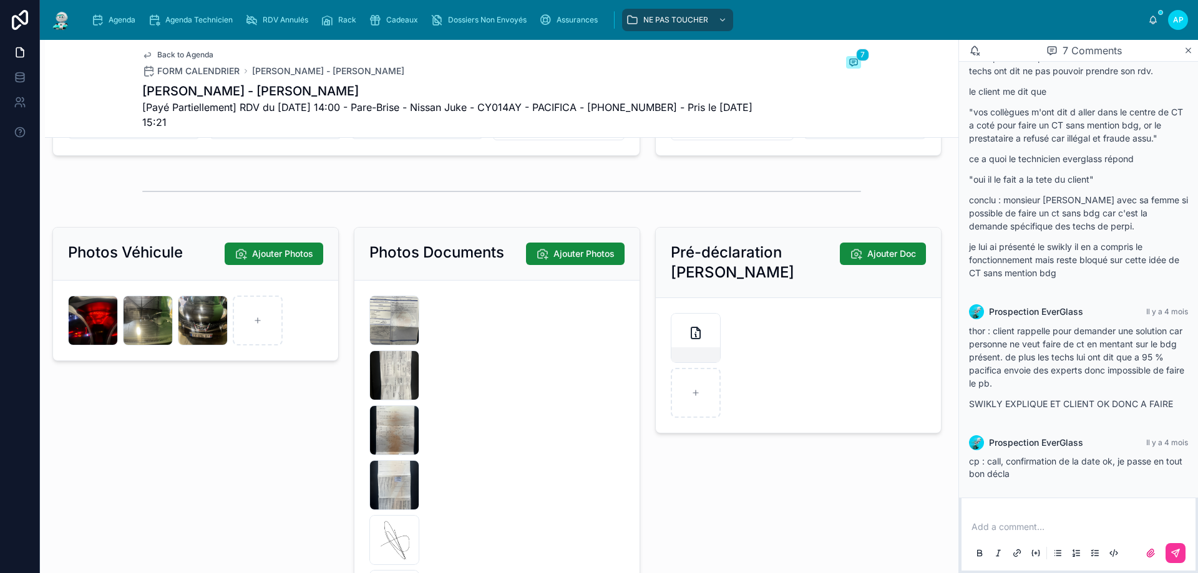
click at [140, 337] on div "IMG_2940 .jpeg" at bounding box center [148, 321] width 50 height 50
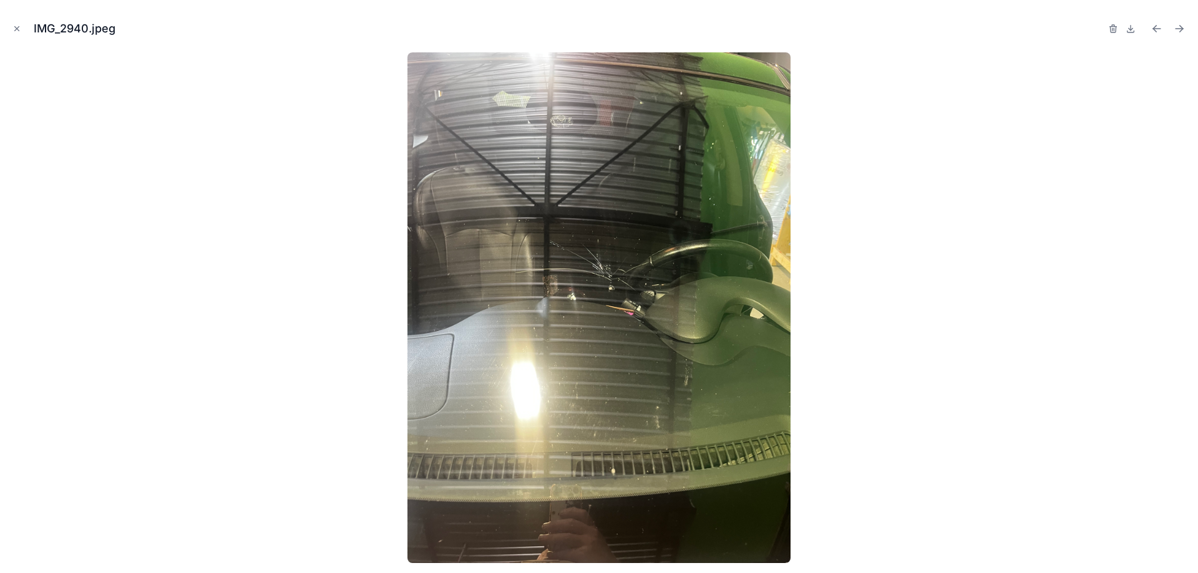
click at [1131, 29] on icon at bounding box center [1130, 29] width 10 height 10
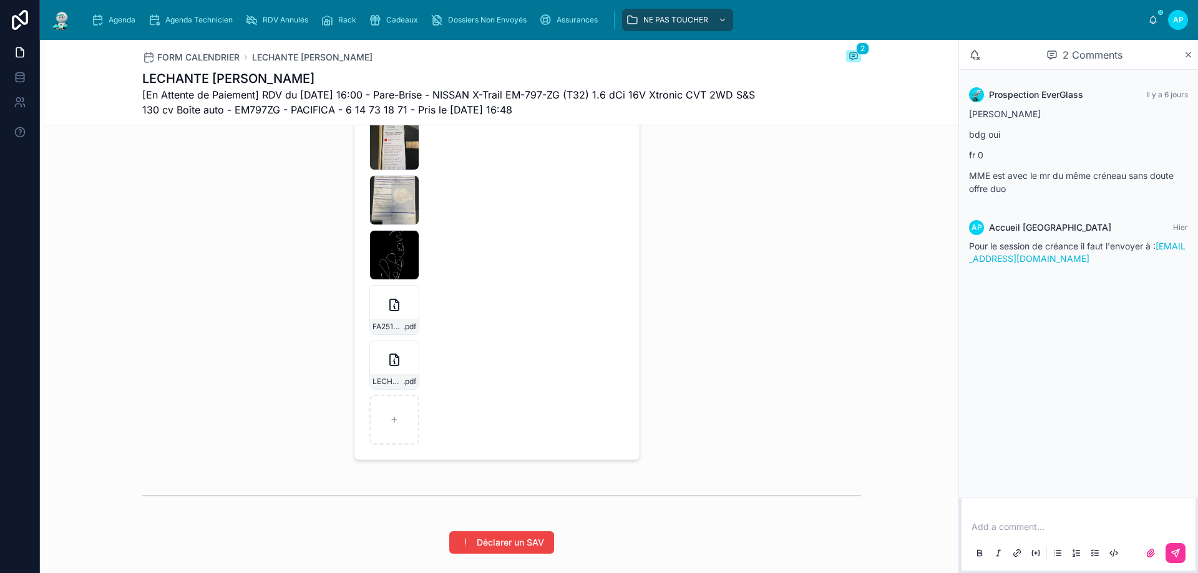
scroll to position [2014, 0]
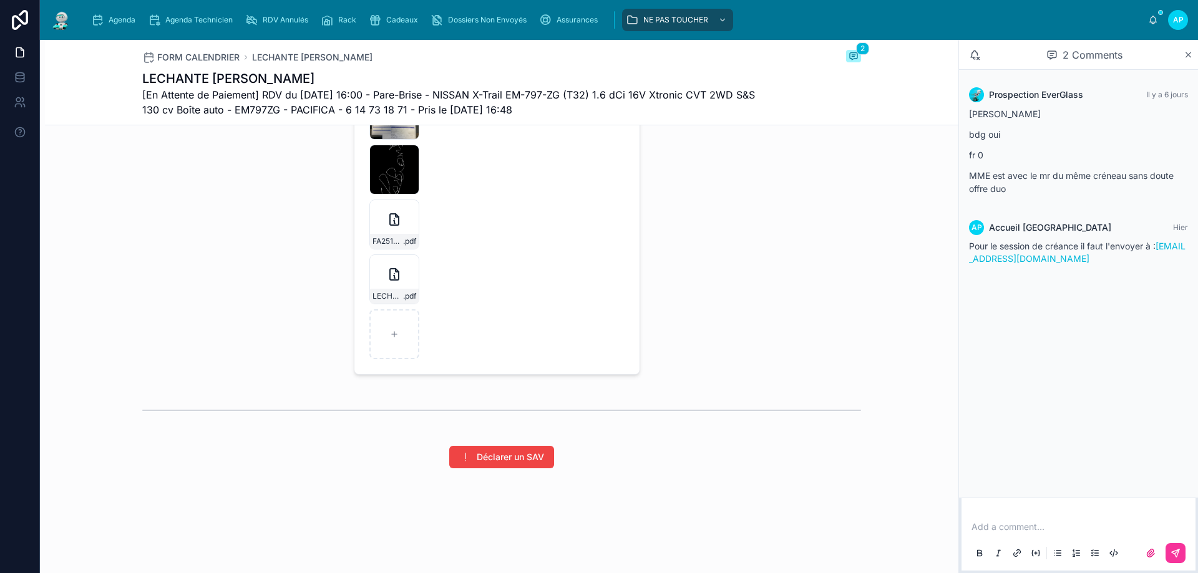
click at [67, 21] on img at bounding box center [61, 20] width 22 height 20
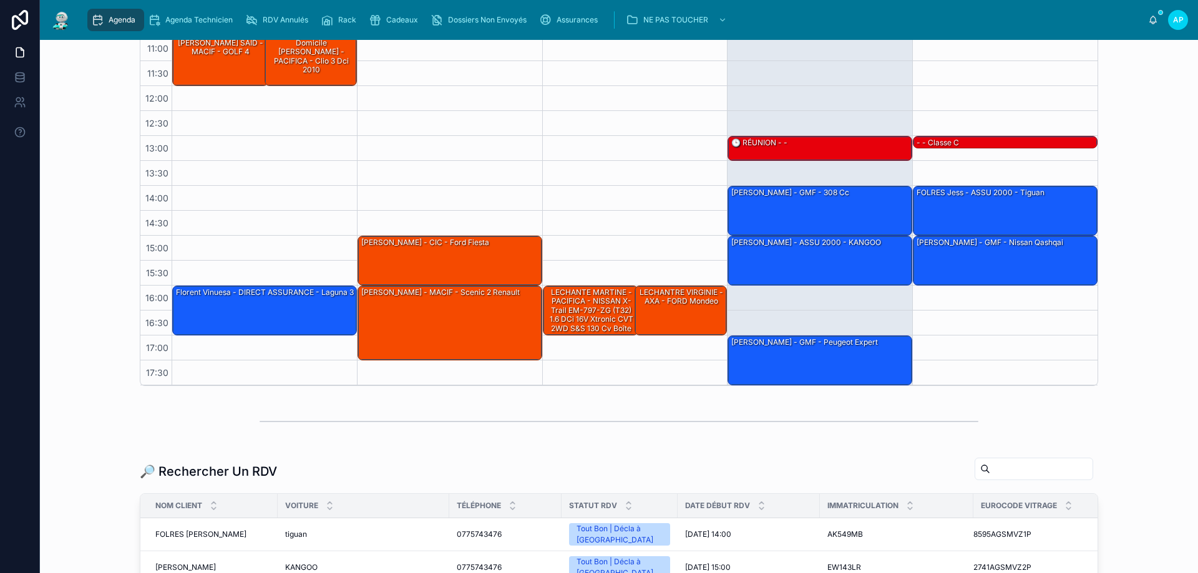
scroll to position [295, 0]
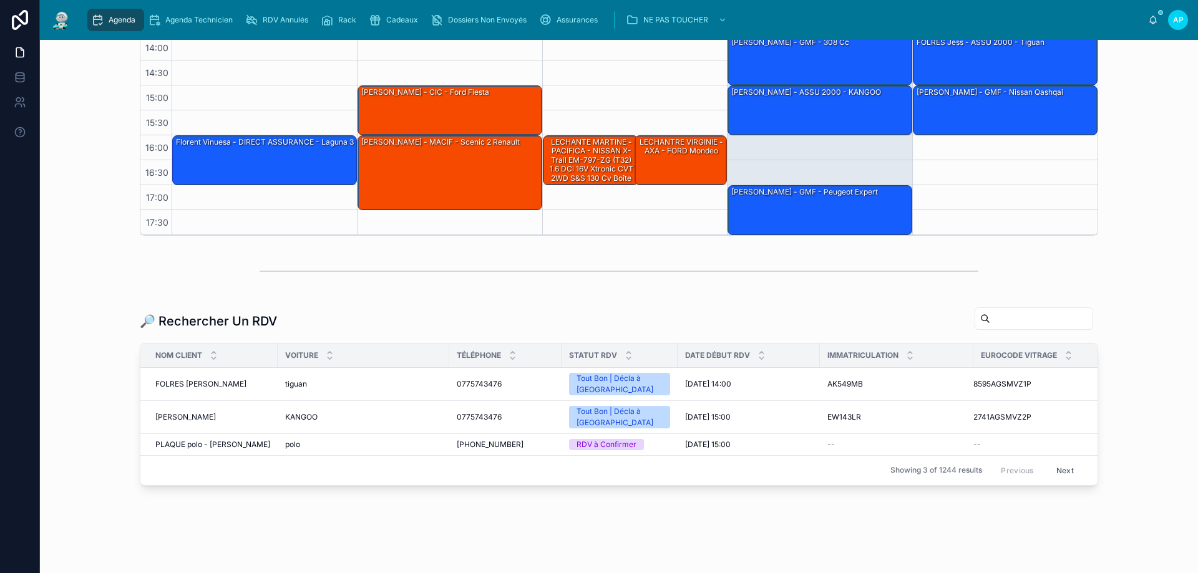
click at [990, 324] on input "text" at bounding box center [1041, 318] width 102 height 17
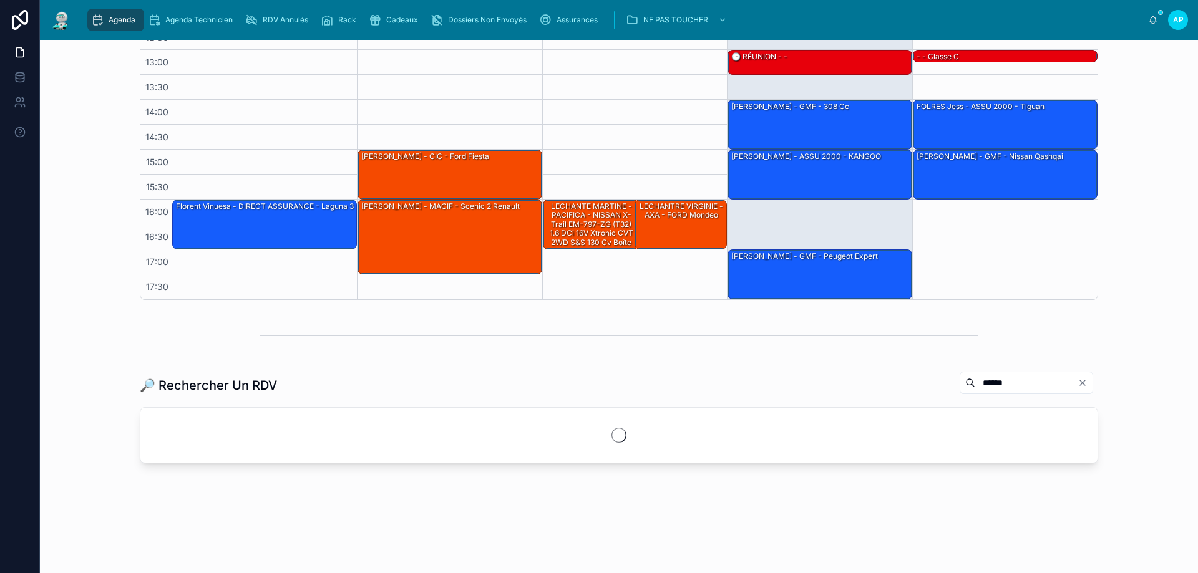
scroll to position [295, 0]
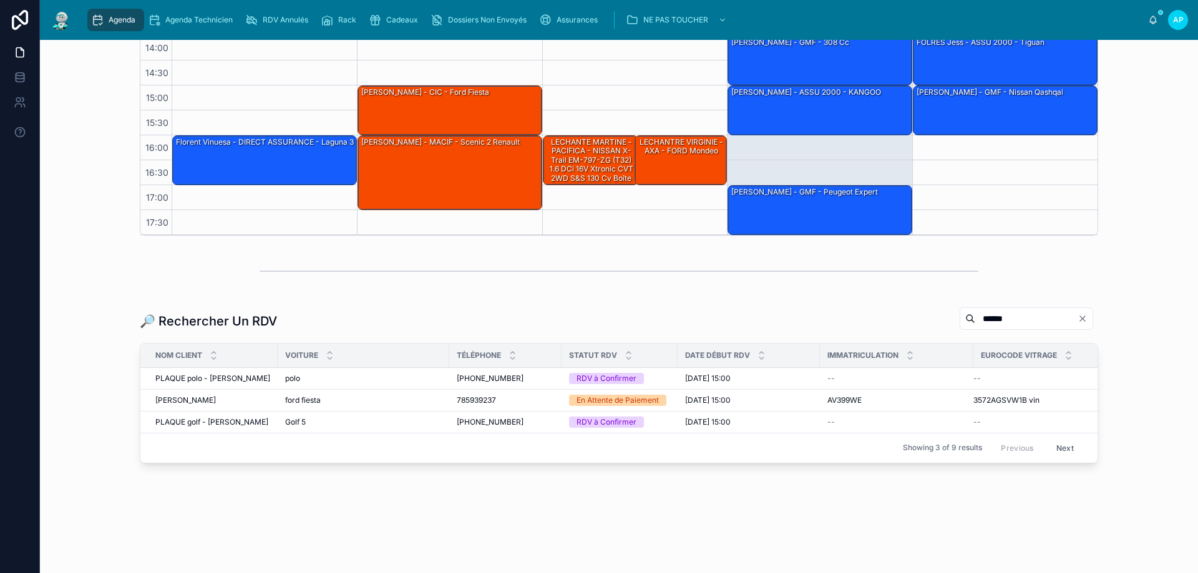
type input "******"
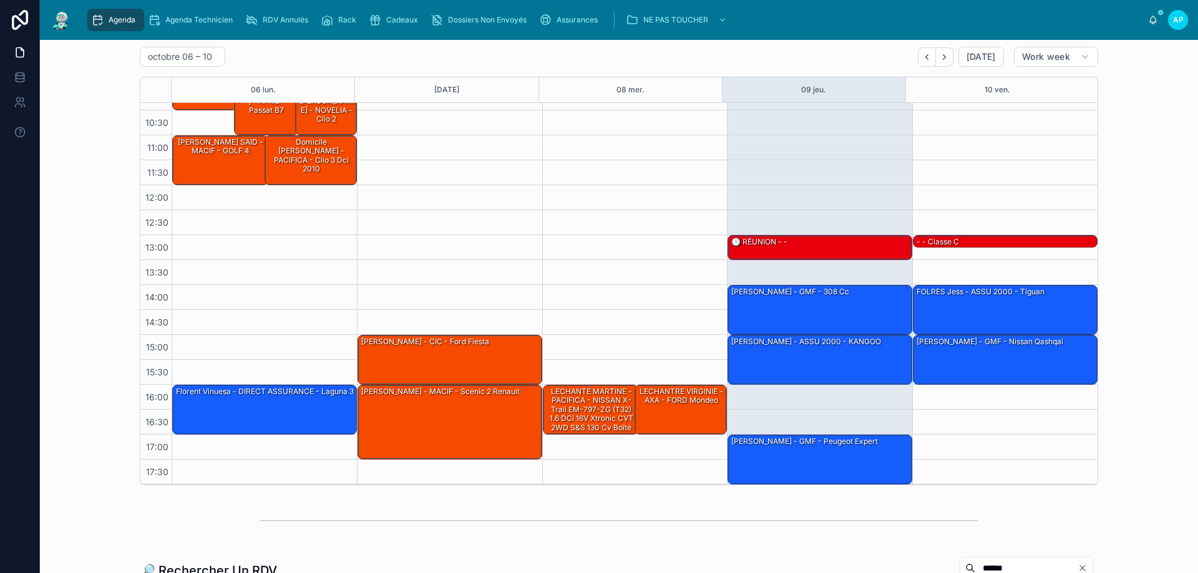
scroll to position [0, 0]
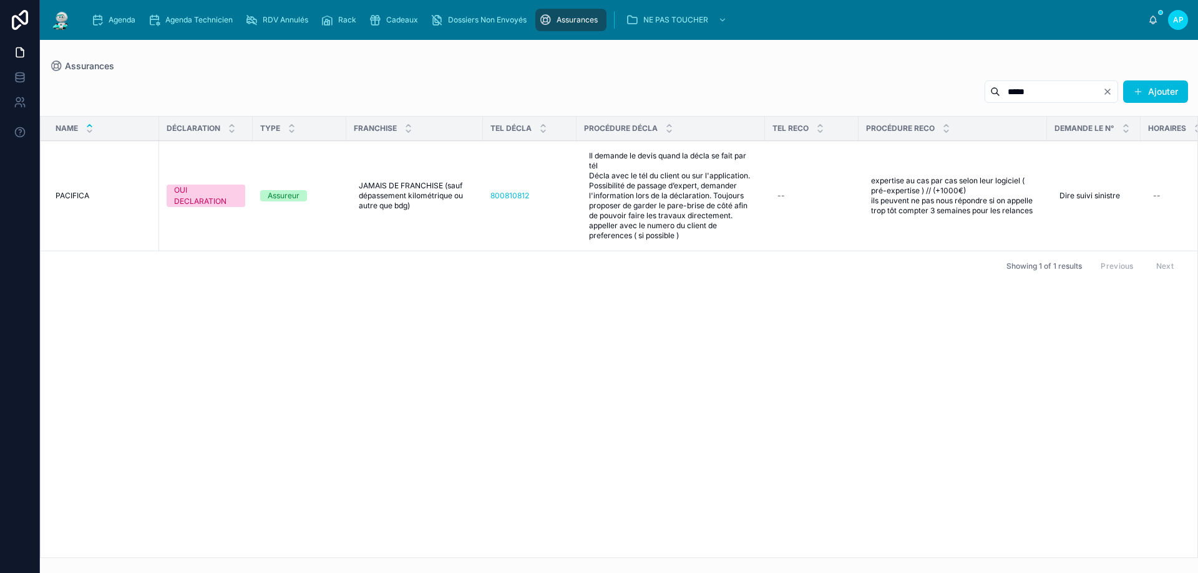
scroll to position [0, 256]
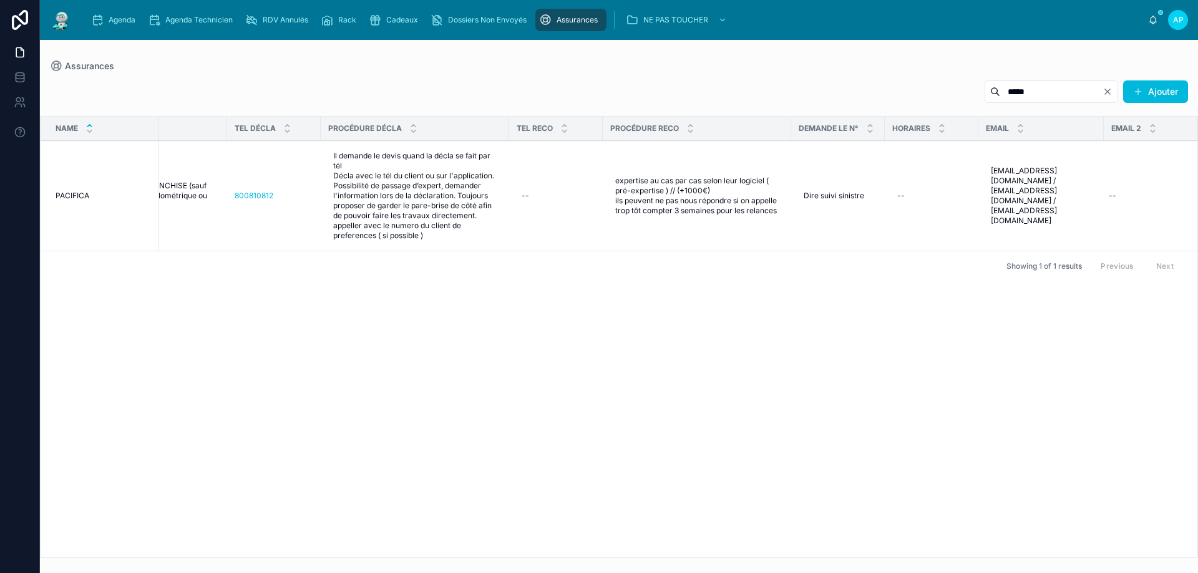
click at [1107, 83] on div "*****" at bounding box center [1050, 91] width 133 height 22
click at [1108, 89] on icon "Clear" at bounding box center [1107, 92] width 10 height 10
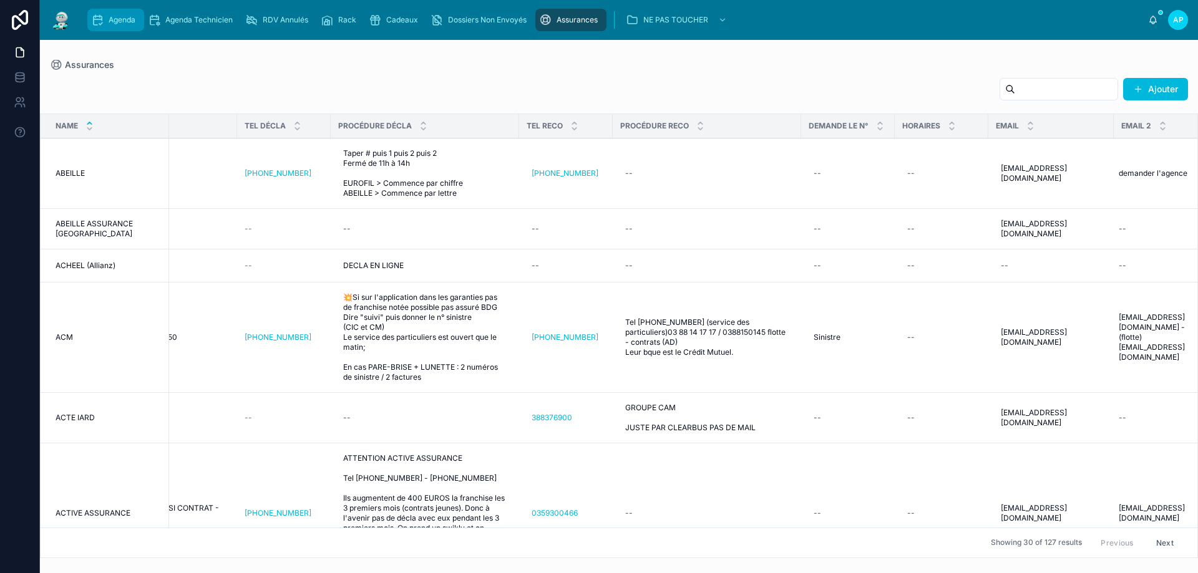
click at [113, 17] on span "Agenda" at bounding box center [122, 20] width 27 height 10
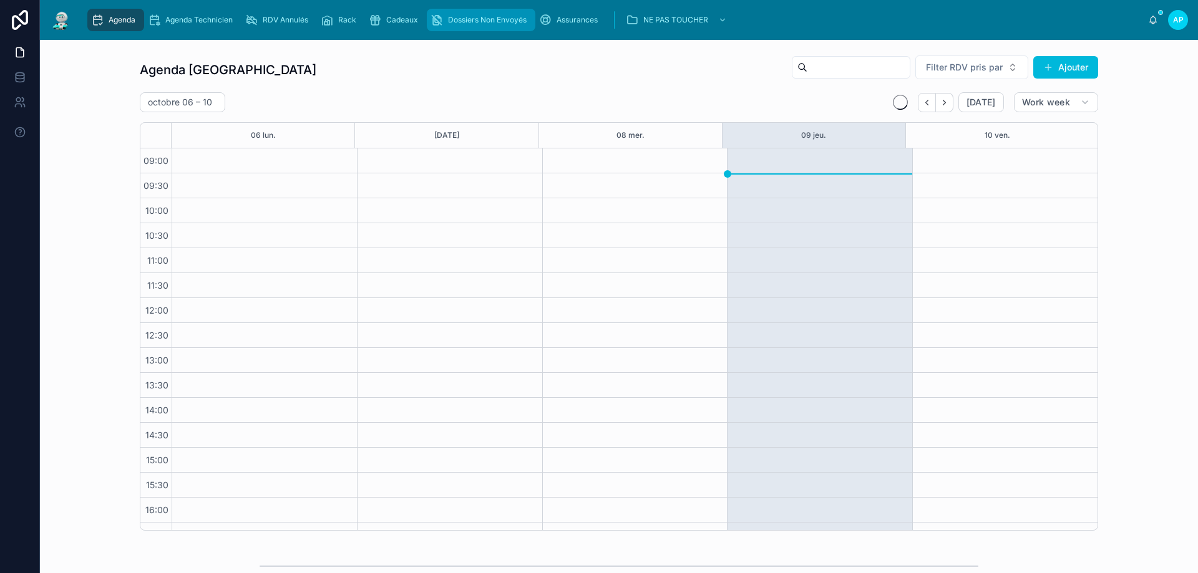
scroll to position [67, 0]
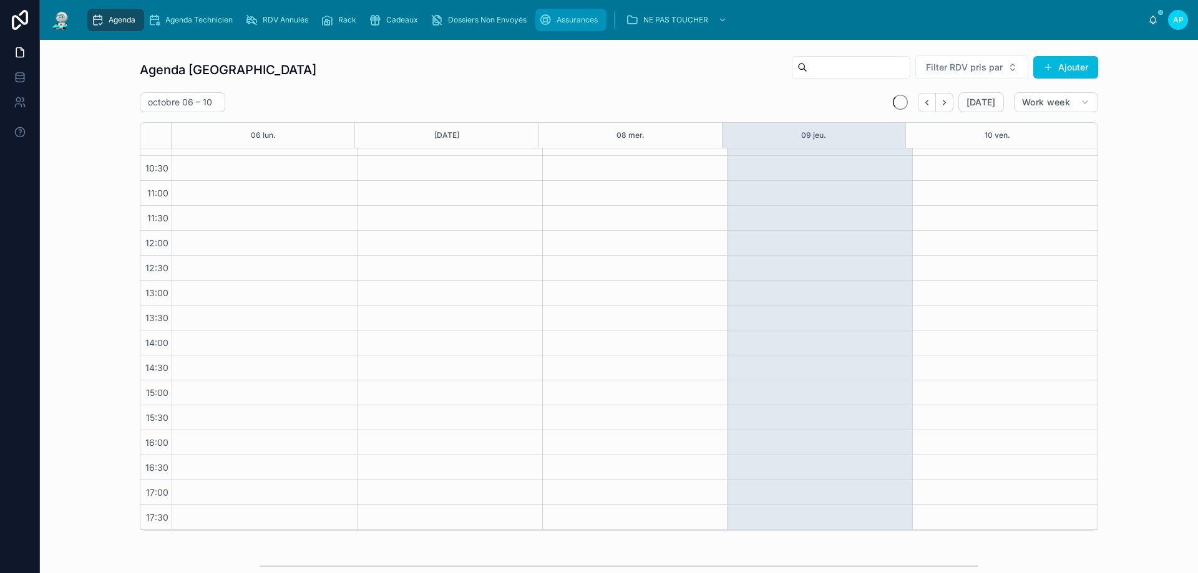
click at [568, 27] on div "Assurances" at bounding box center [571, 20] width 64 height 20
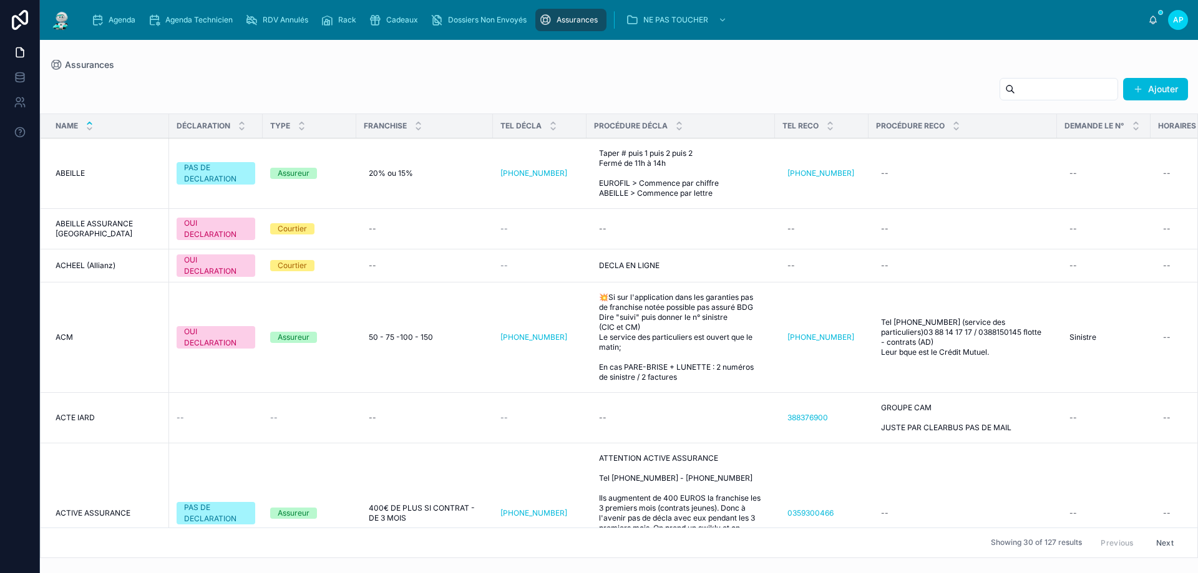
click at [63, 19] on img at bounding box center [61, 20] width 22 height 20
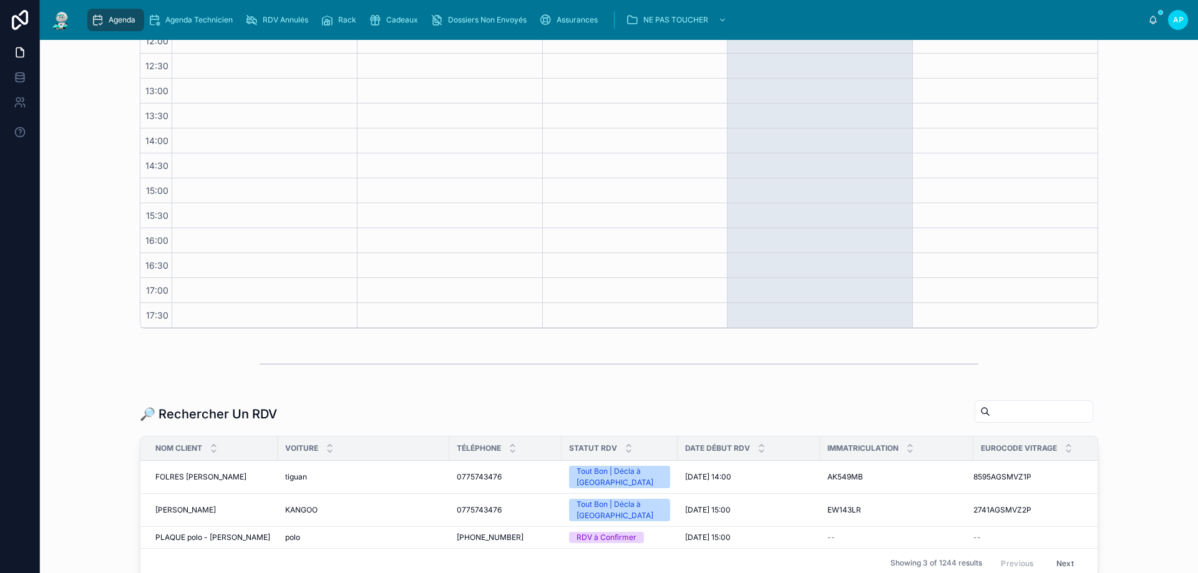
scroll to position [295, 0]
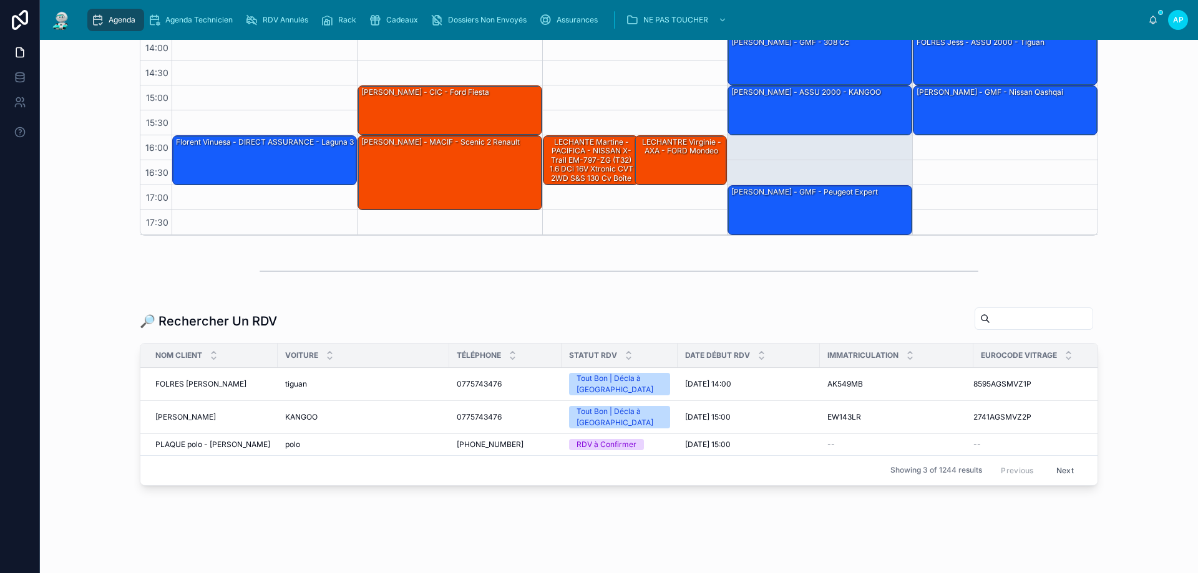
click at [994, 321] on input "text" at bounding box center [1041, 318] width 102 height 17
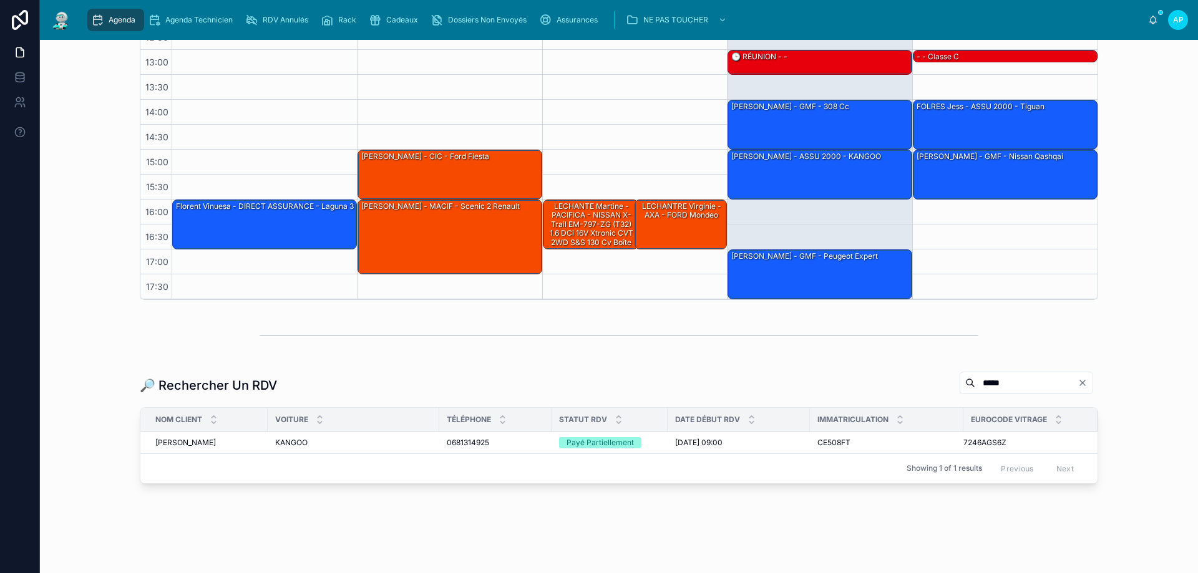
scroll to position [251, 0]
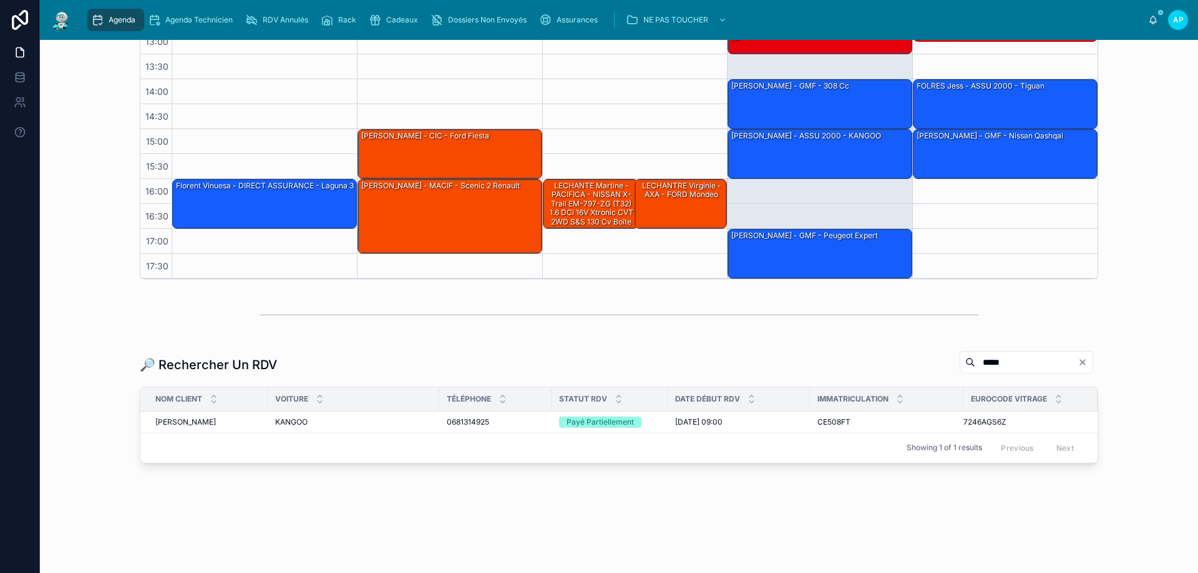
type input "*****"
click at [212, 426] on div "[PERSON_NAME]" at bounding box center [207, 422] width 105 height 10
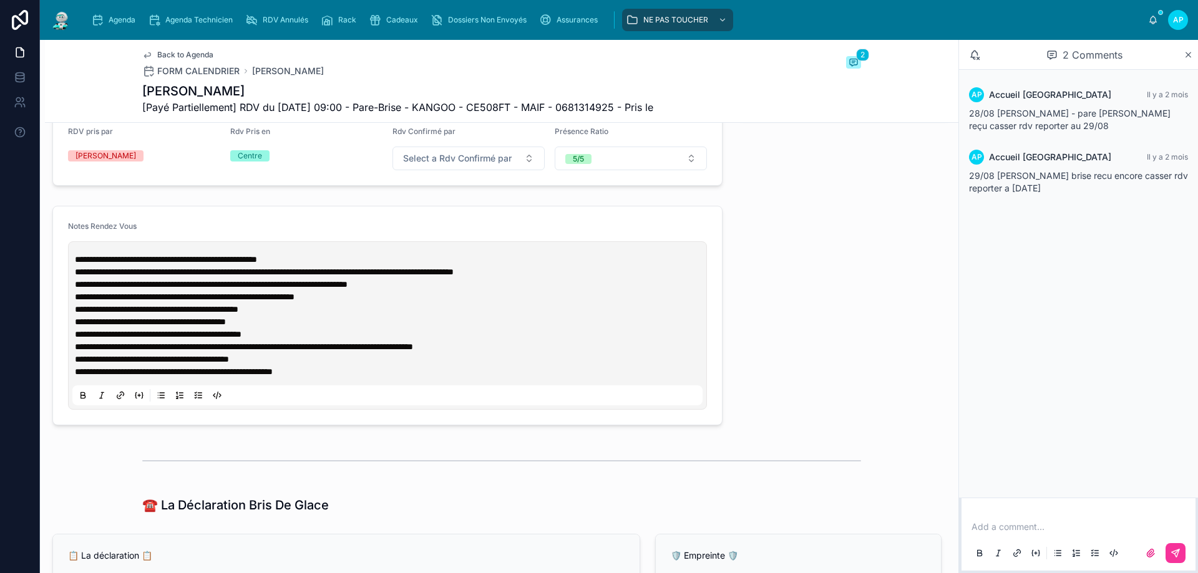
scroll to position [499, 0]
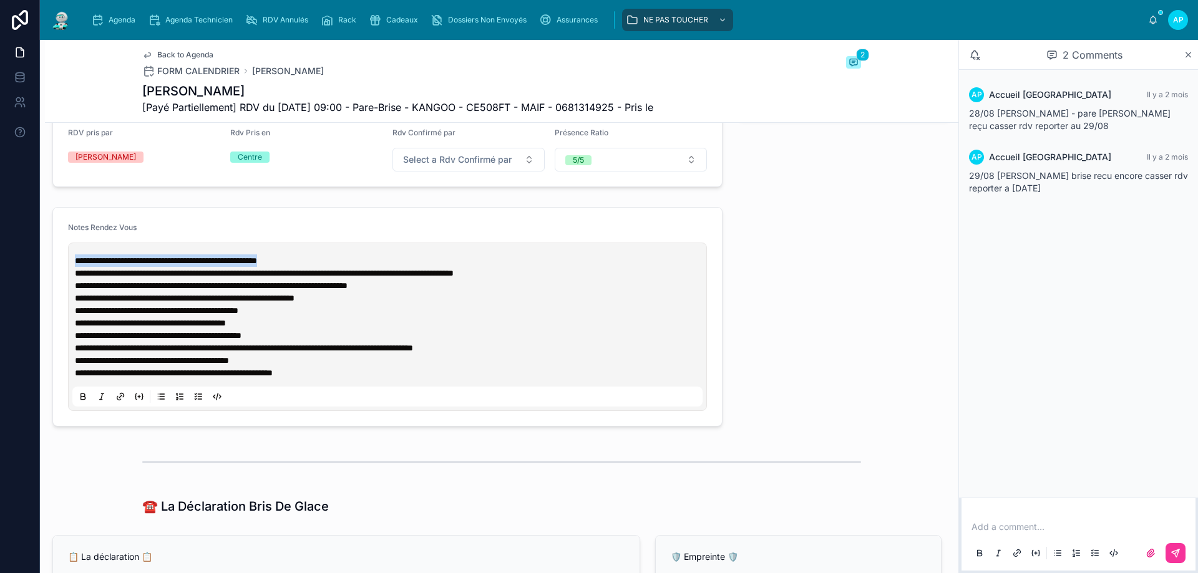
drag, startPoint x: 328, startPoint y: 266, endPoint x: 73, endPoint y: 275, distance: 255.3
click at [73, 275] on div "**********" at bounding box center [387, 327] width 630 height 160
drag, startPoint x: 162, startPoint y: 92, endPoint x: 139, endPoint y: 90, distance: 23.2
click at [142, 90] on h1 "[PERSON_NAME]" at bounding box center [397, 90] width 511 height 17
copy h1 "[PERSON_NAME]"
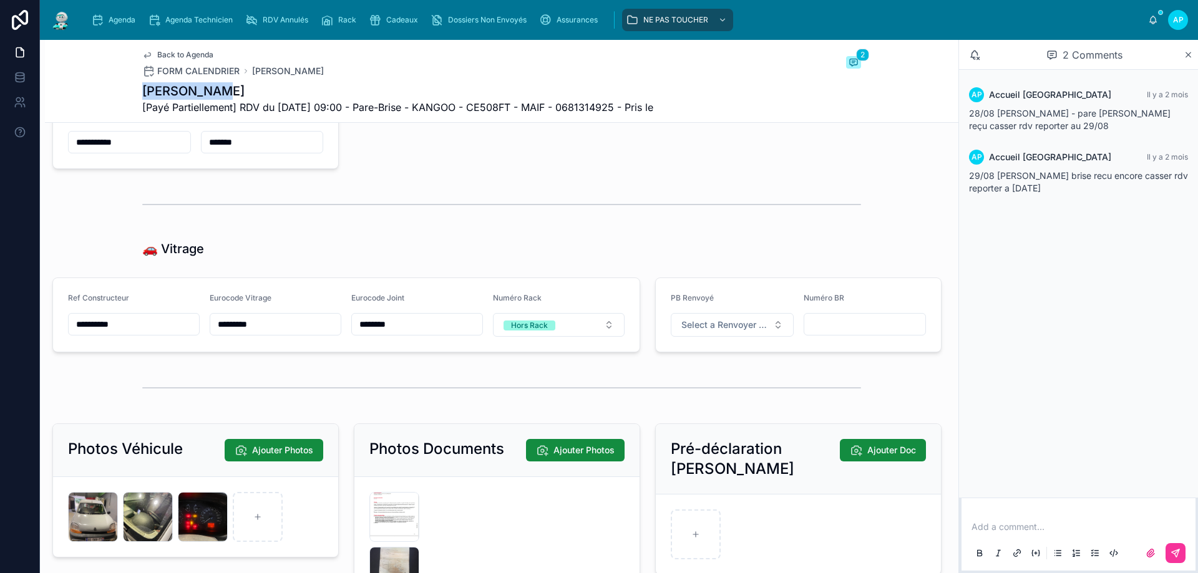
scroll to position [1747, 0]
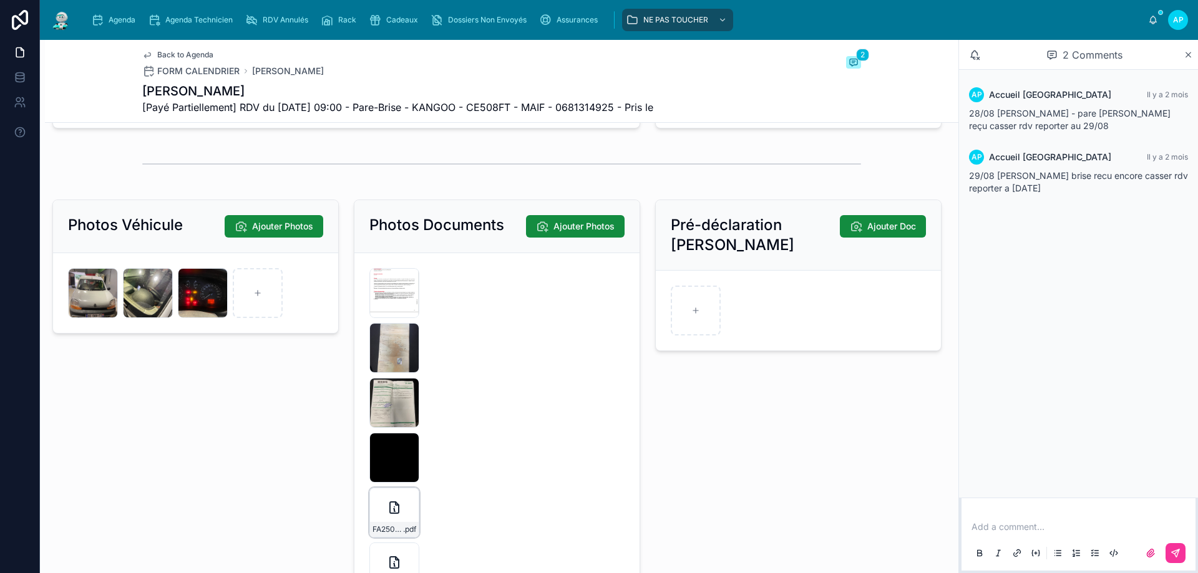
click at [385, 525] on div "FA2509-7478 .pdf" at bounding box center [394, 513] width 50 height 50
